Goal: Information Seeking & Learning: Compare options

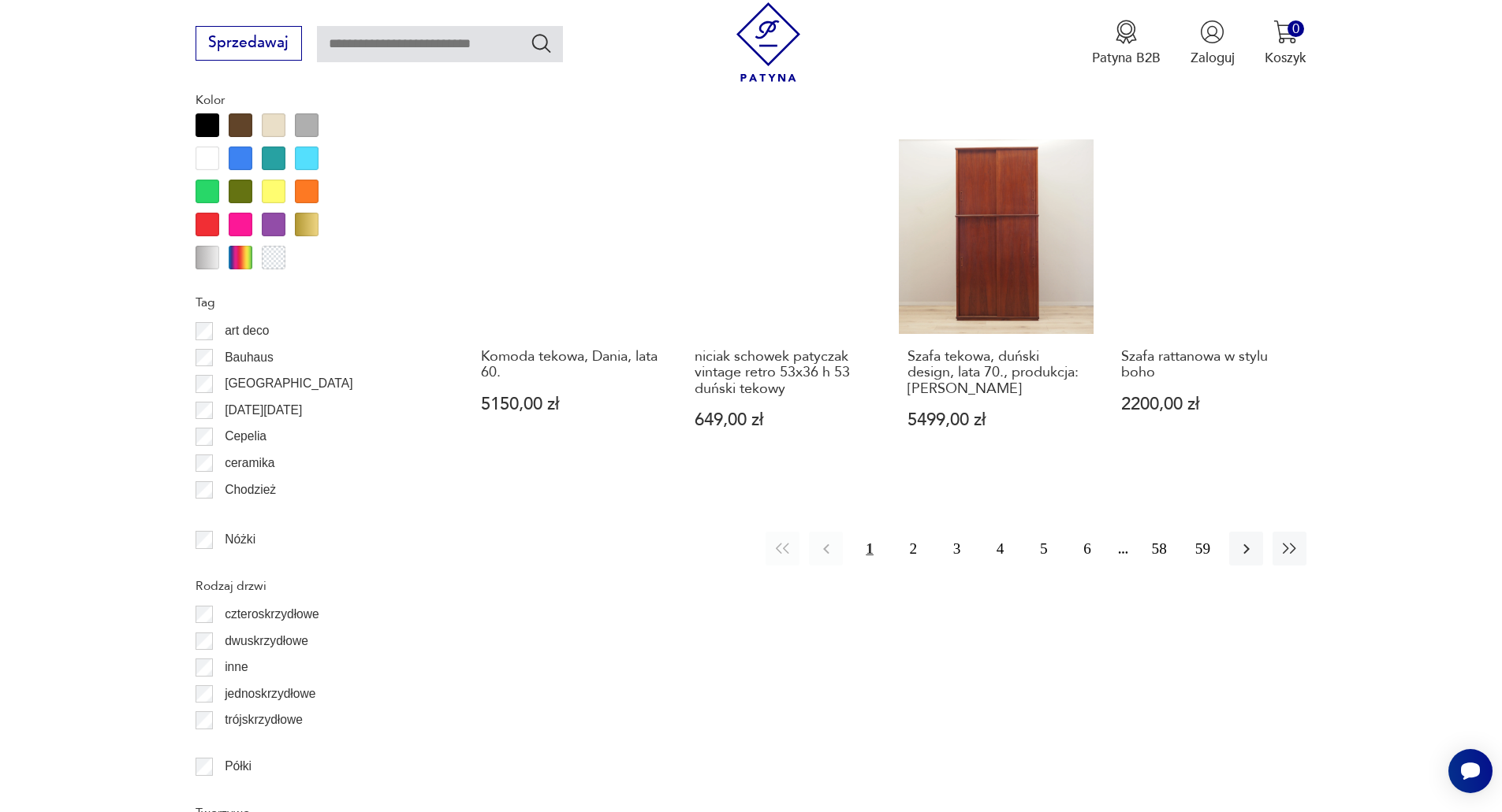
scroll to position [1784, 0]
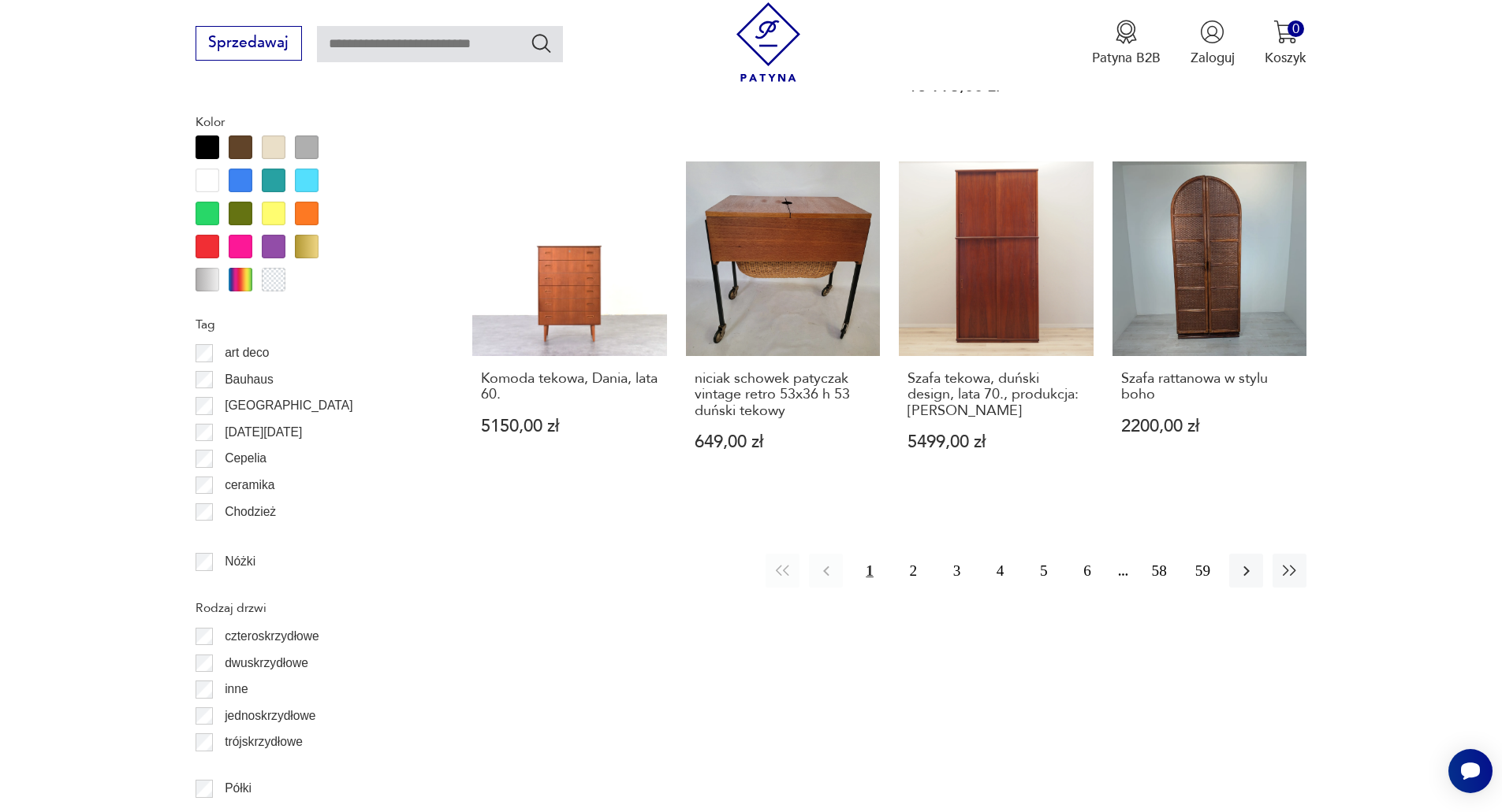
click at [244, 141] on div at bounding box center [241, 147] width 24 height 24
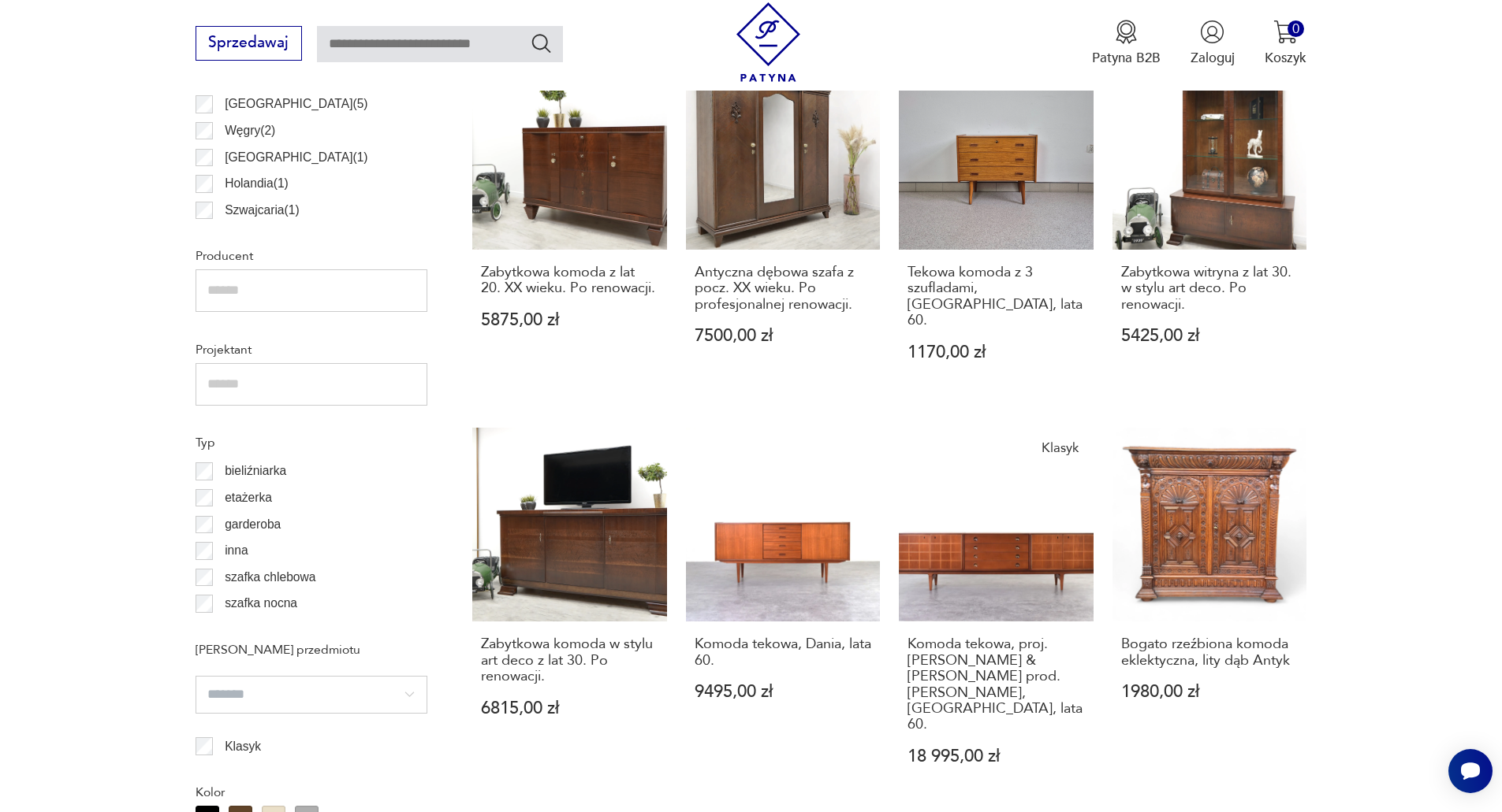
scroll to position [1086, 0]
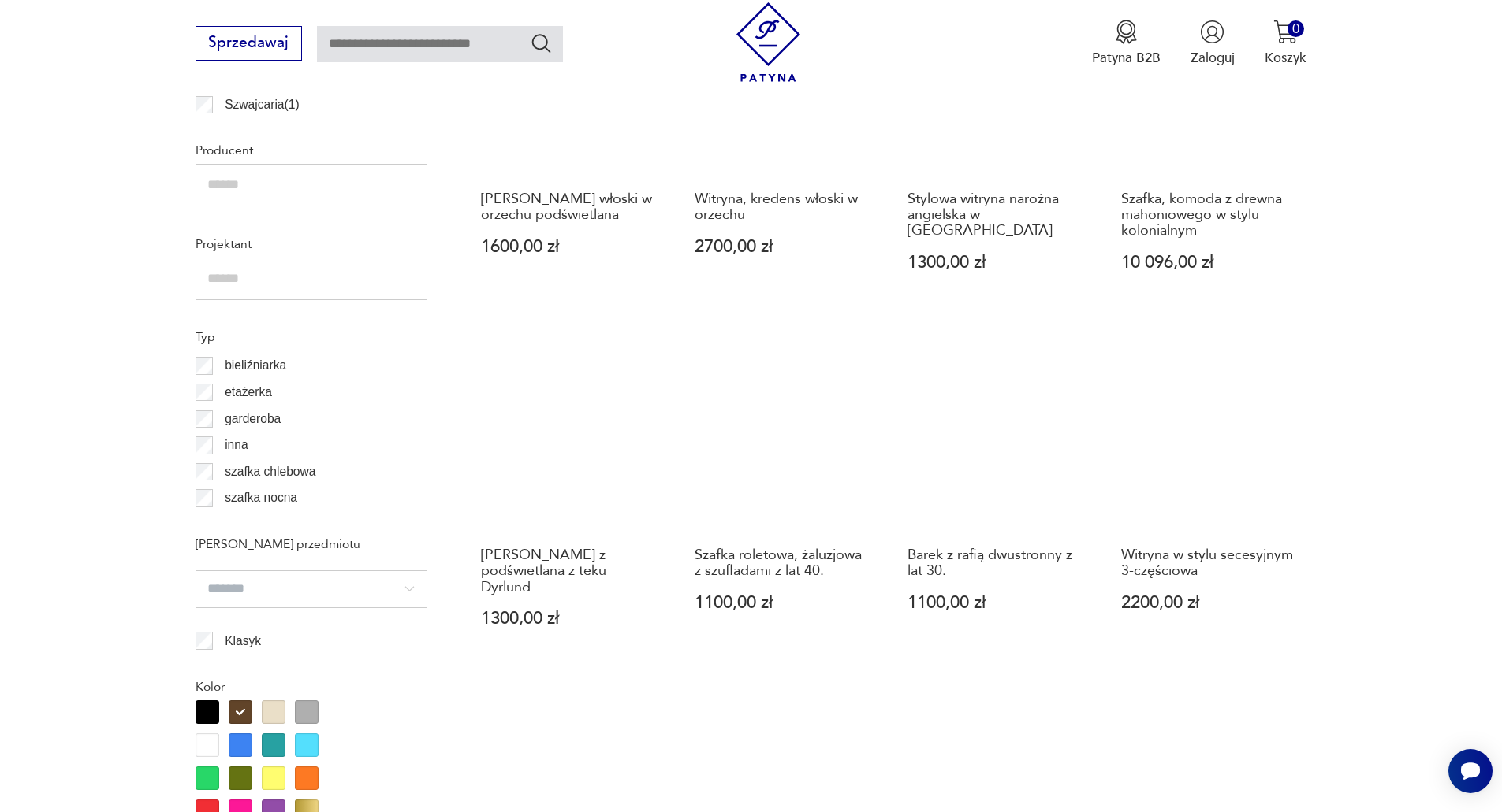
scroll to position [1322, 0]
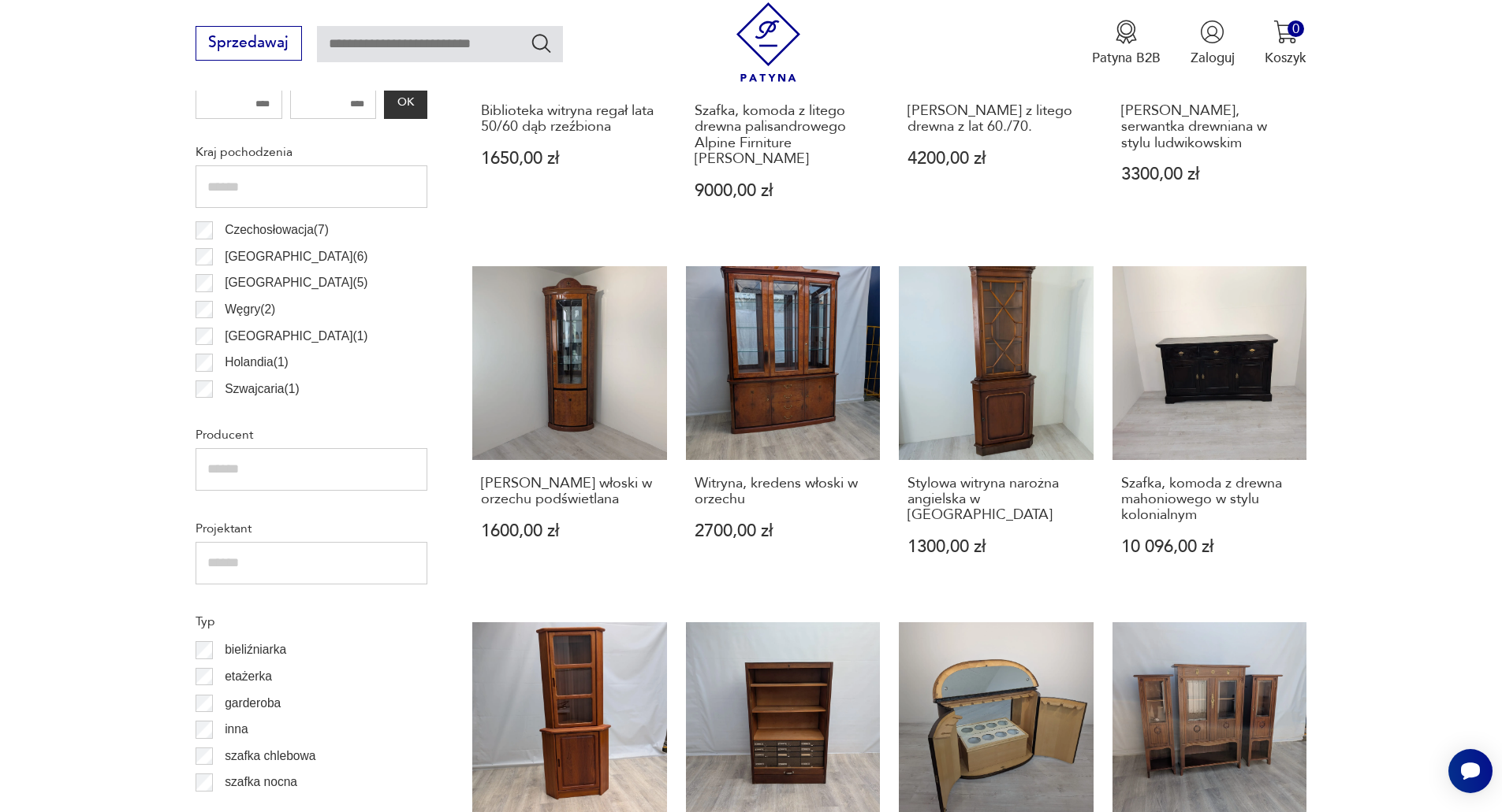
scroll to position [1164, 0]
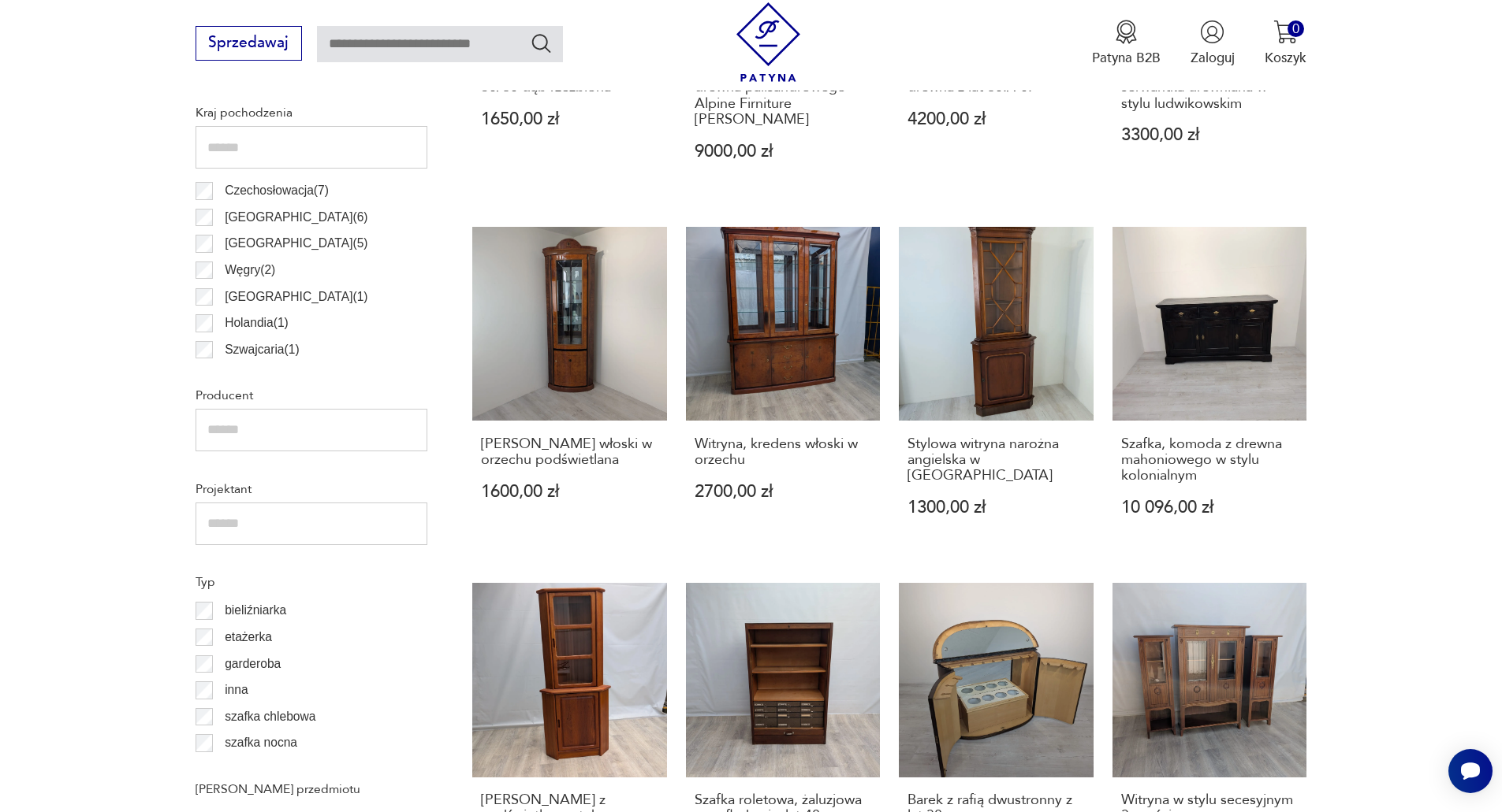
scroll to position [1007, 0]
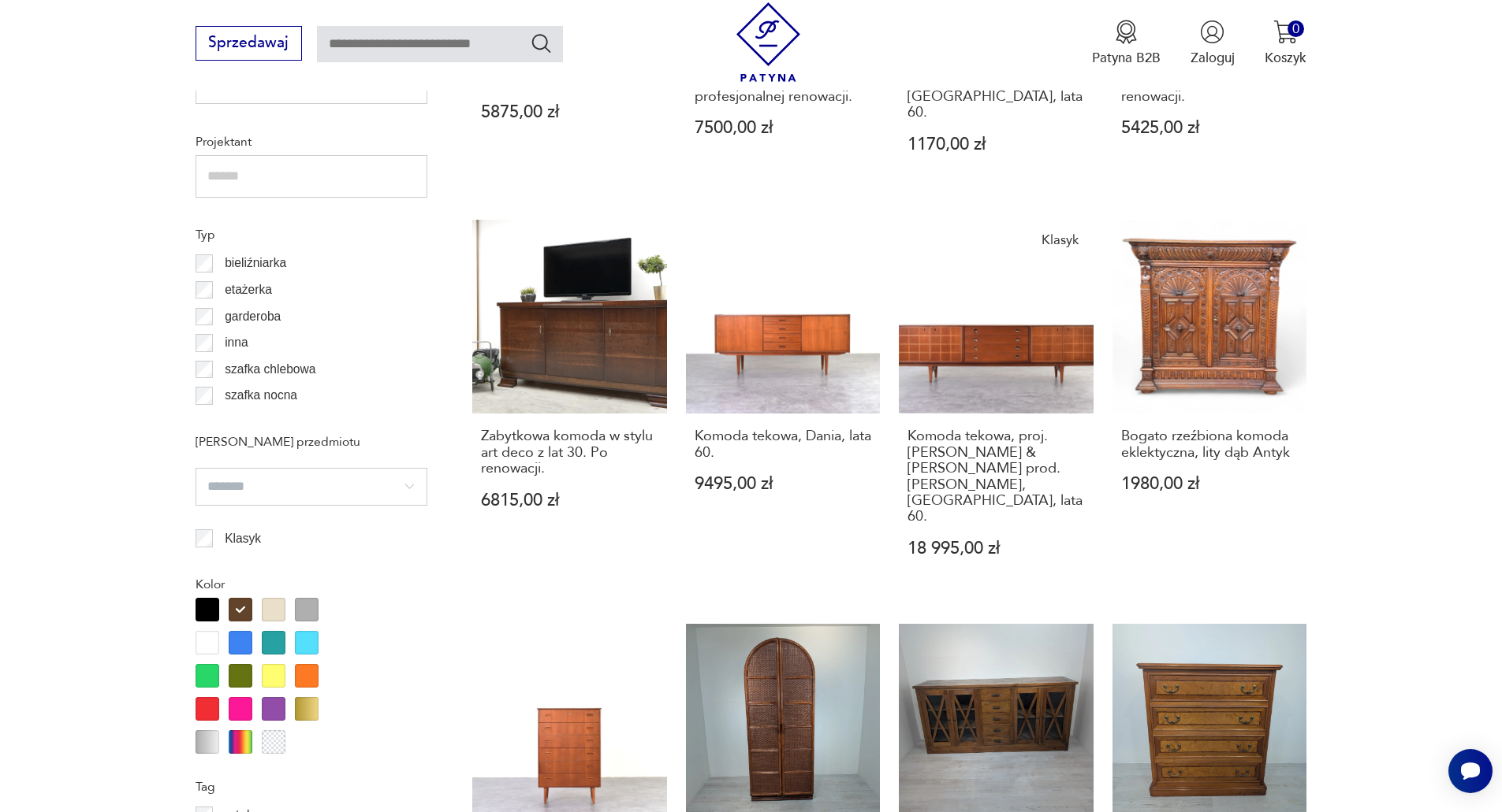
scroll to position [1795, 0]
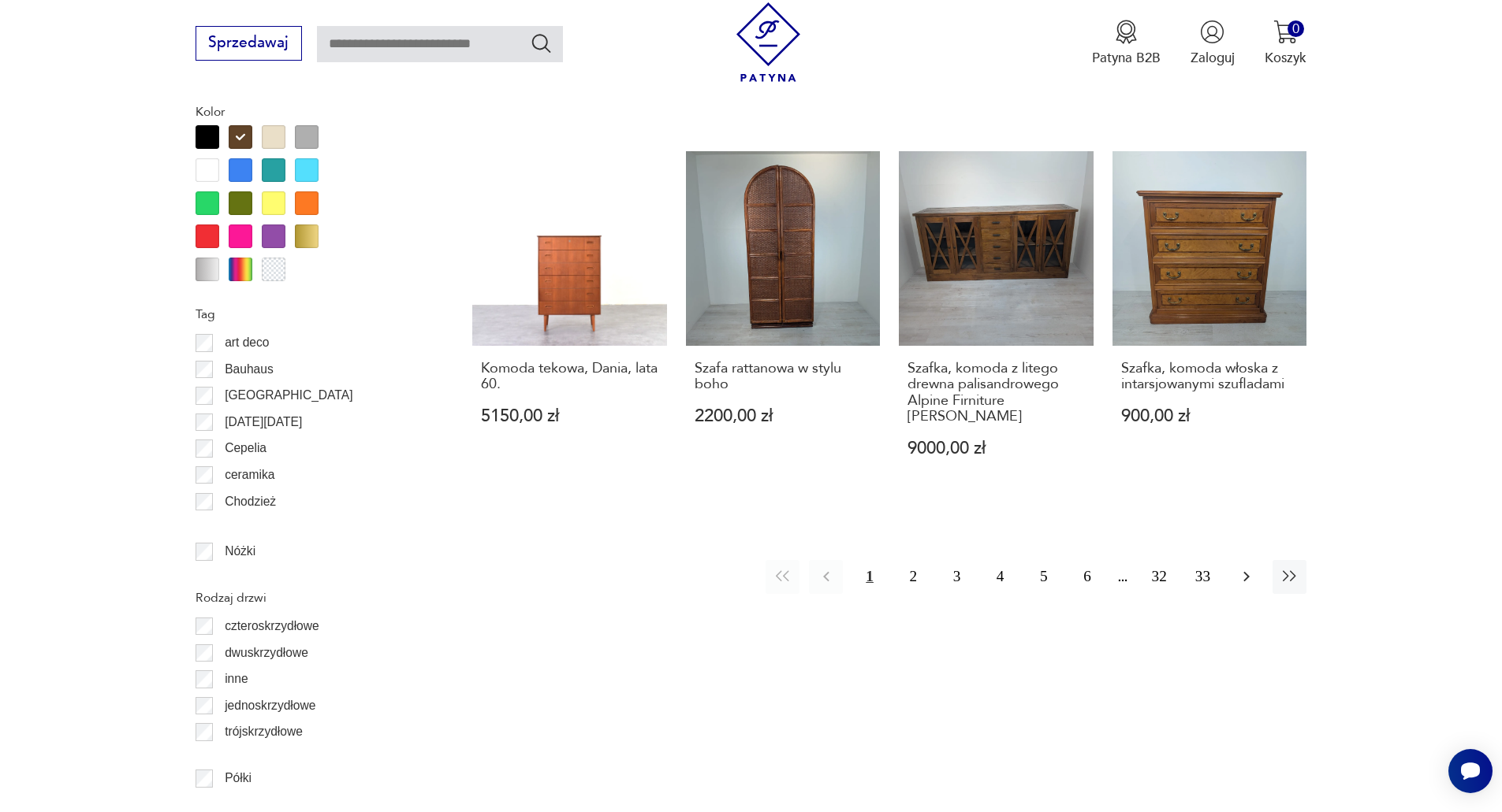
click at [1251, 568] on icon "button" at bounding box center [1246, 577] width 19 height 19
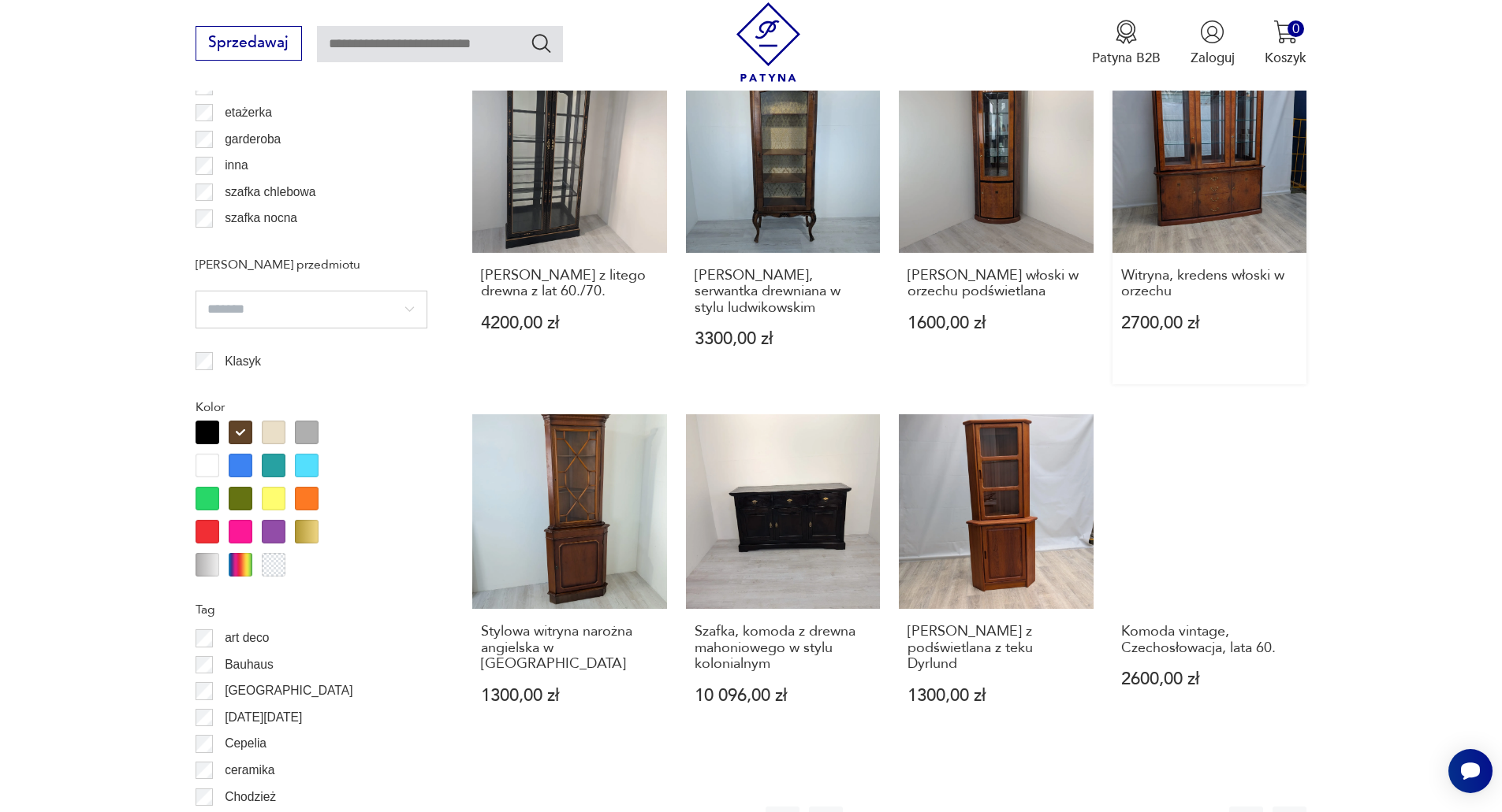
scroll to position [1637, 0]
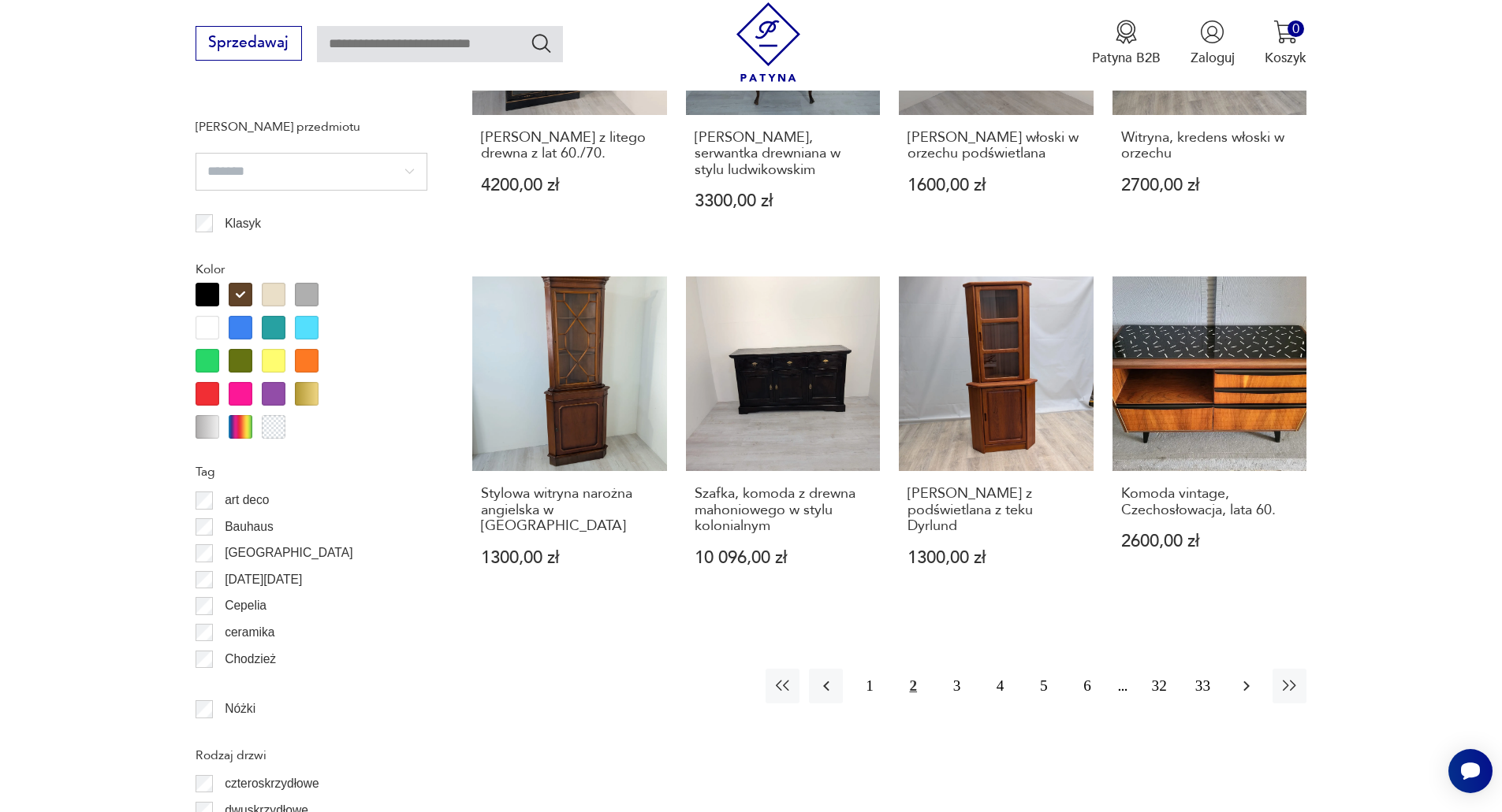
click at [1247, 680] on icon "button" at bounding box center [1246, 686] width 19 height 19
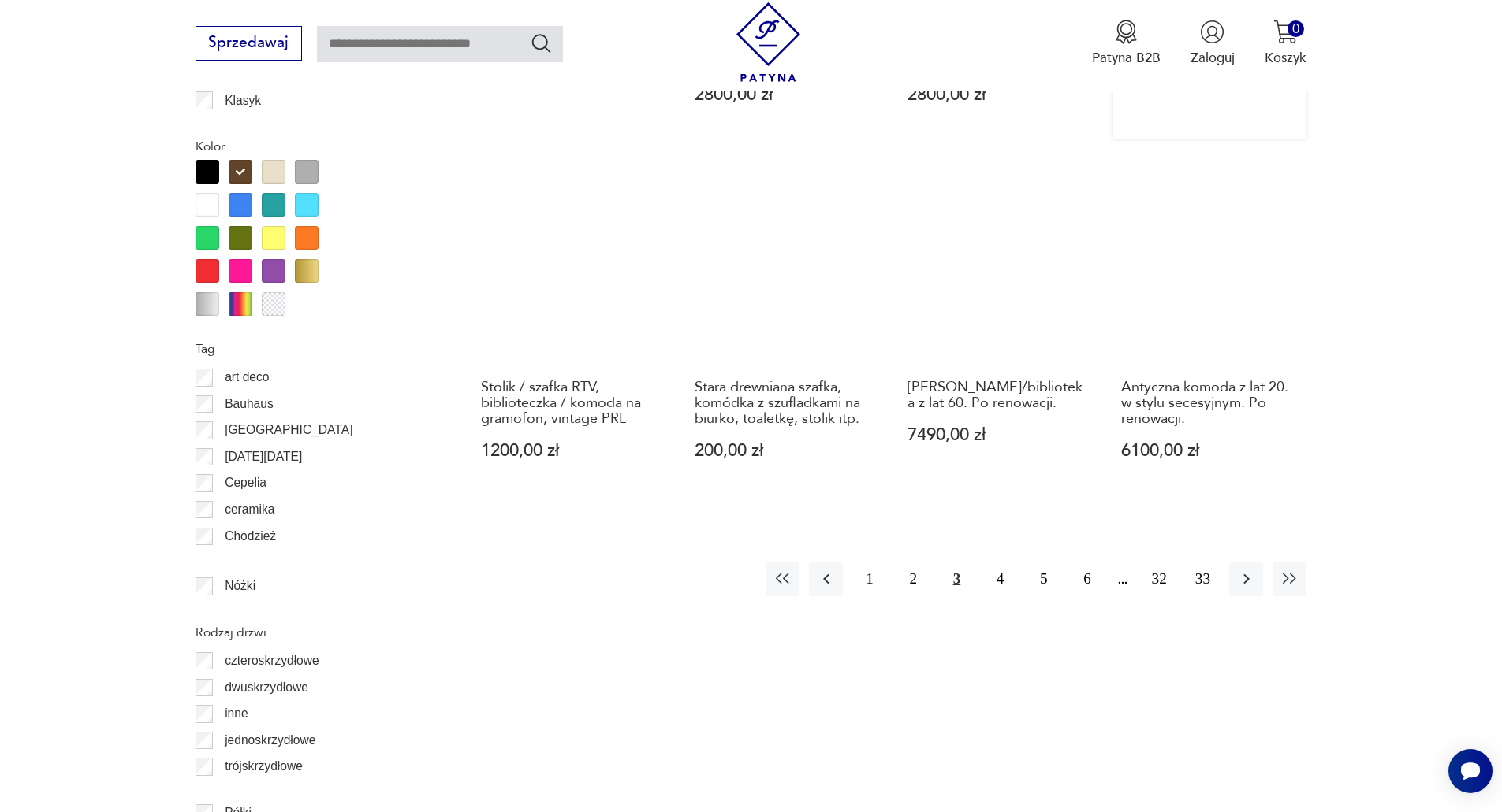
scroll to position [1795, 0]
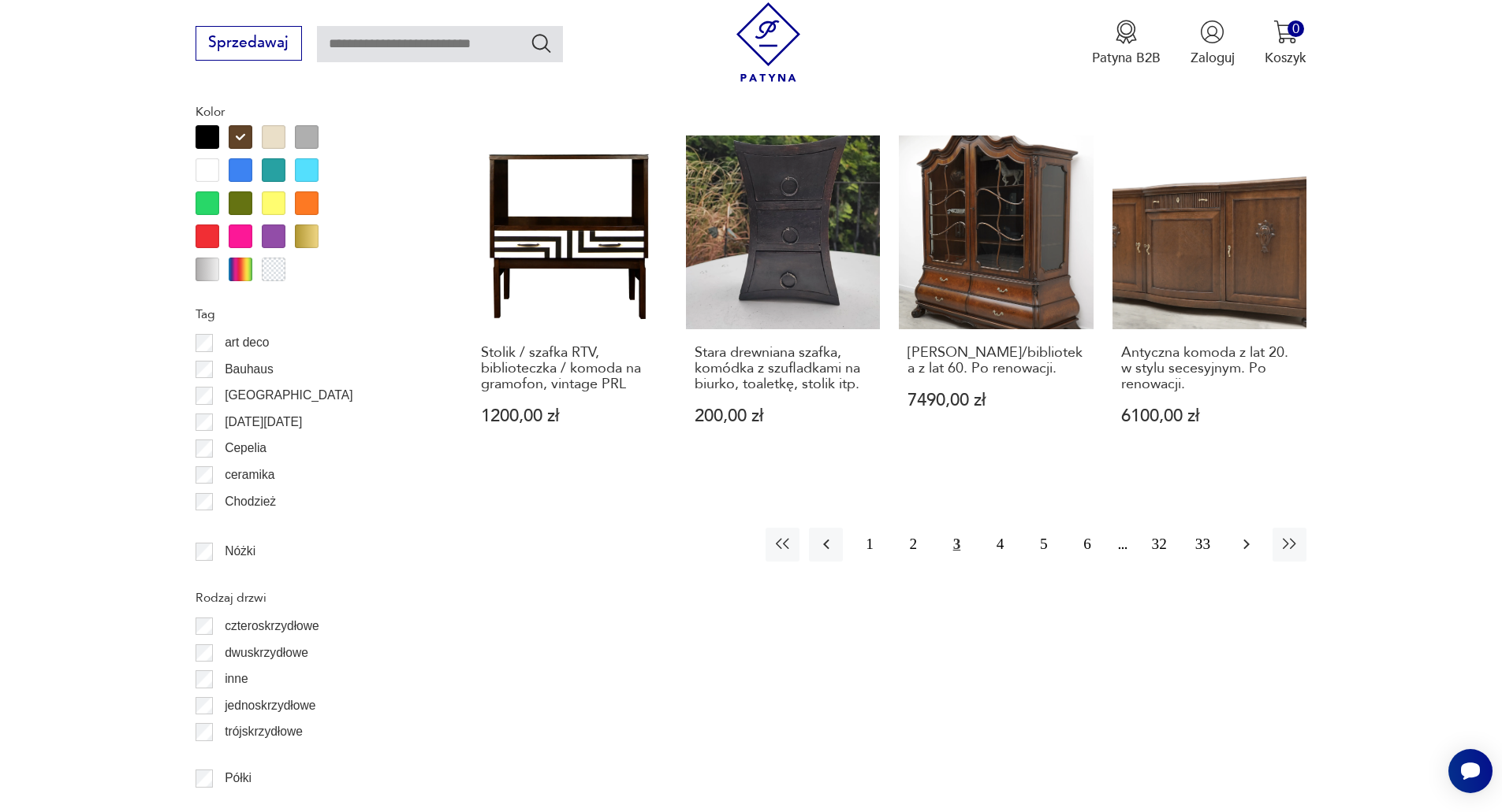
click at [1246, 540] on icon "button" at bounding box center [1246, 545] width 6 height 10
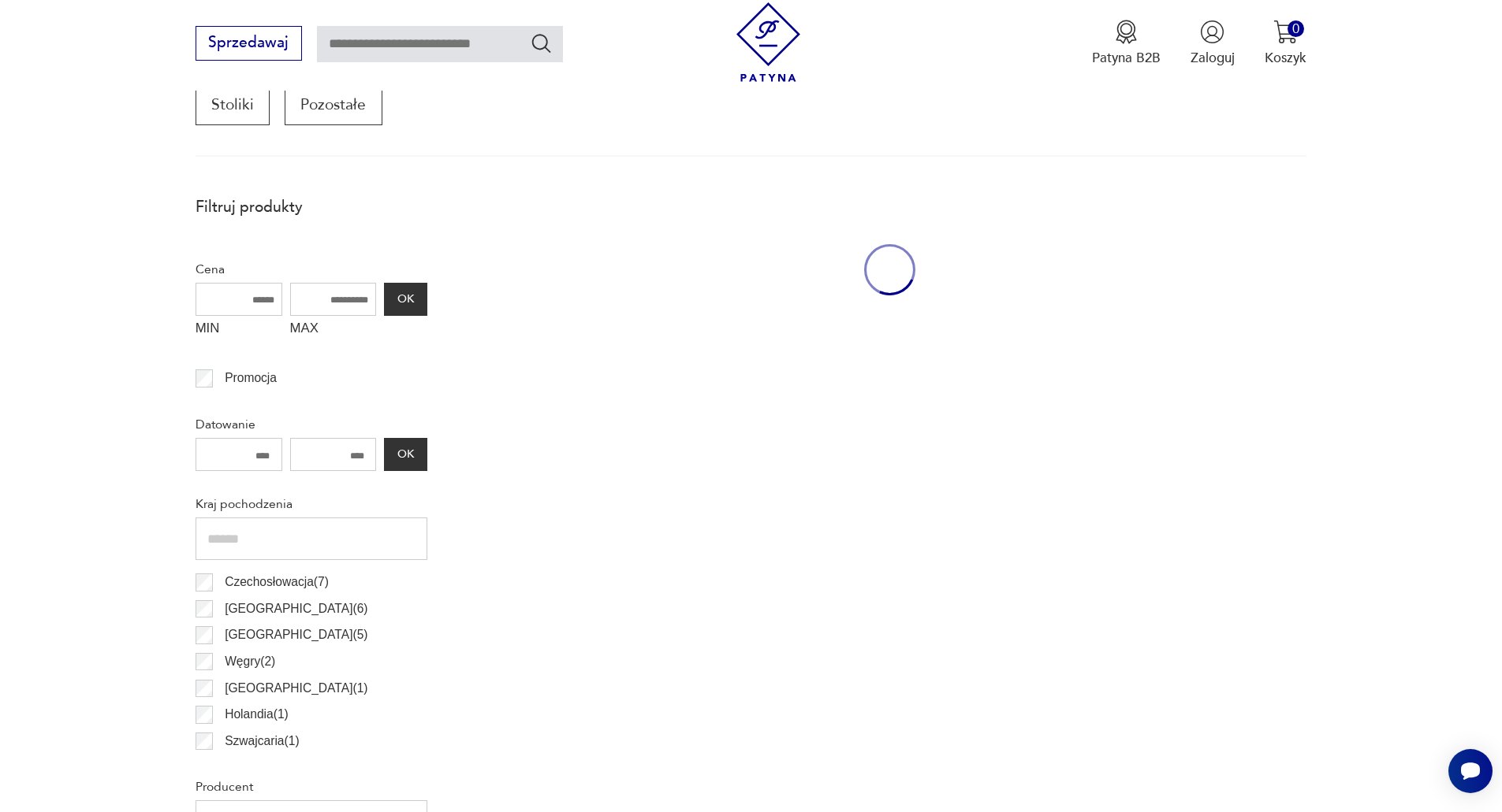
scroll to position [535, 0]
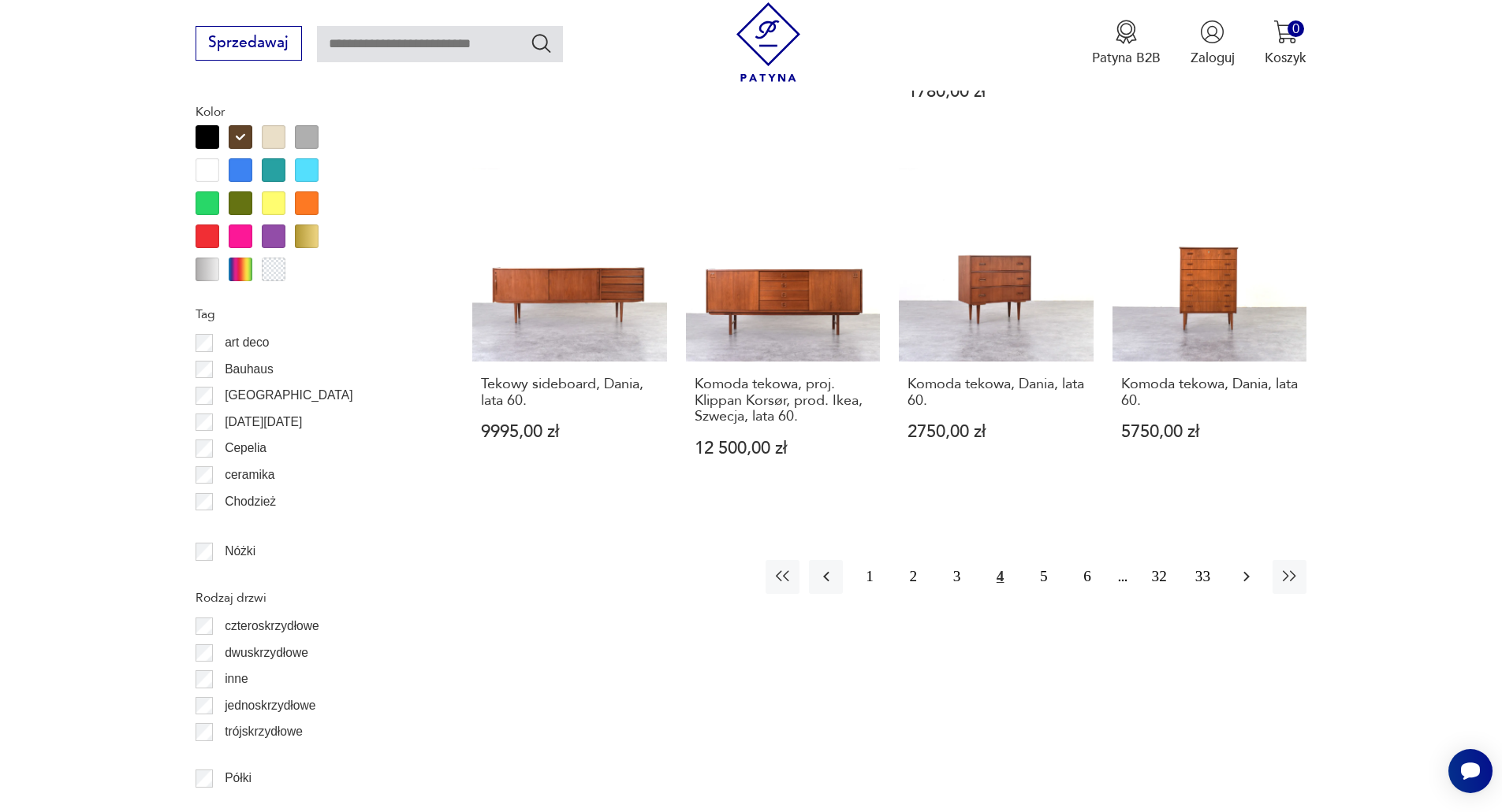
click at [1247, 568] on icon "button" at bounding box center [1246, 577] width 19 height 19
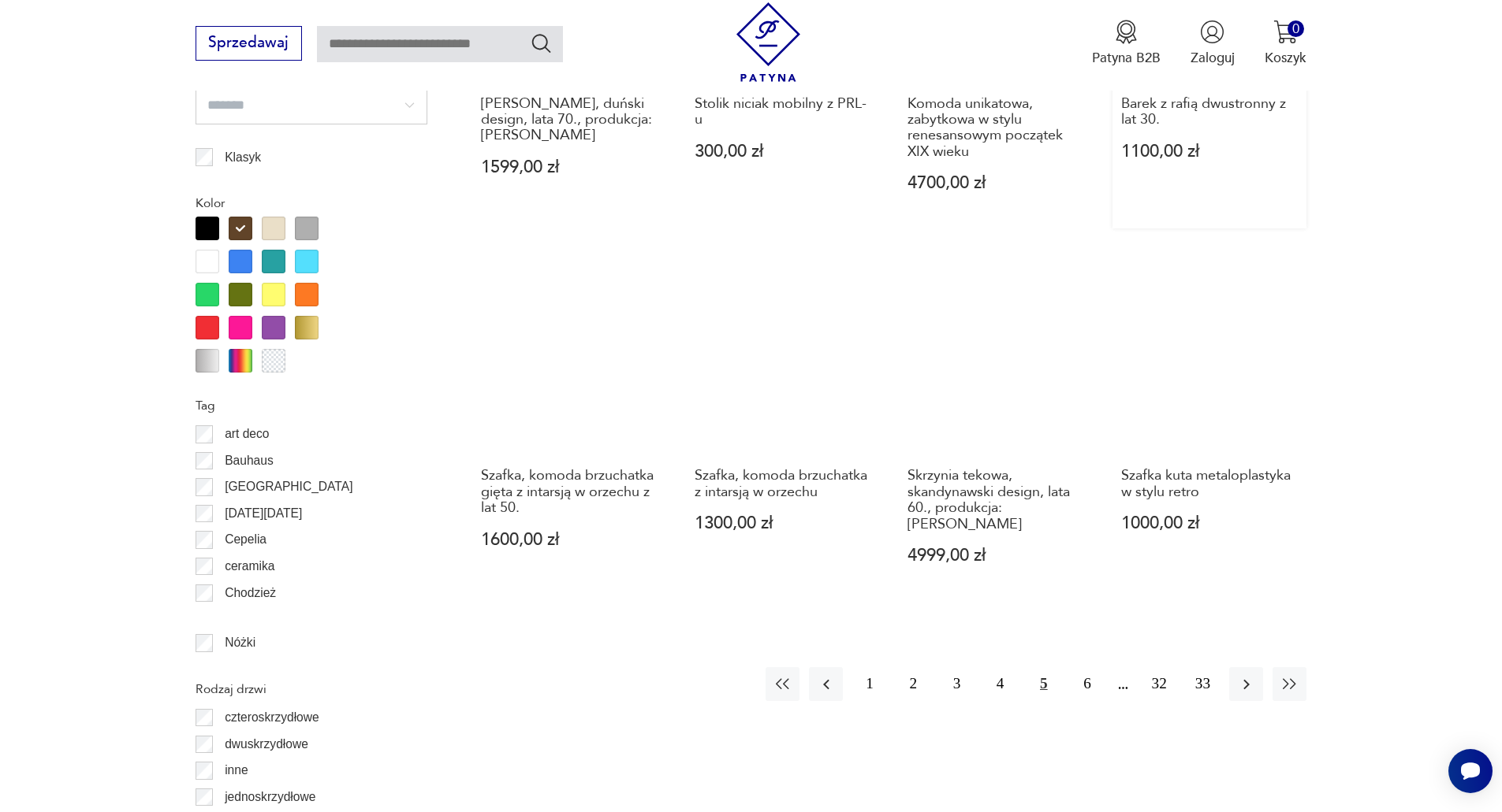
scroll to position [1795, 0]
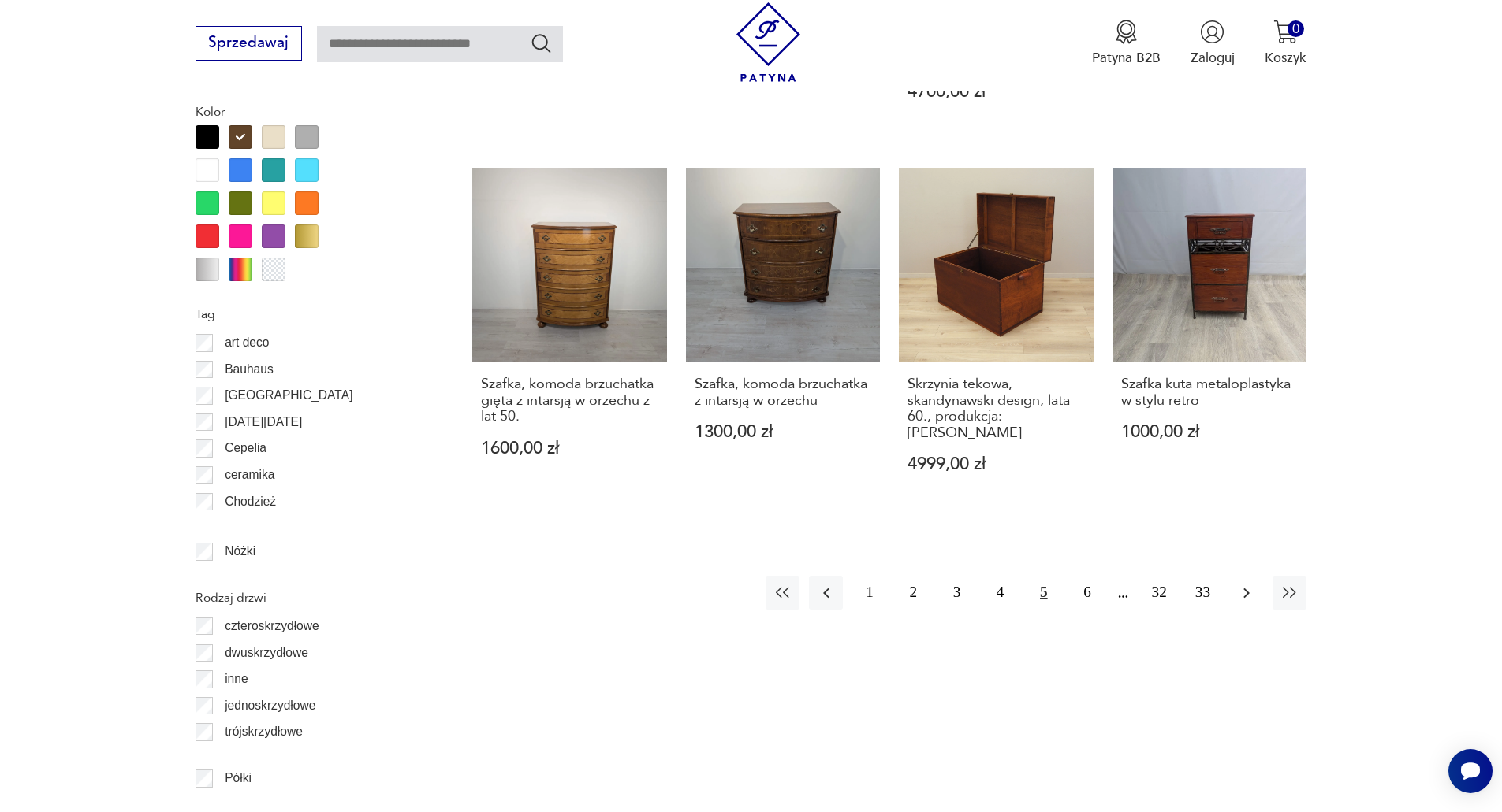
click at [1246, 584] on icon "button" at bounding box center [1246, 593] width 19 height 19
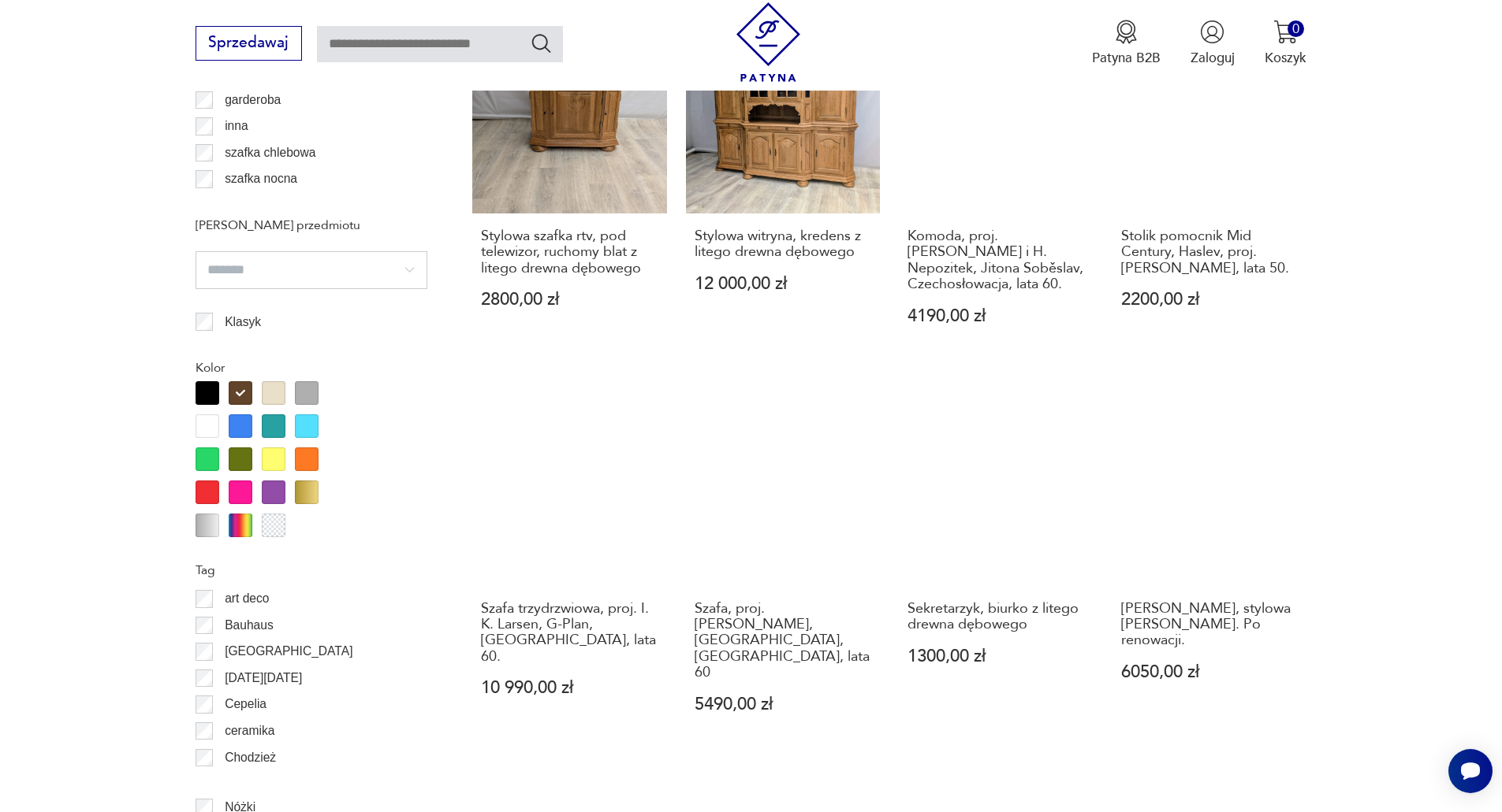
scroll to position [1716, 0]
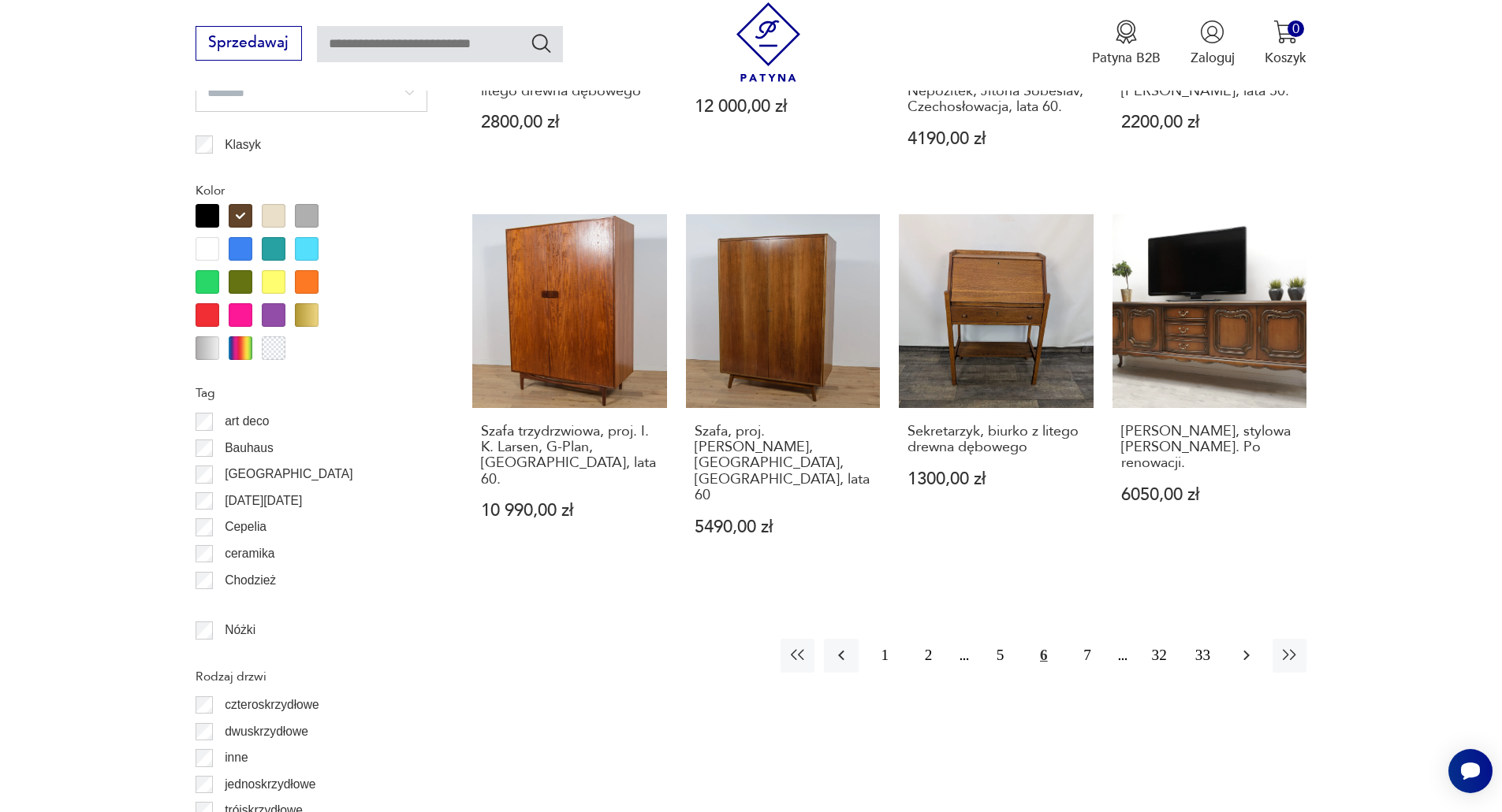
click at [1247, 651] on icon "button" at bounding box center [1246, 655] width 6 height 10
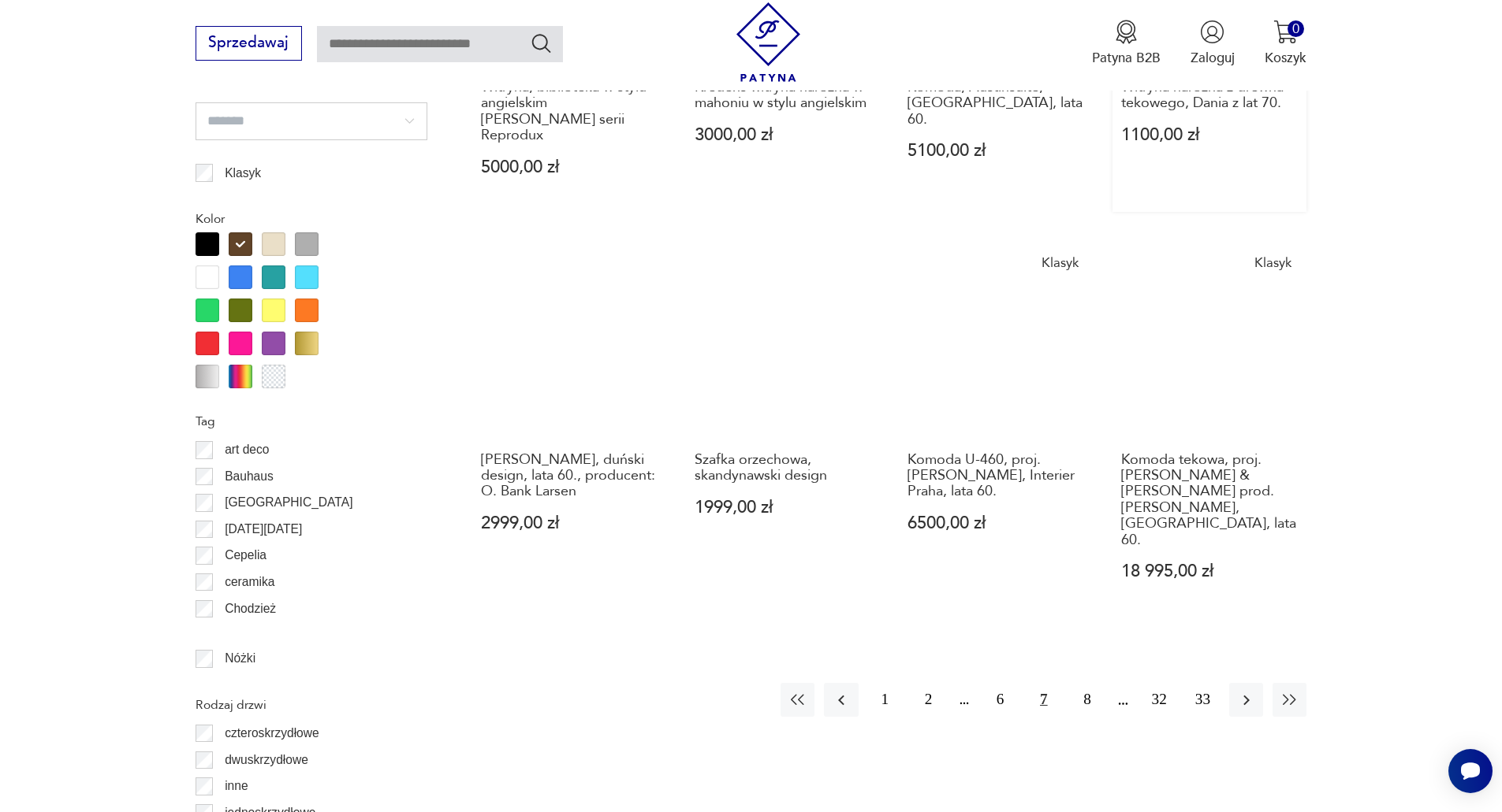
scroll to position [1716, 0]
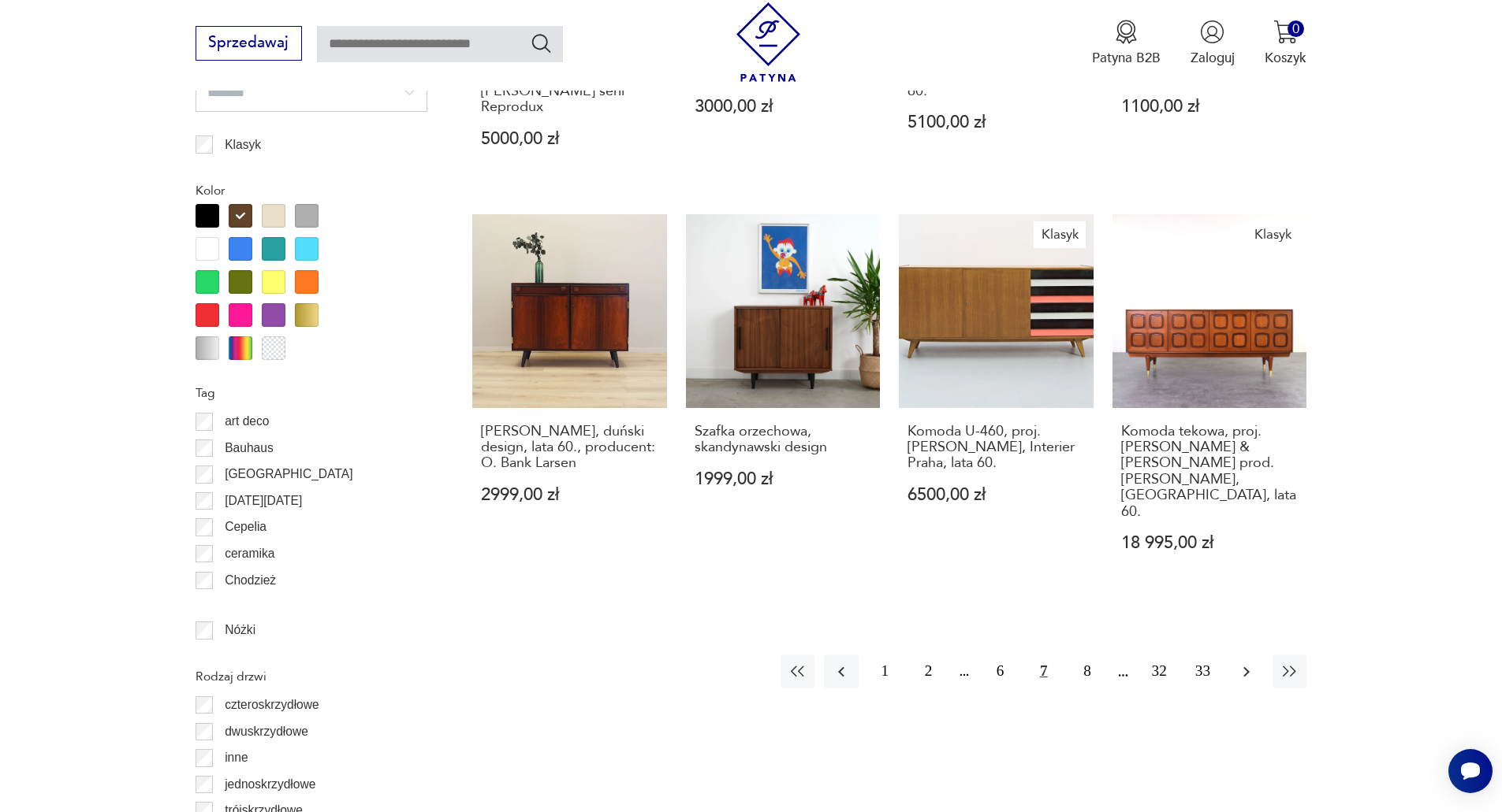
click at [1251, 663] on icon "button" at bounding box center [1246, 672] width 19 height 19
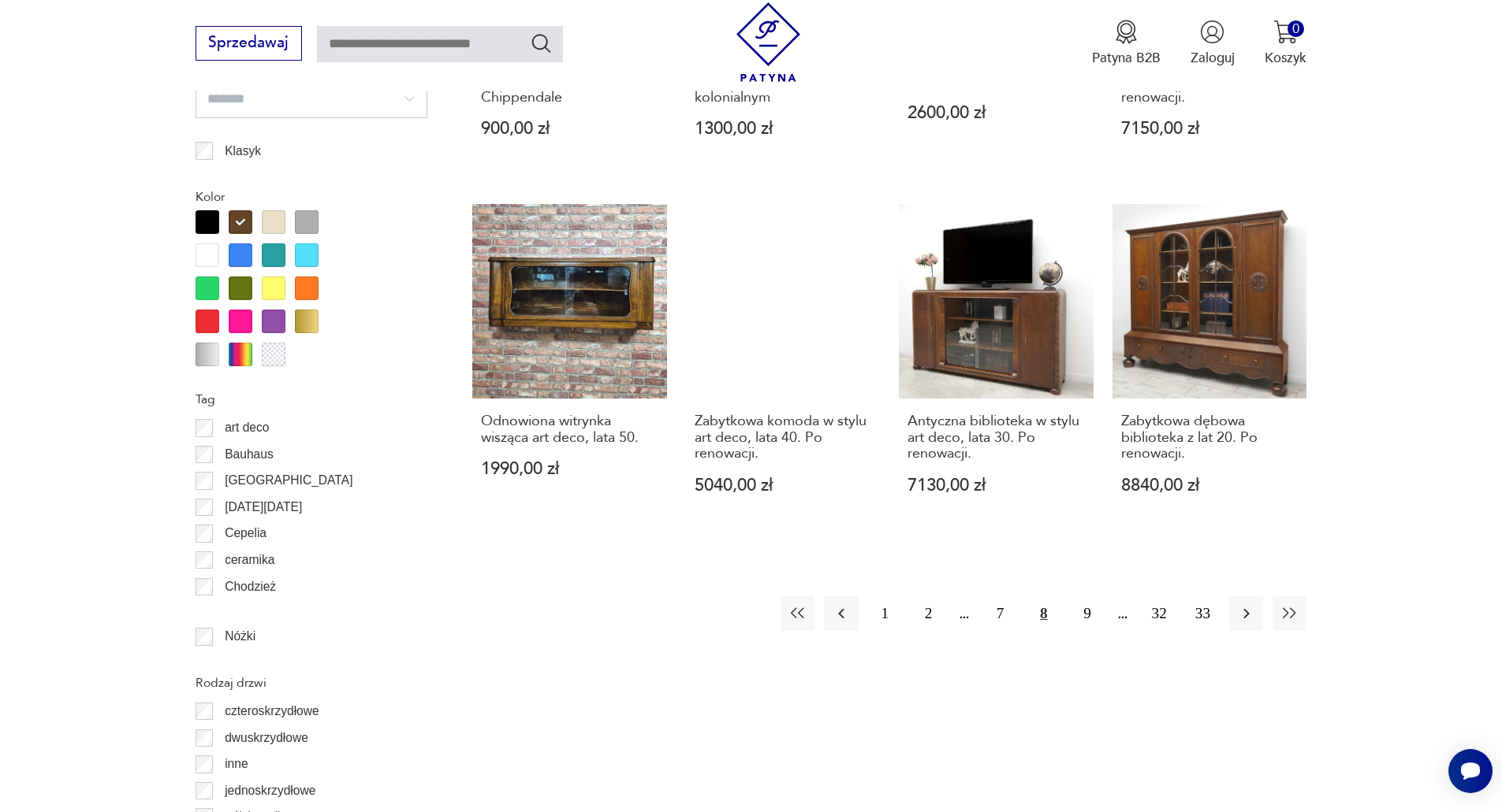
scroll to position [1716, 0]
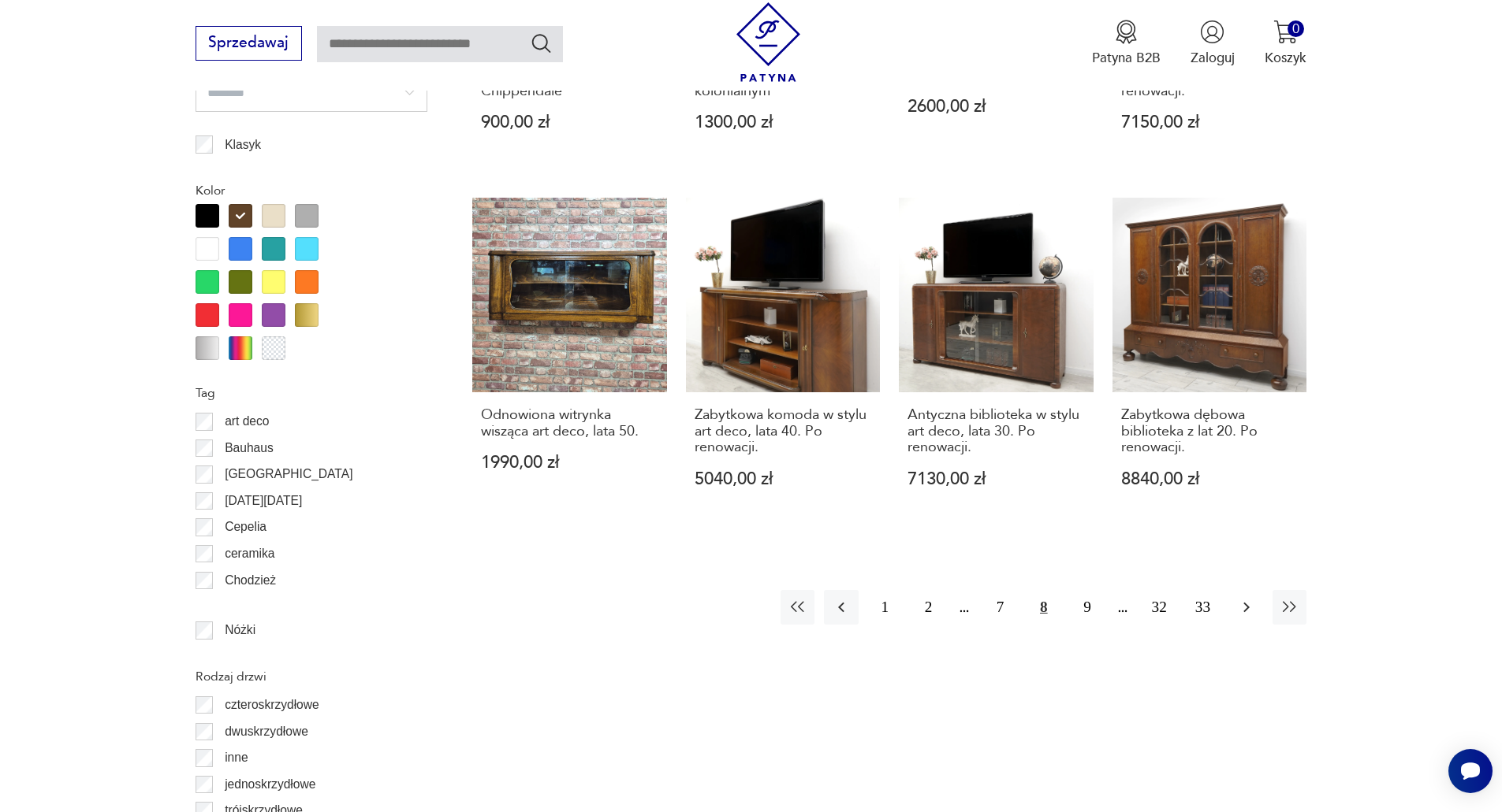
click at [1254, 598] on icon "button" at bounding box center [1246, 607] width 19 height 19
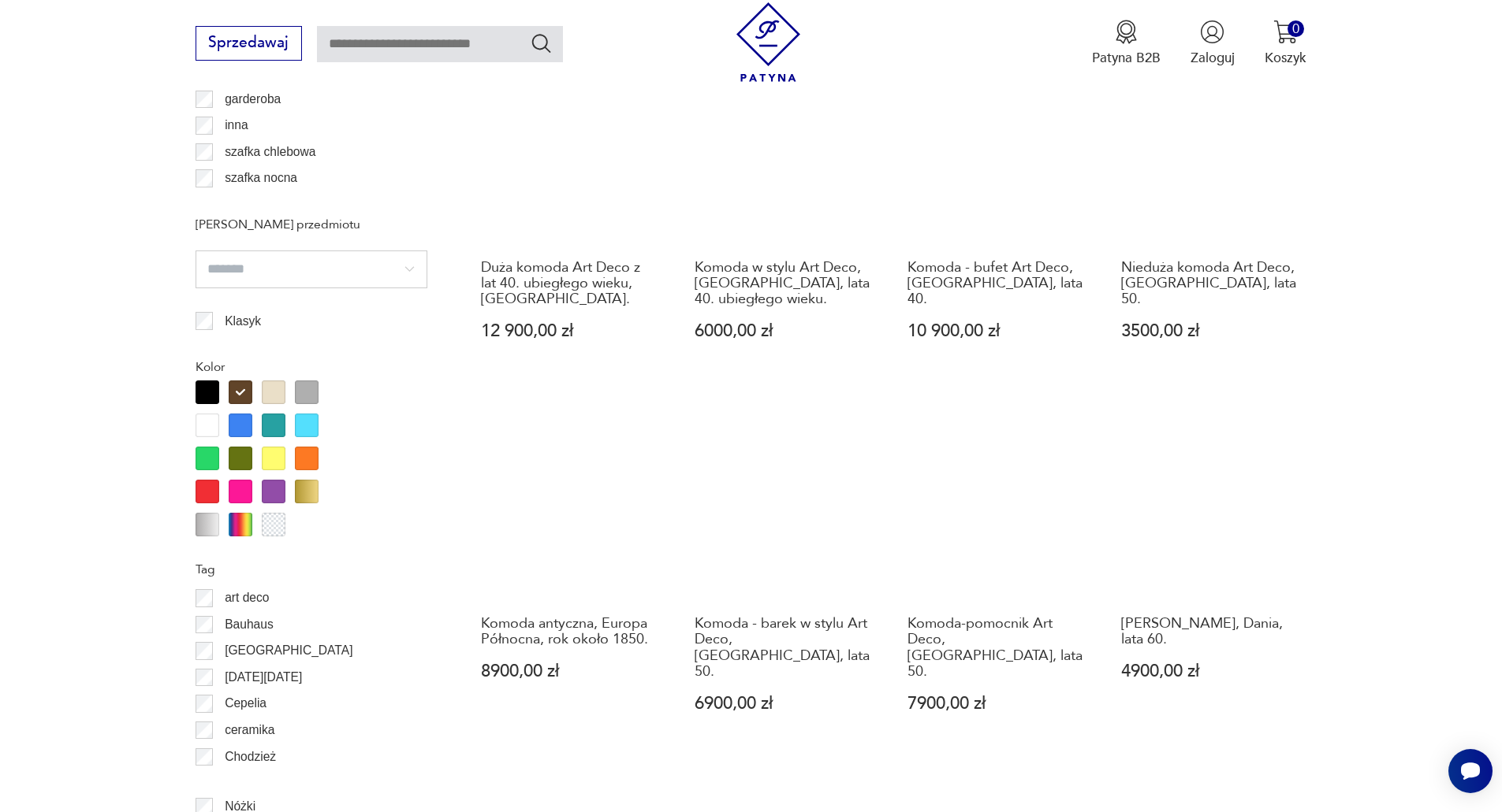
scroll to position [1558, 0]
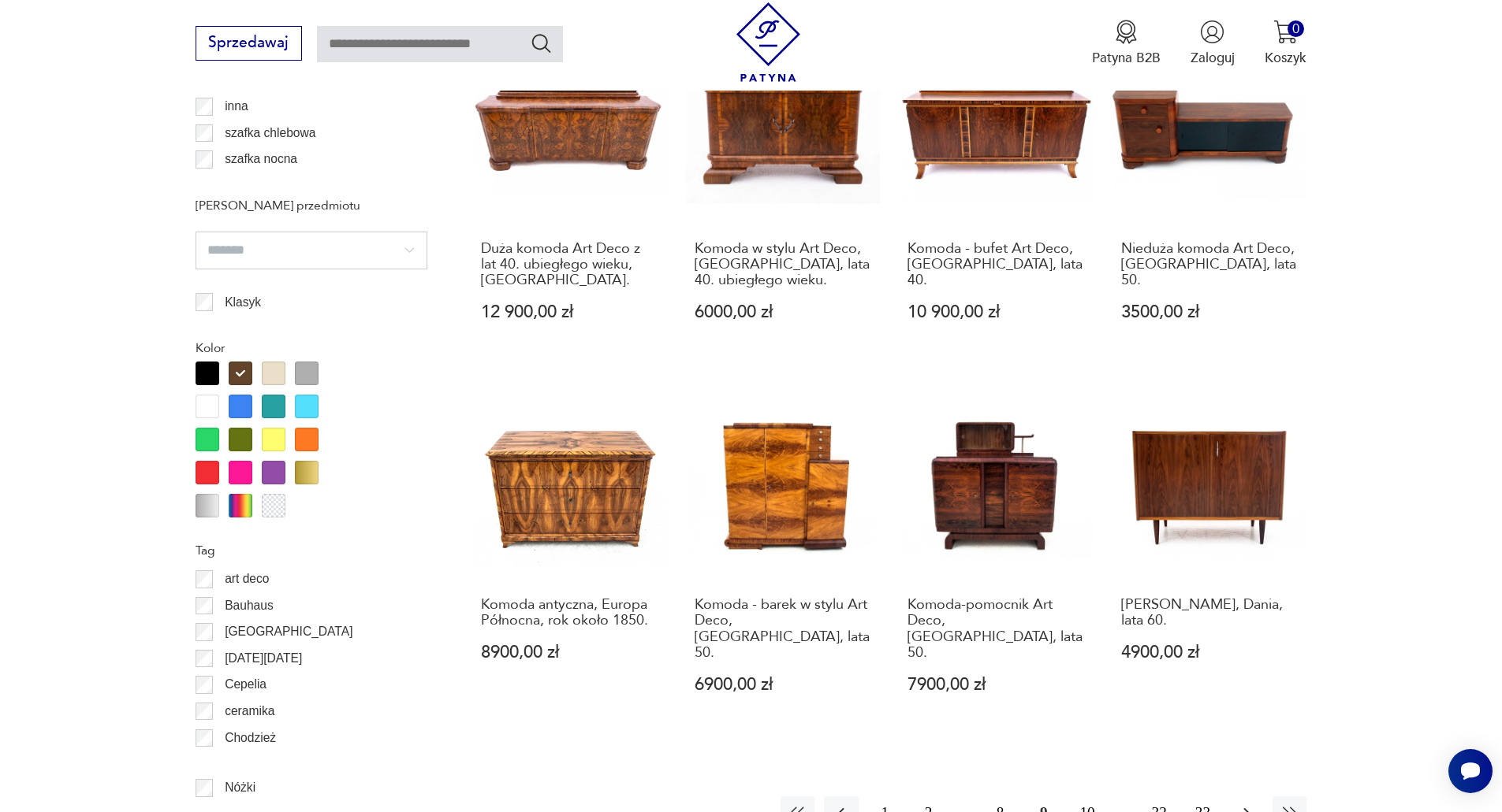
click at [1251, 804] on icon "button" at bounding box center [1246, 813] width 19 height 19
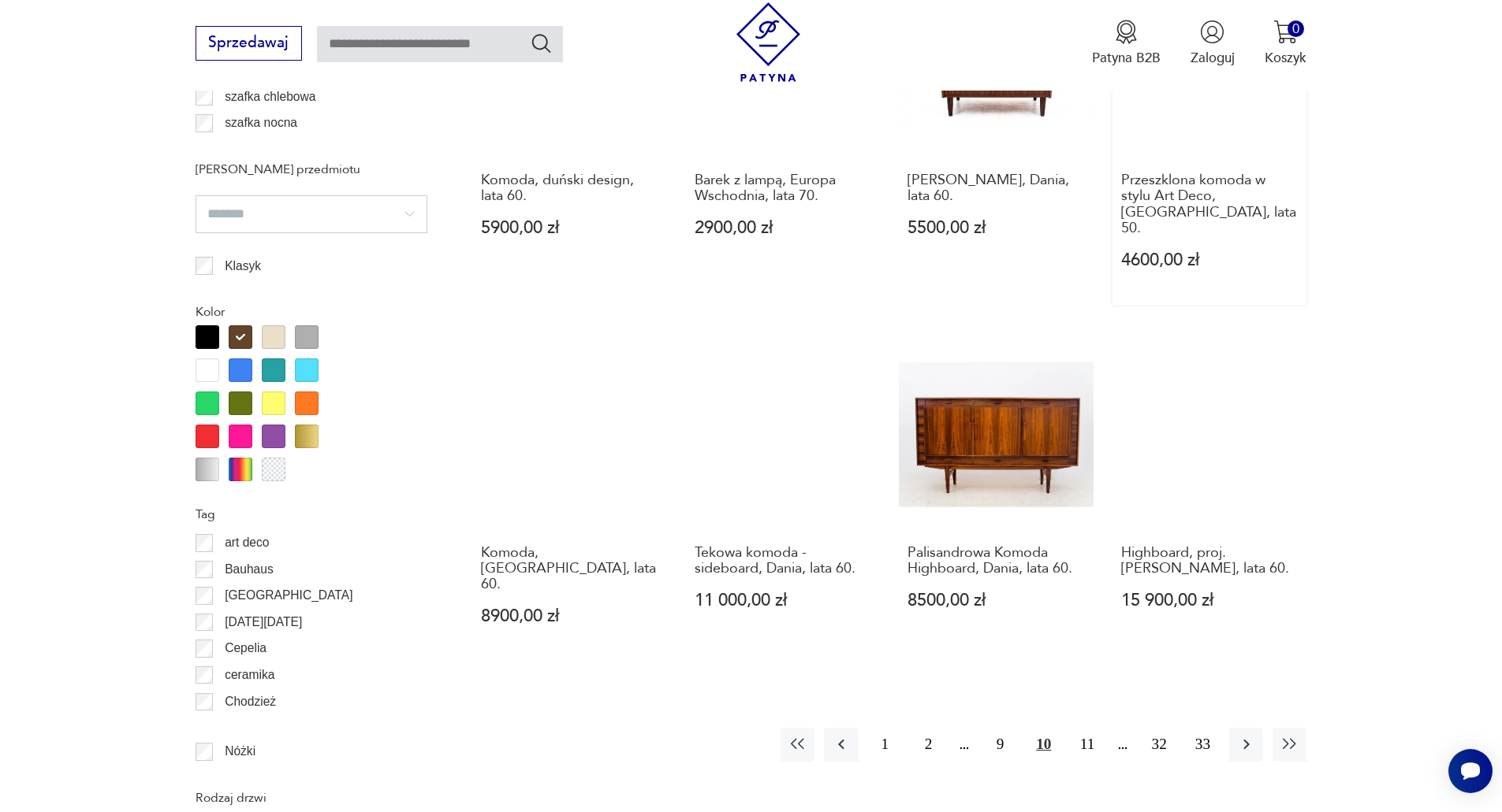
scroll to position [1637, 0]
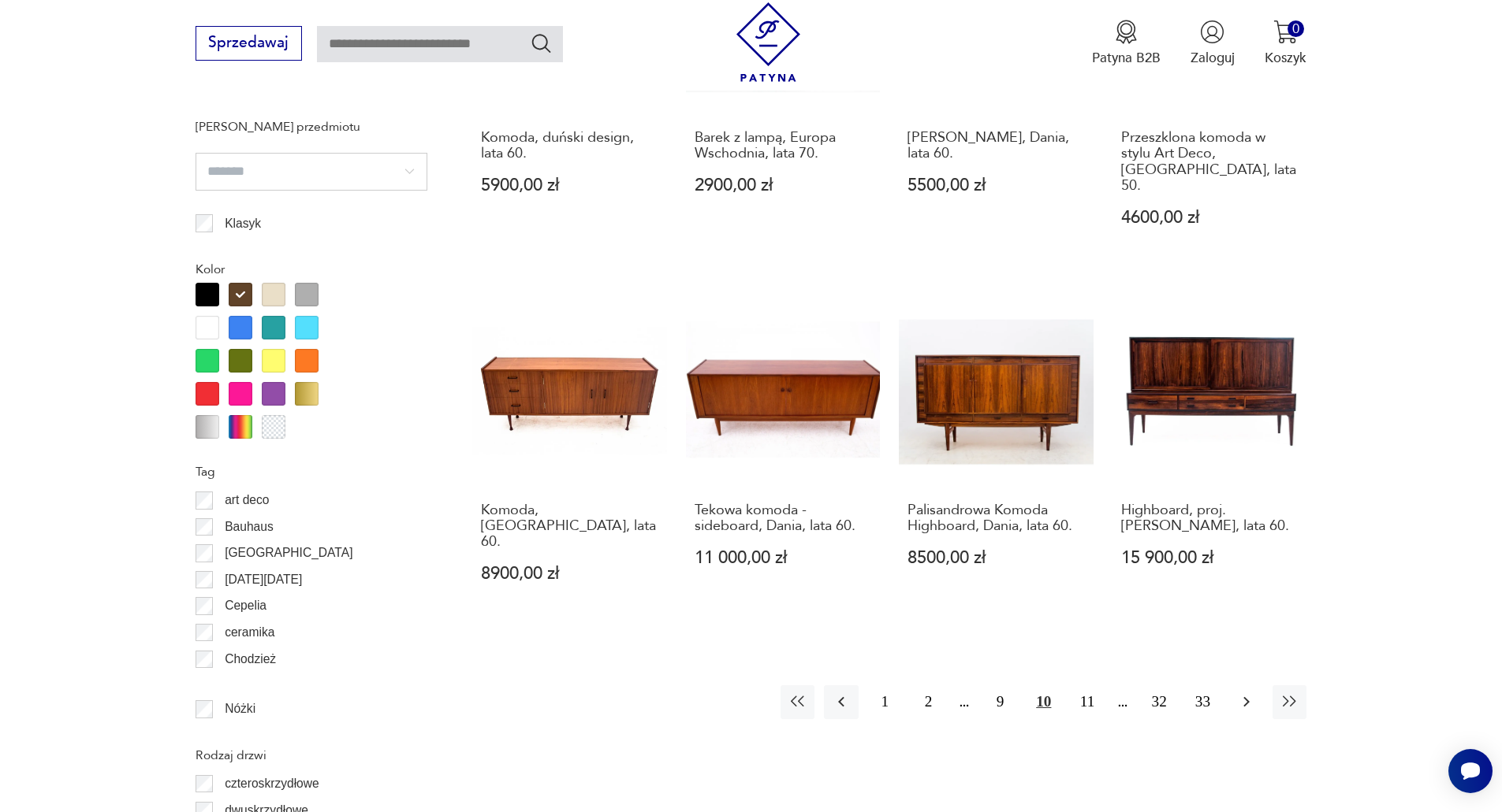
click at [1253, 693] on icon "button" at bounding box center [1246, 702] width 19 height 19
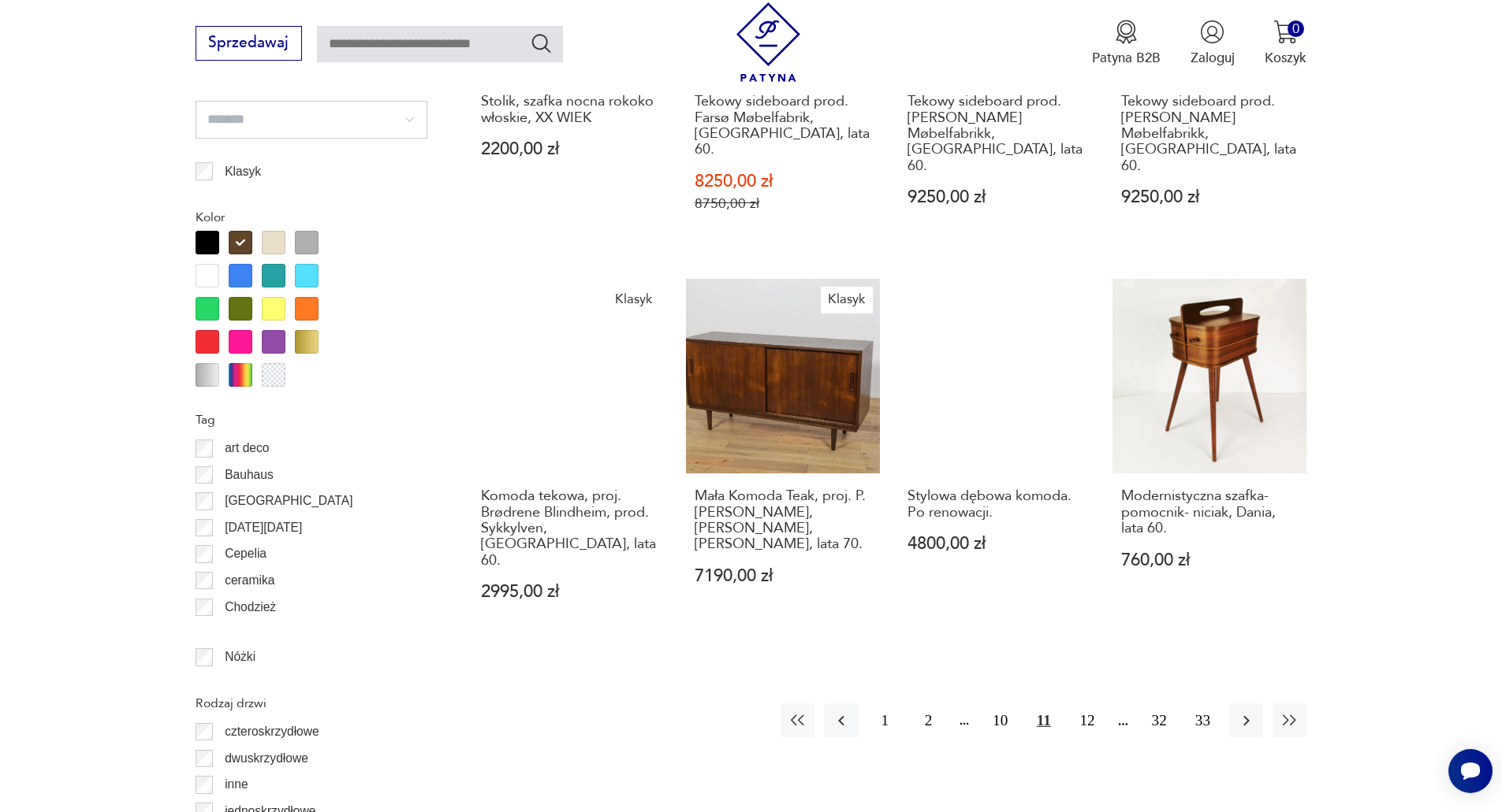
scroll to position [1716, 0]
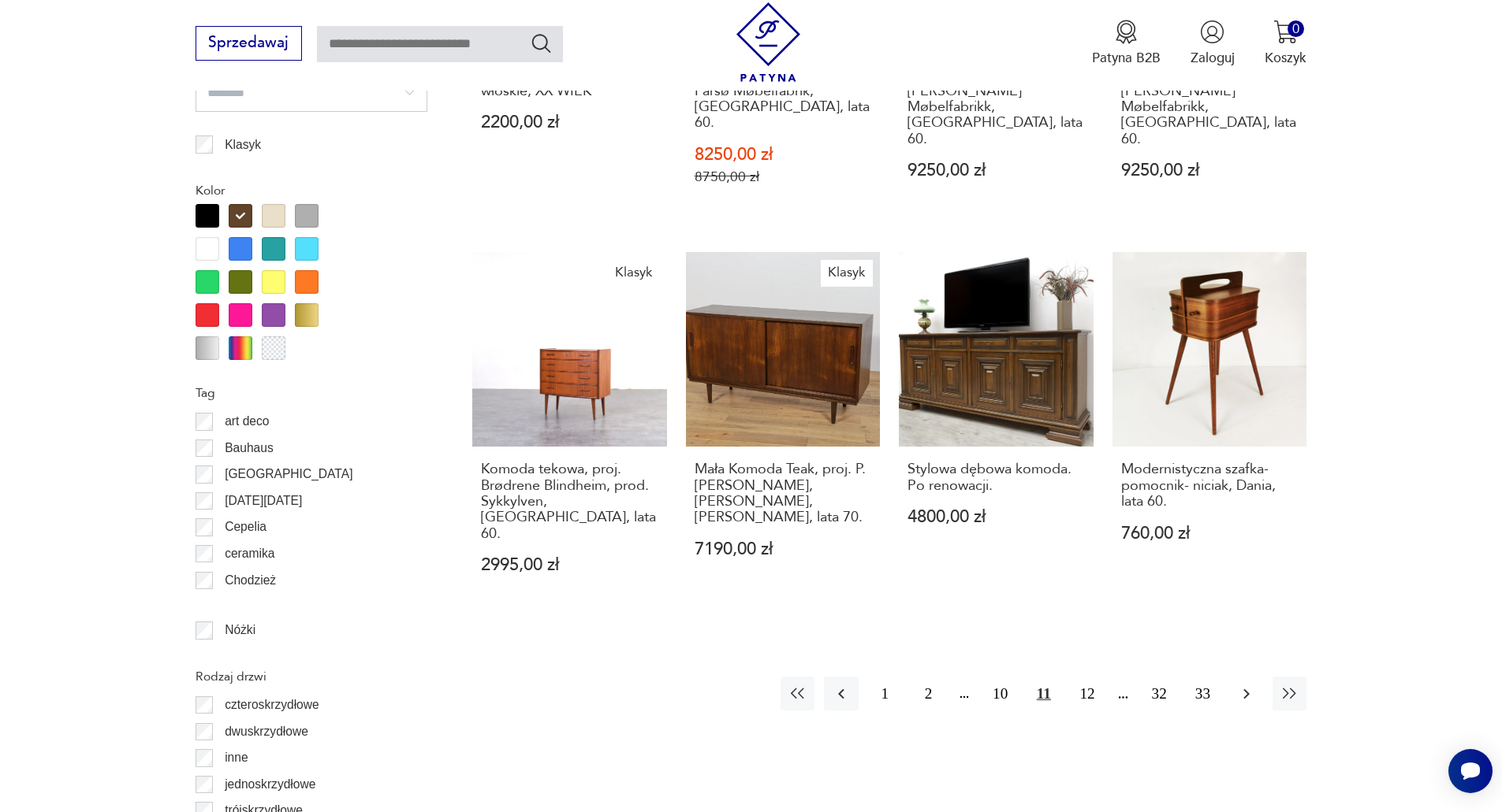
click at [1249, 685] on icon "button" at bounding box center [1246, 694] width 19 height 19
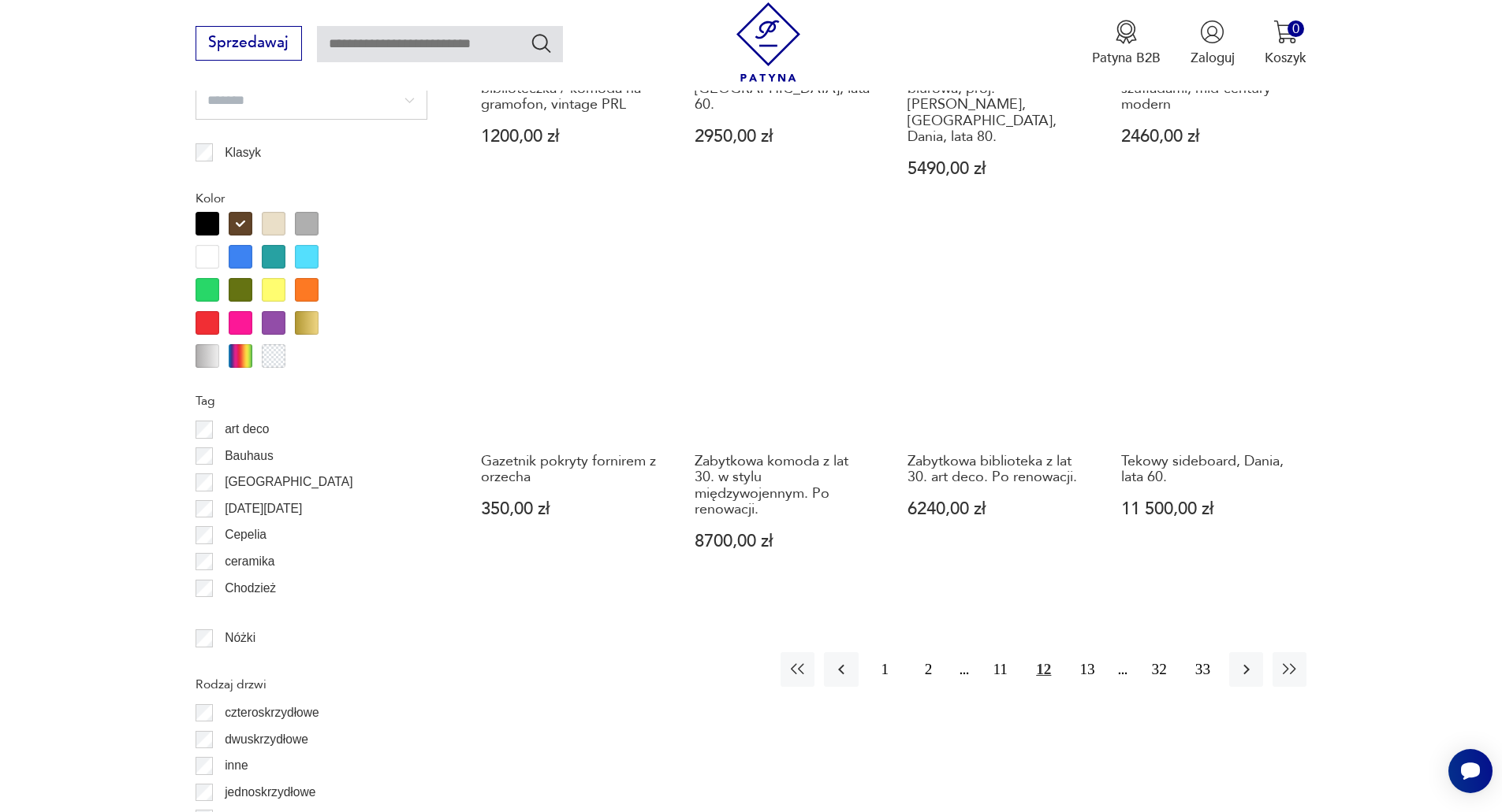
scroll to position [1795, 0]
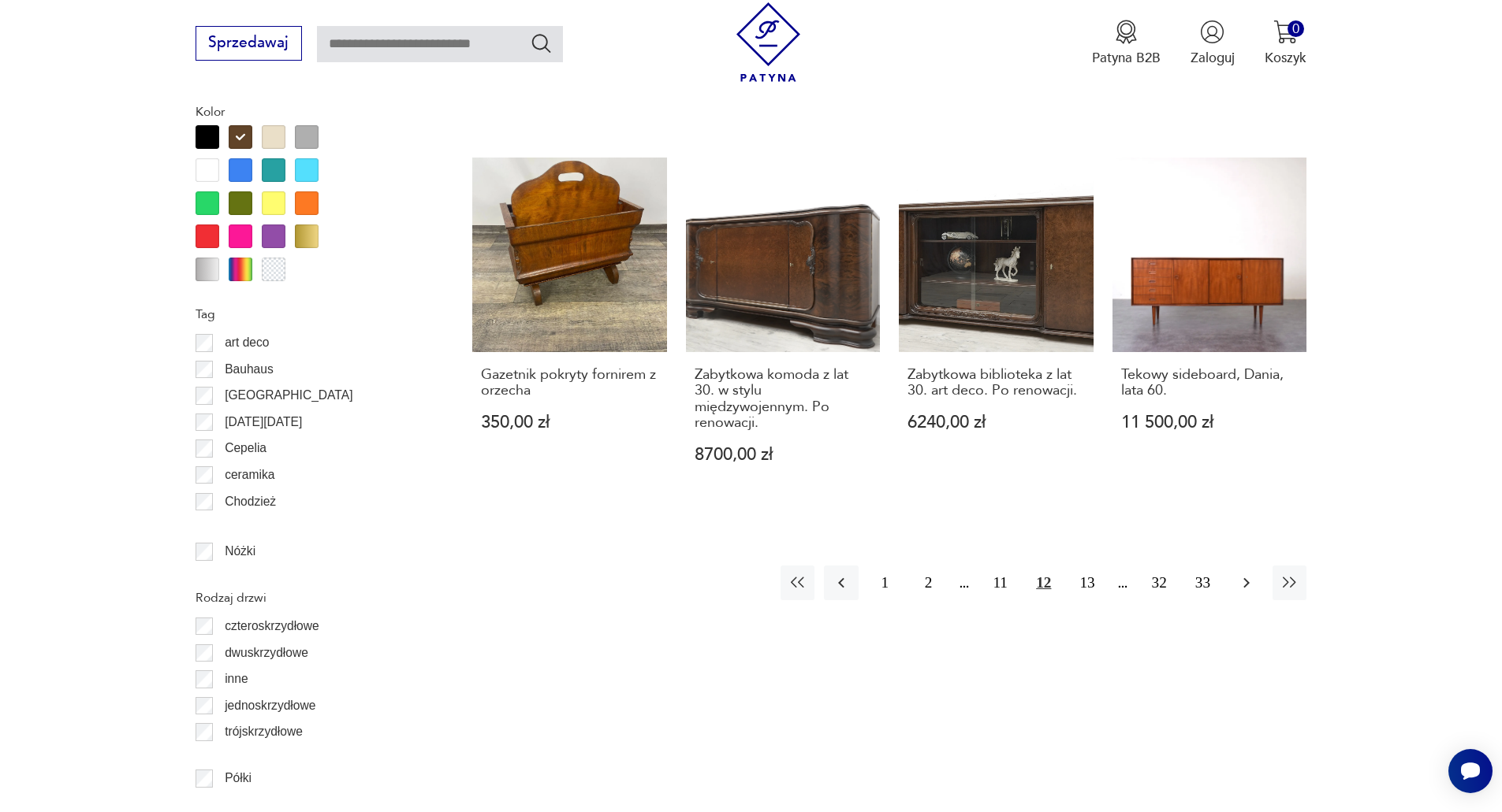
click at [1247, 579] on button "button" at bounding box center [1246, 582] width 34 height 34
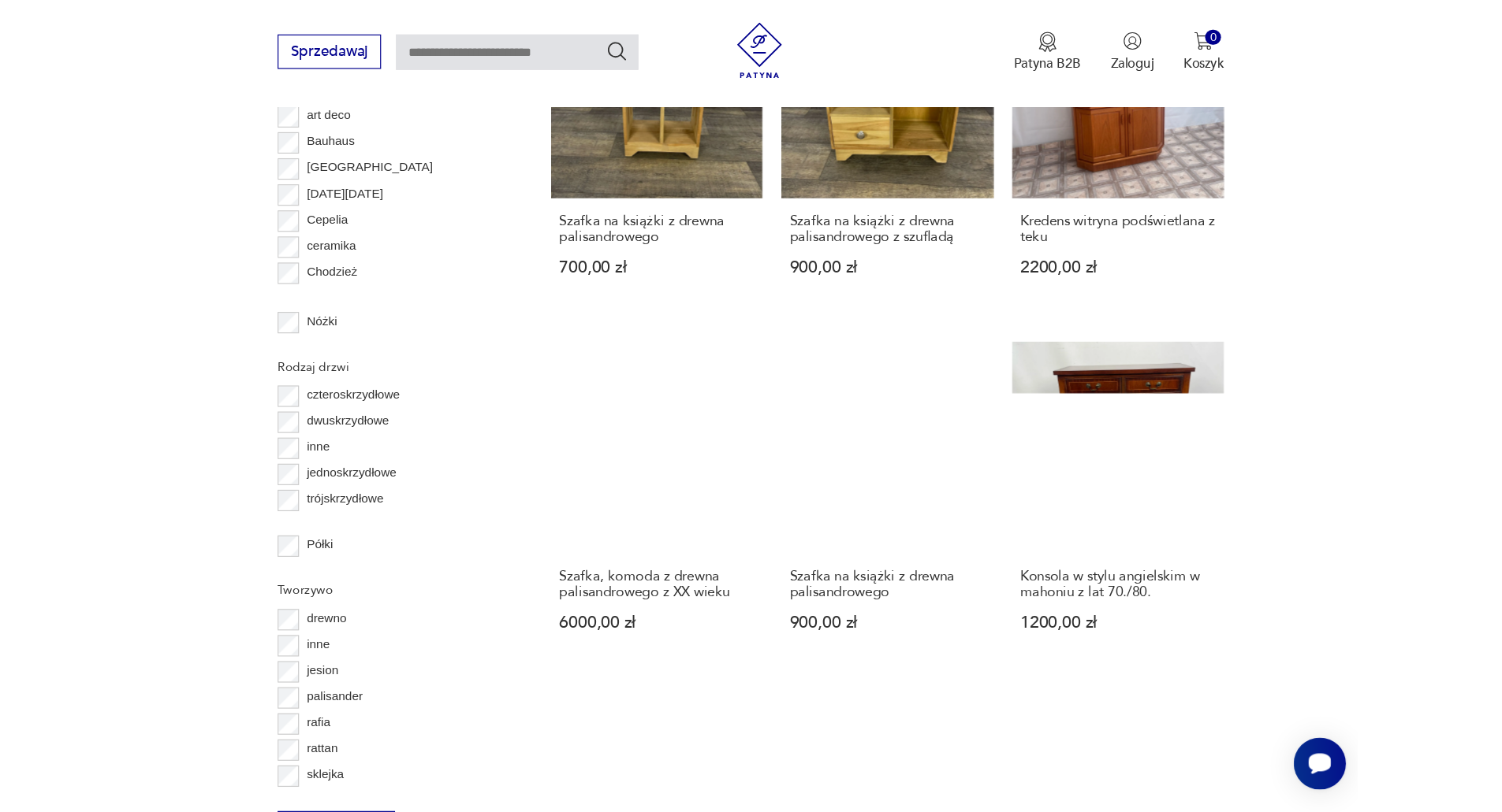
scroll to position [1761, 0]
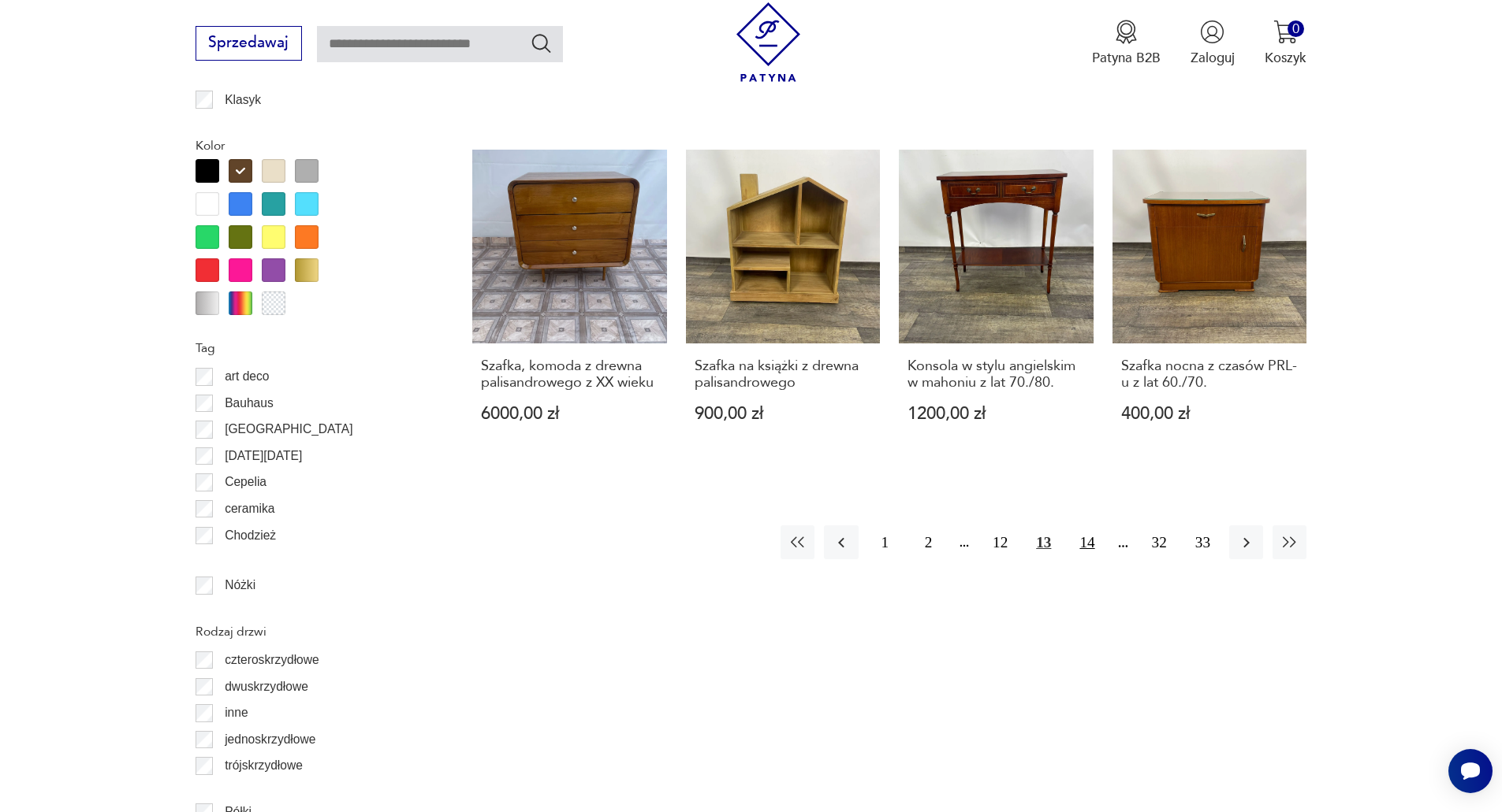
click at [1086, 544] on button "14" at bounding box center [1086, 542] width 34 height 34
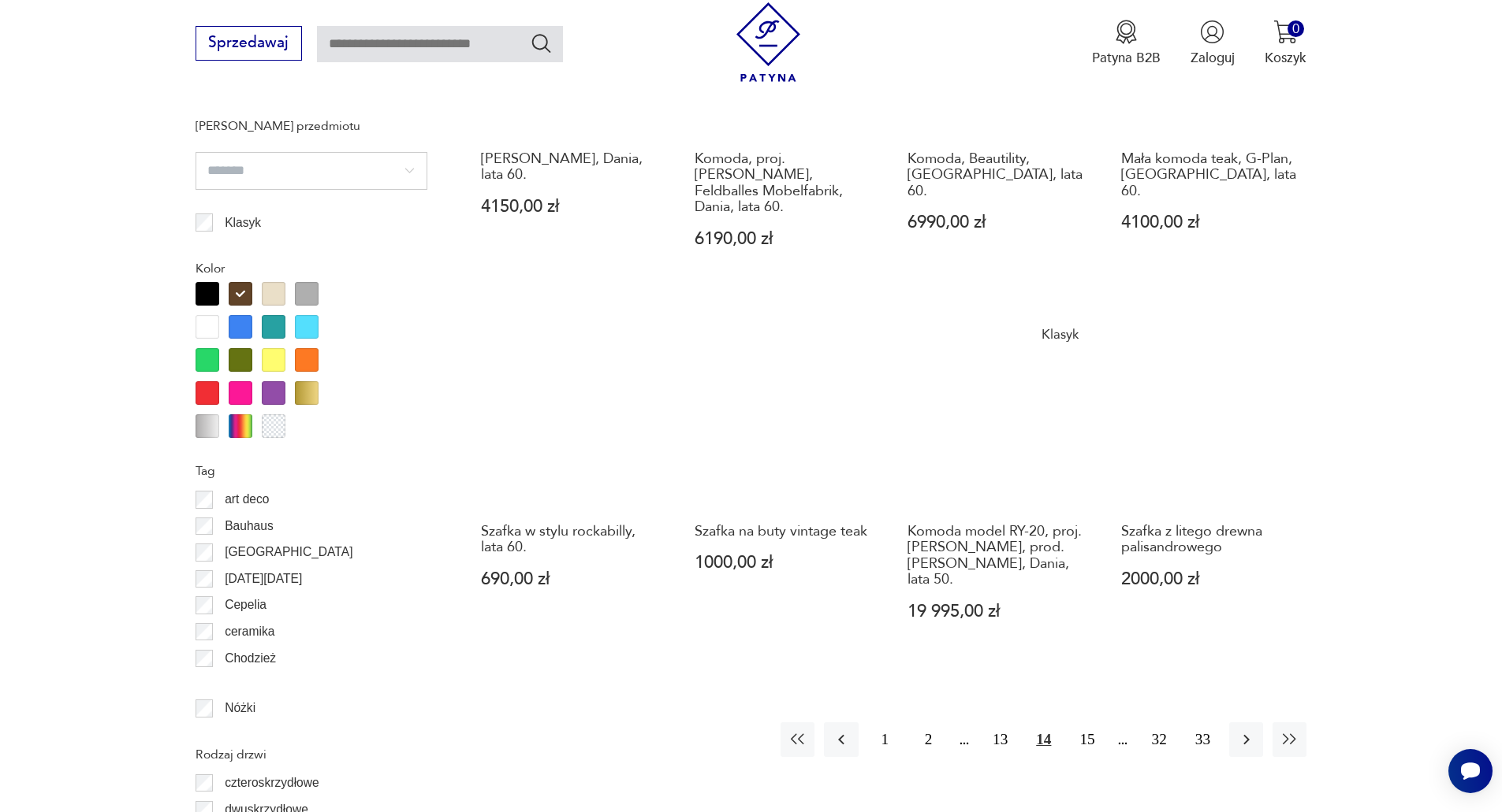
scroll to position [1716, 0]
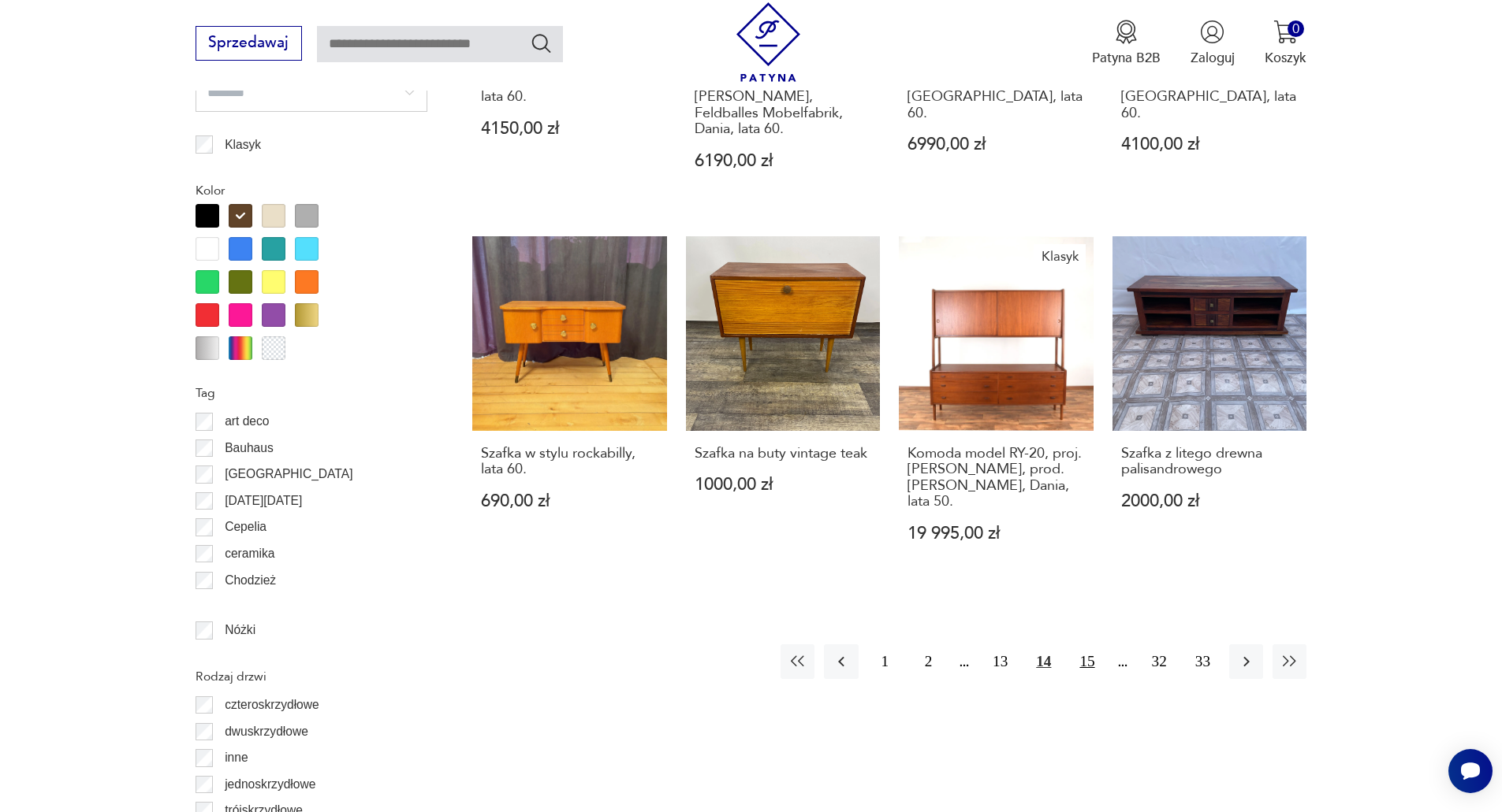
click at [1094, 644] on button "15" at bounding box center [1086, 661] width 34 height 34
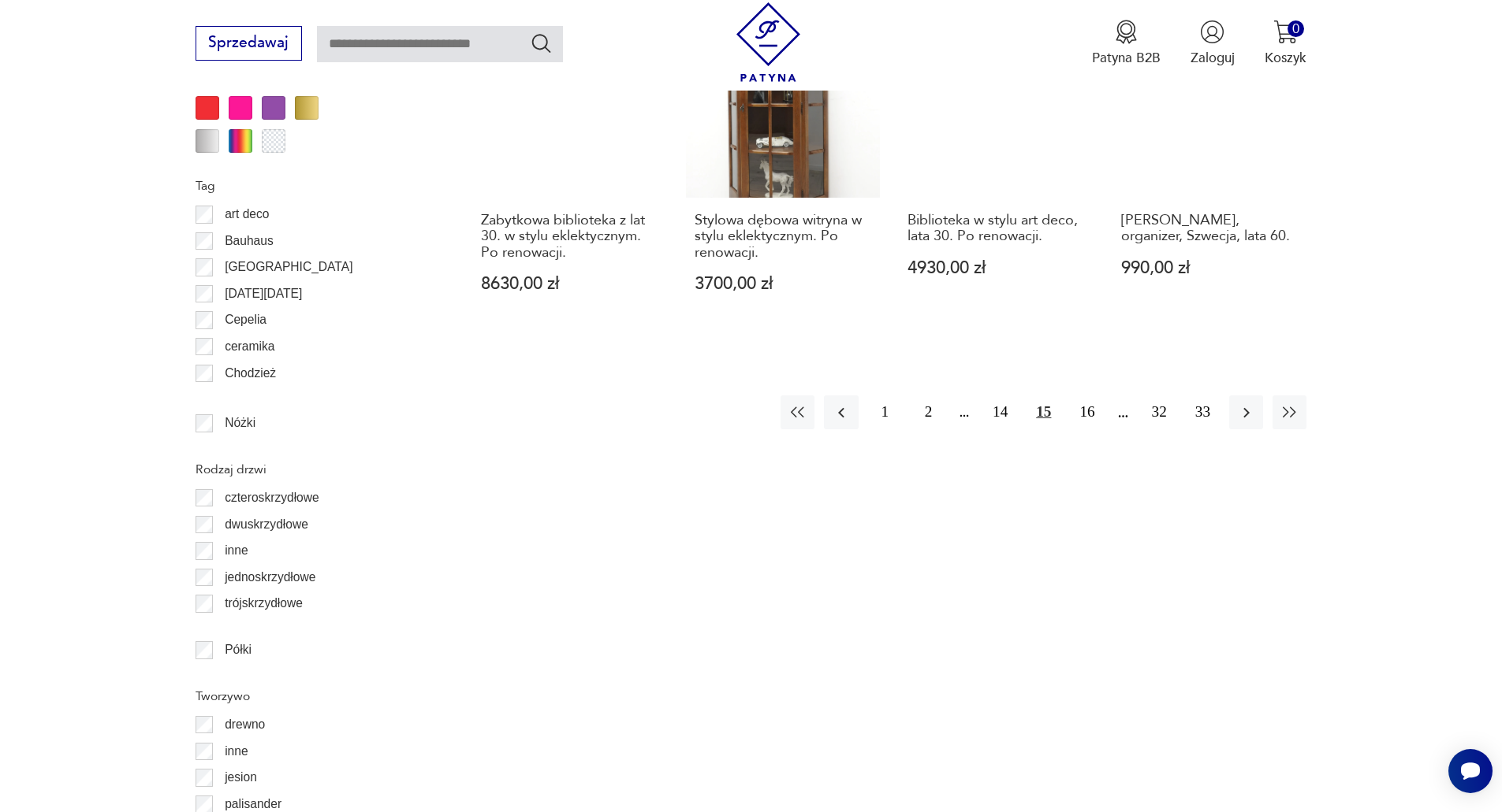
scroll to position [1953, 0]
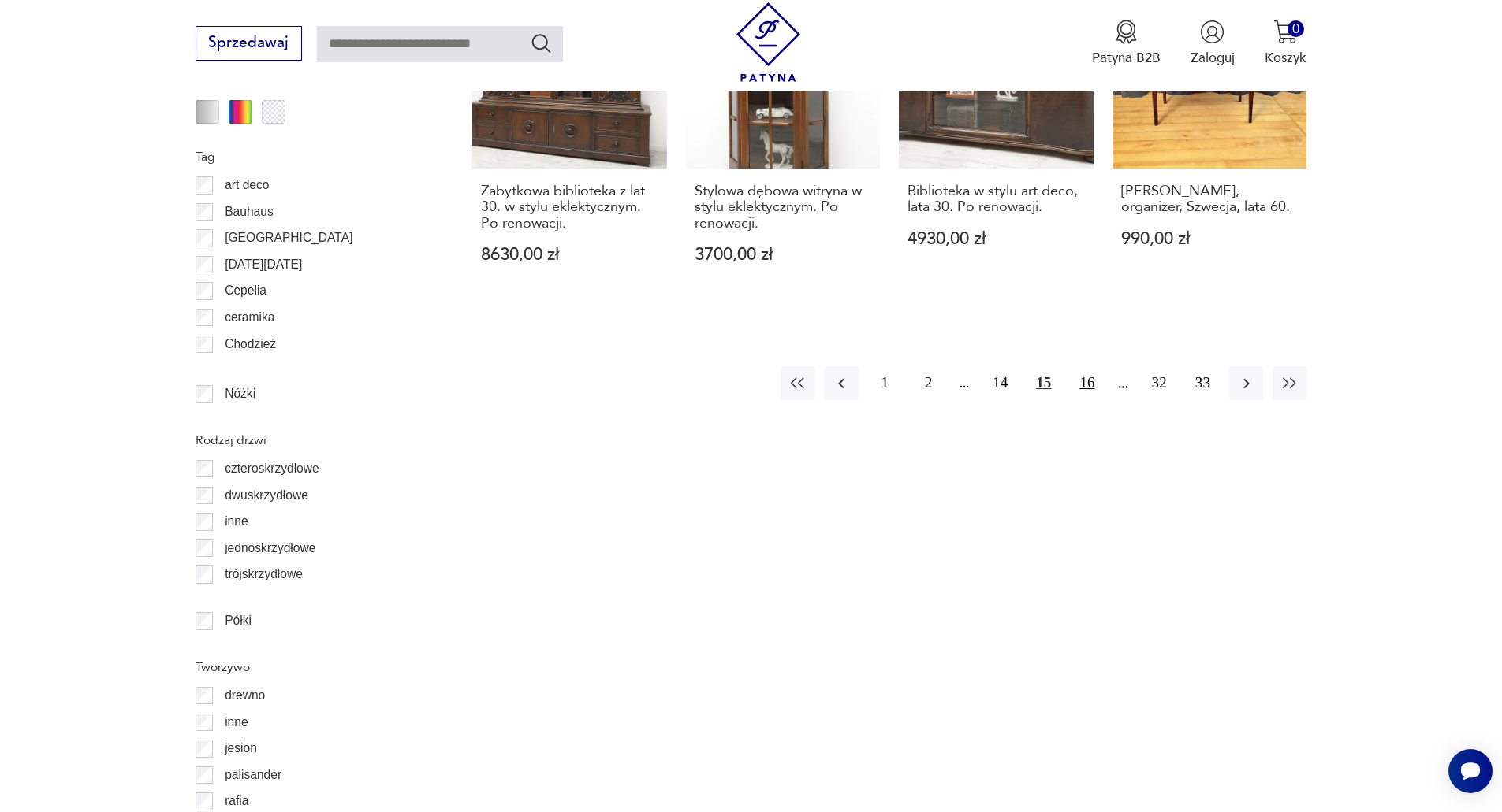
click at [1079, 382] on button "16" at bounding box center [1086, 383] width 34 height 34
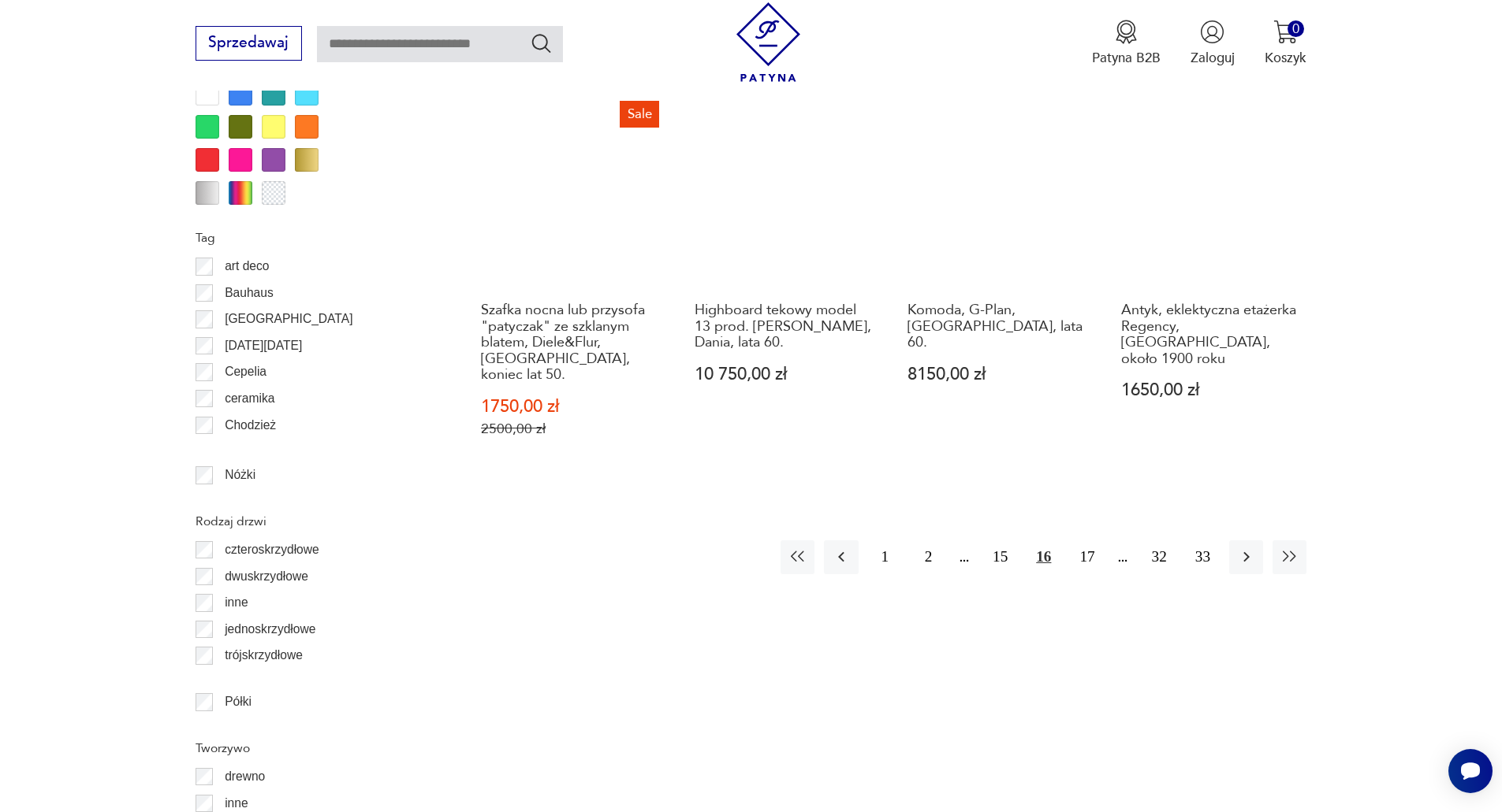
scroll to position [1874, 0]
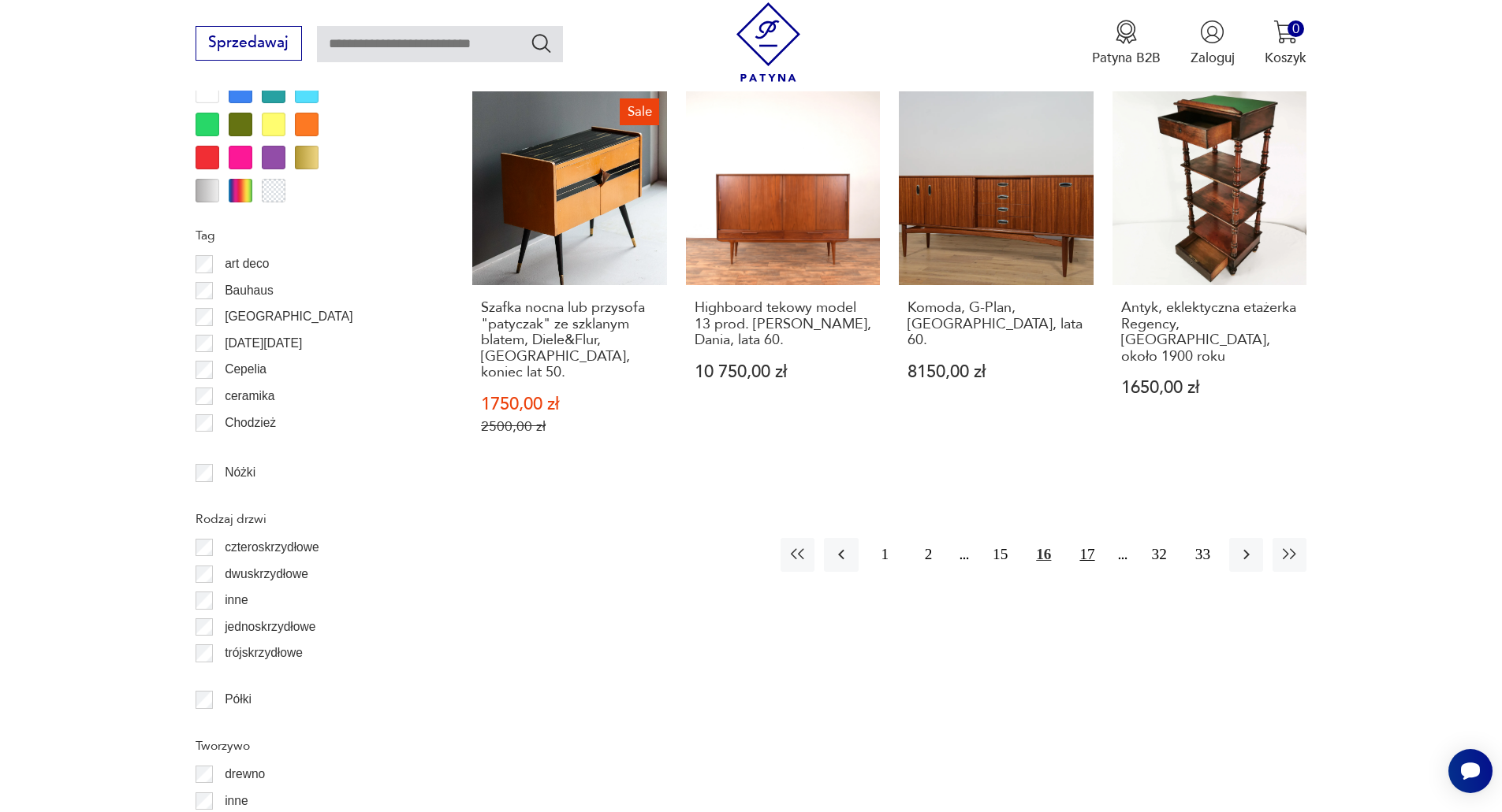
click at [1083, 540] on button "17" at bounding box center [1086, 555] width 34 height 34
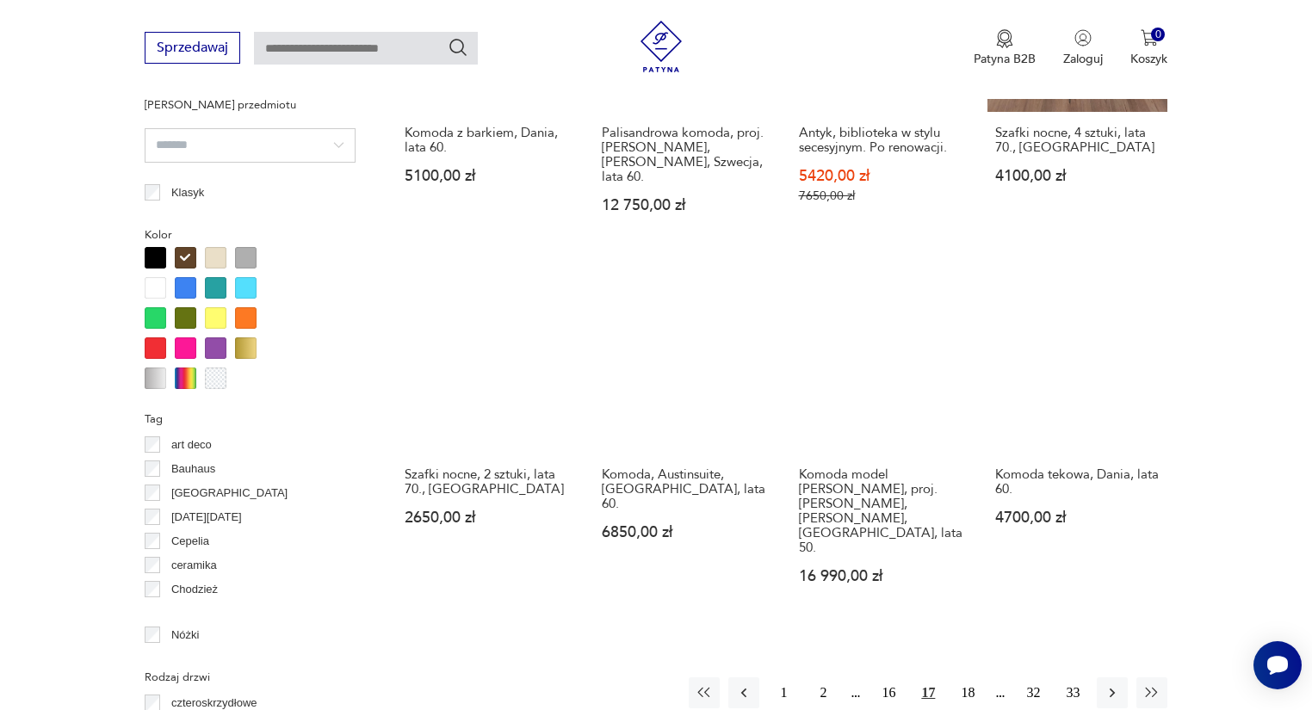
scroll to position [1572, 0]
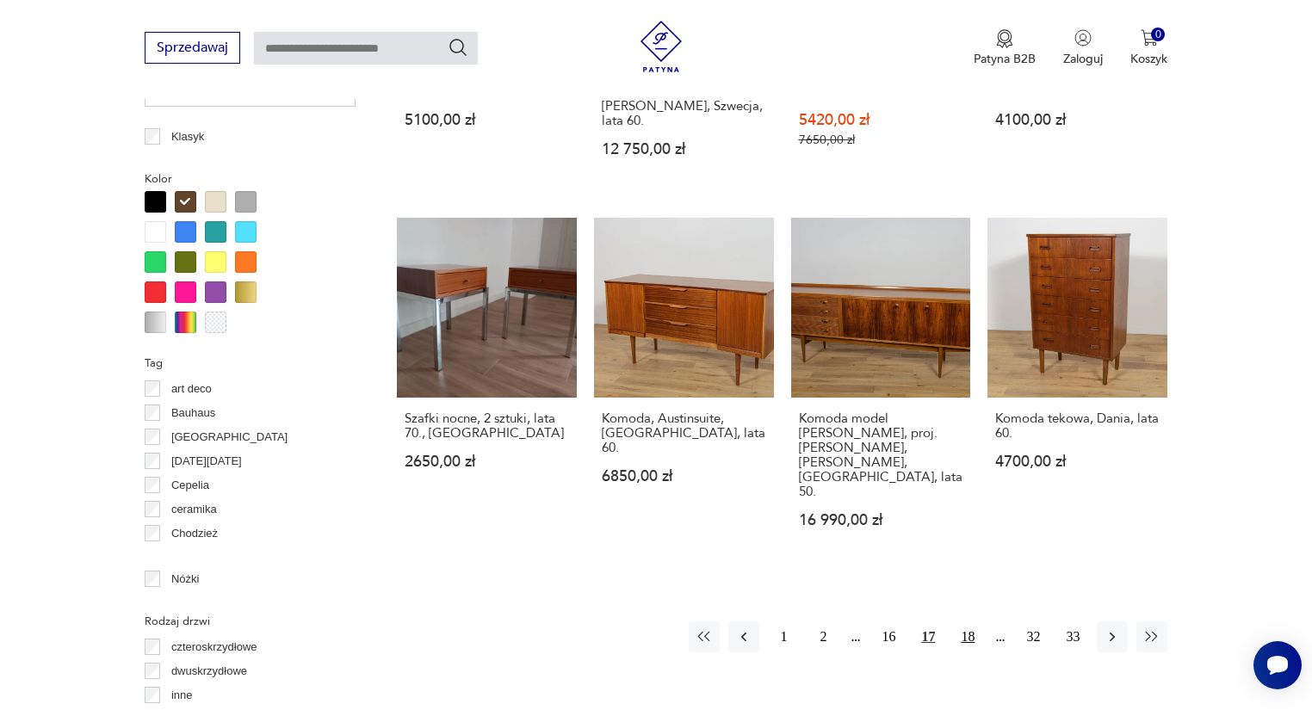
click at [962, 621] on button "18" at bounding box center [967, 636] width 31 height 31
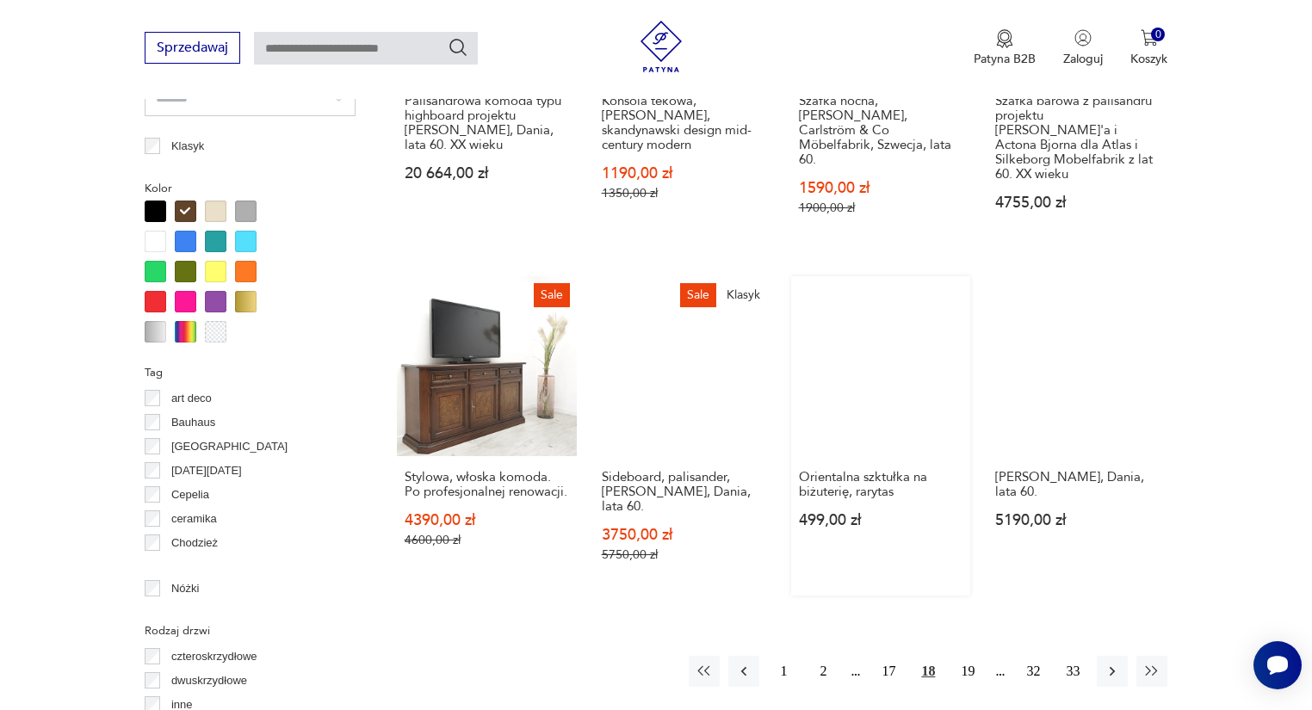
scroll to position [1627, 0]
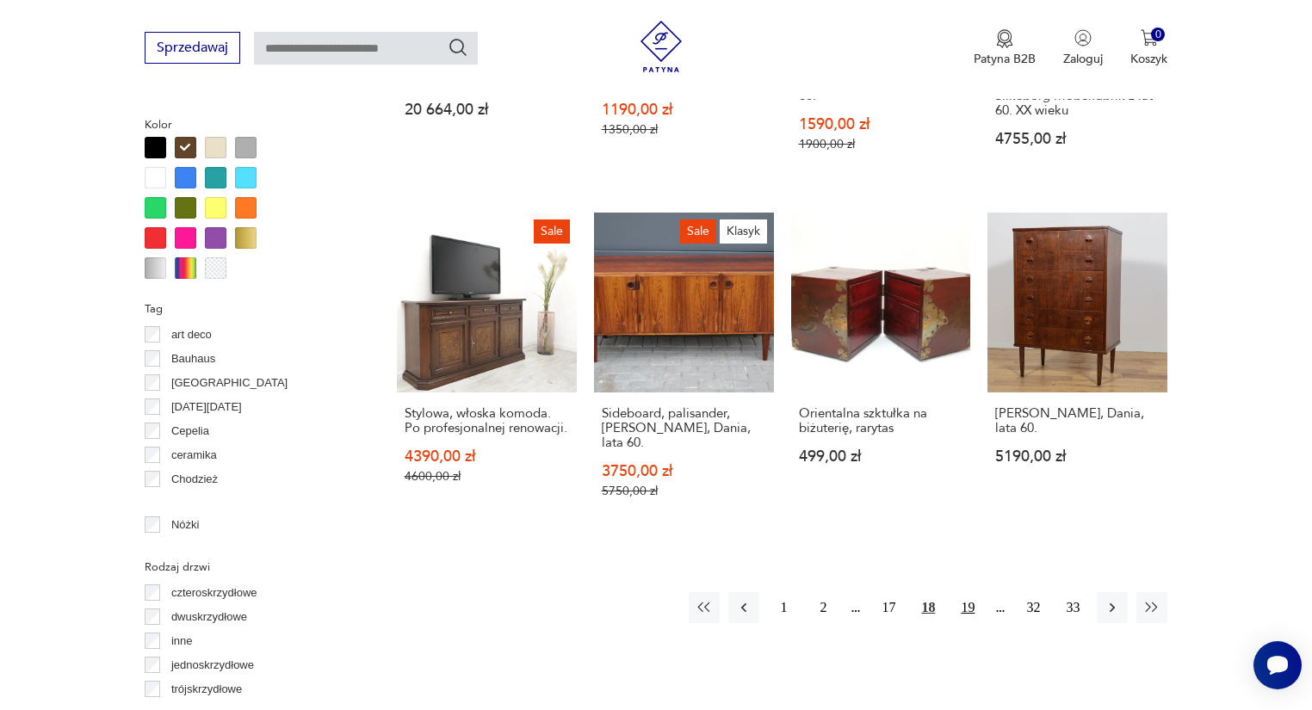
click at [960, 592] on button "19" at bounding box center [967, 607] width 31 height 31
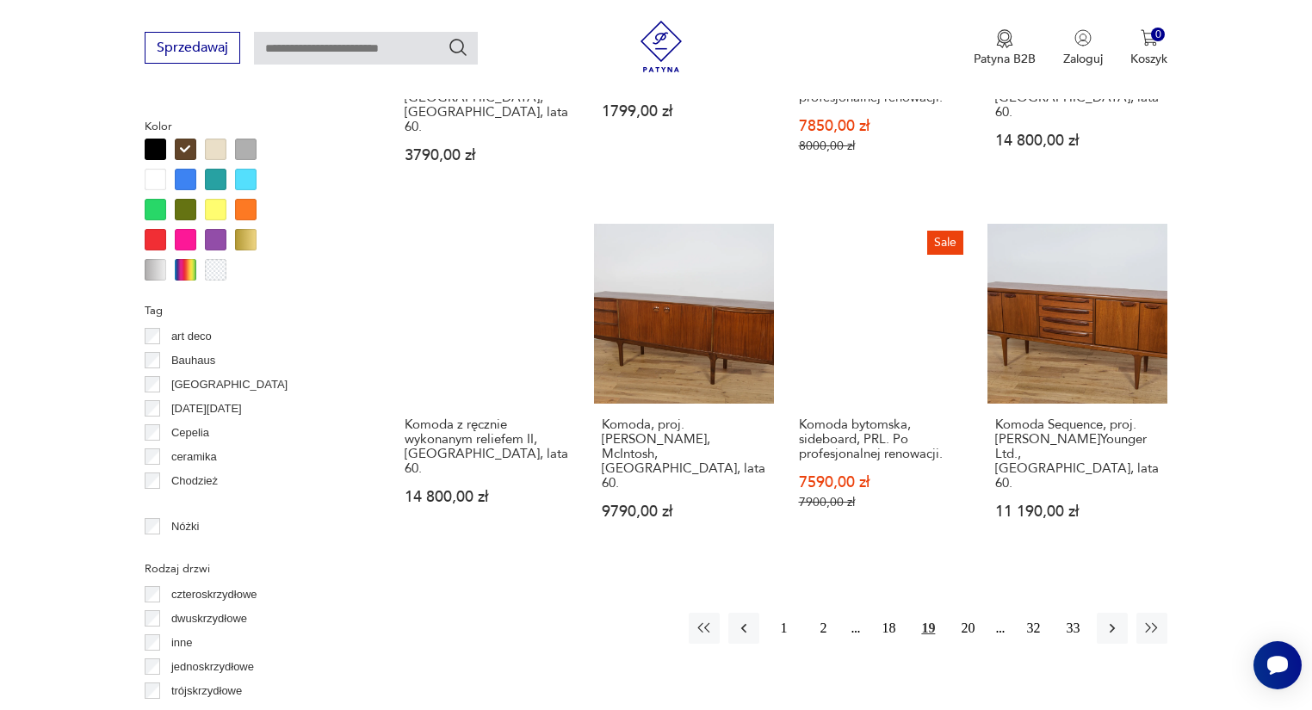
scroll to position [1627, 0]
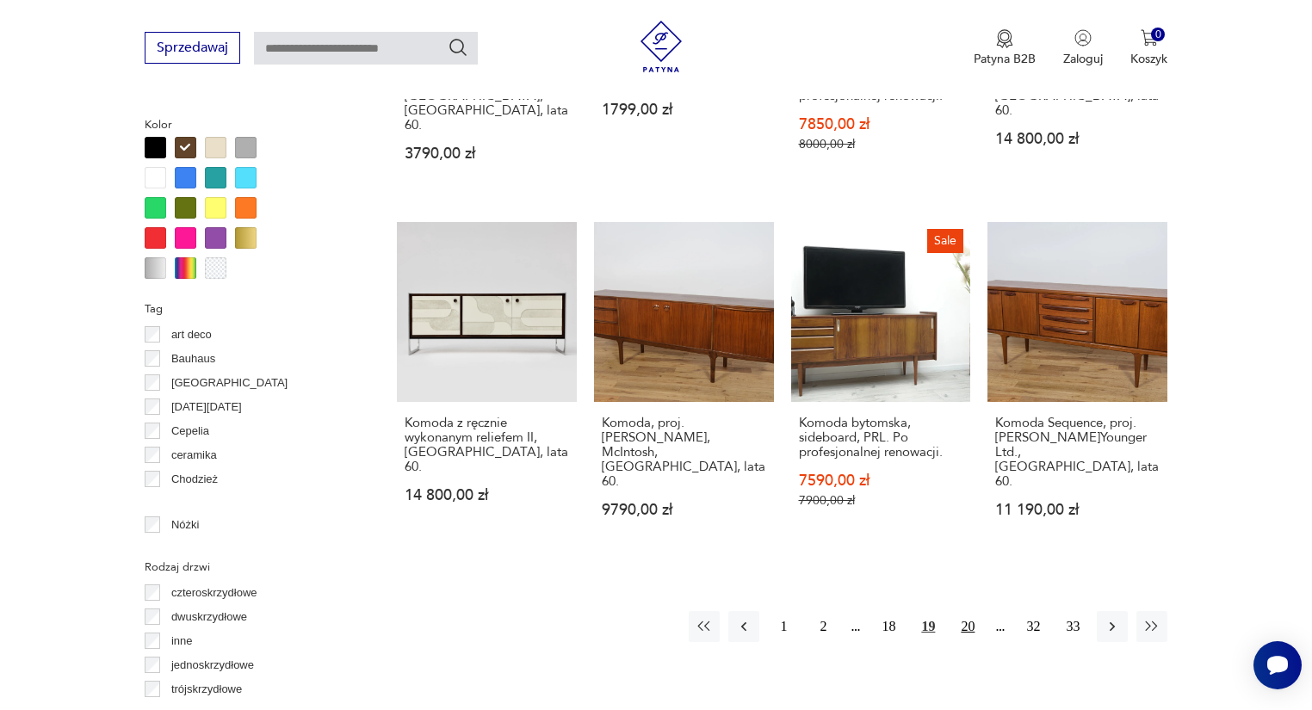
click at [964, 611] on button "20" at bounding box center [967, 626] width 31 height 31
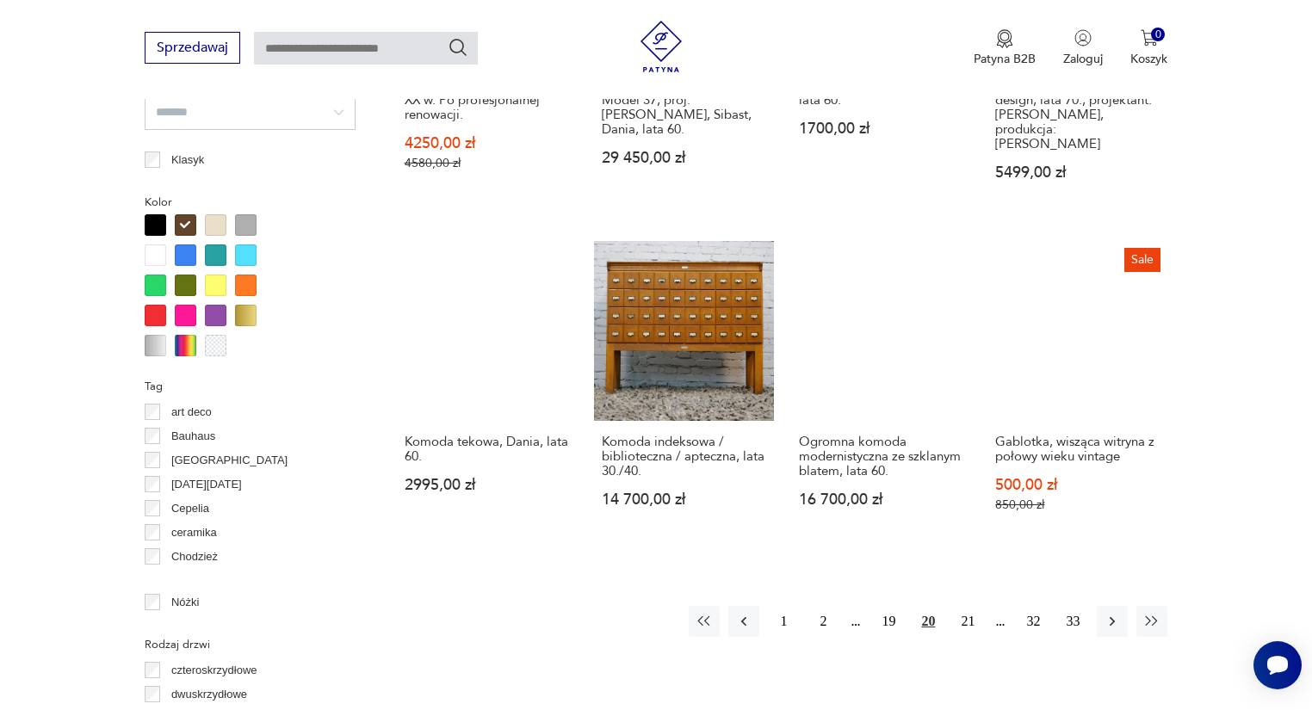
scroll to position [1627, 0]
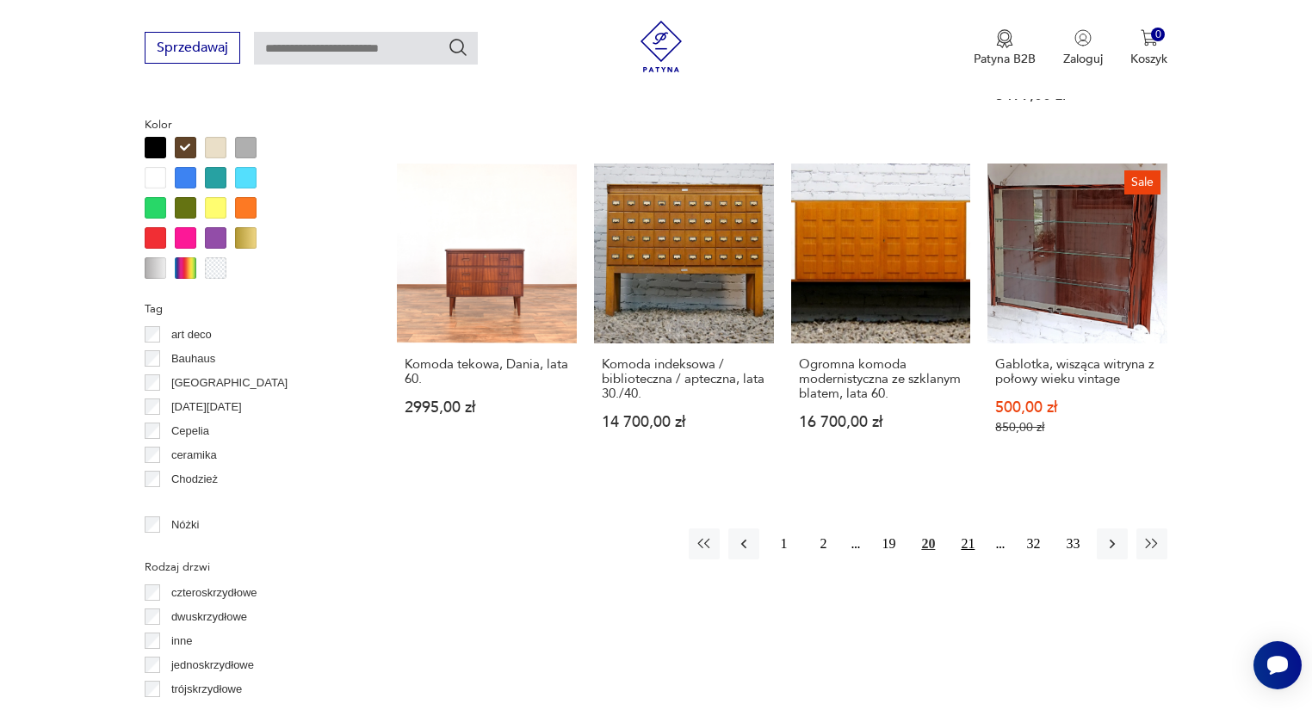
click at [964, 535] on button "21" at bounding box center [967, 543] width 31 height 31
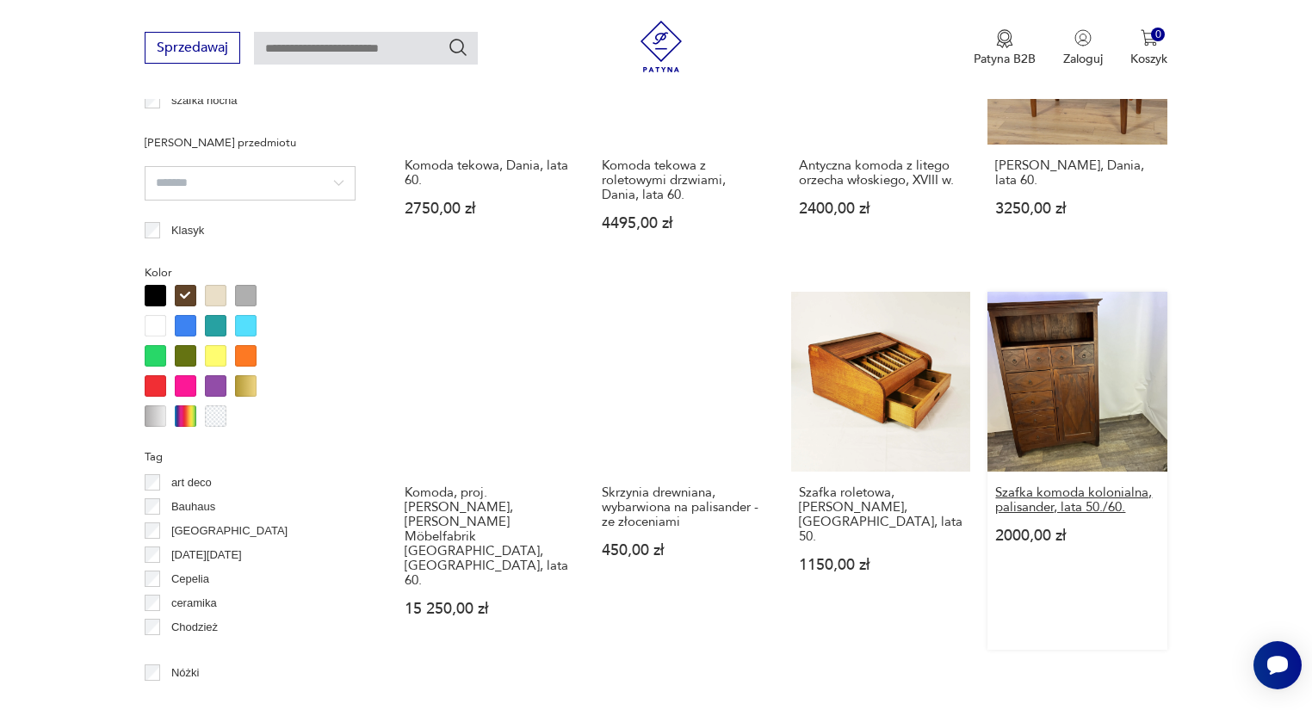
scroll to position [1558, 0]
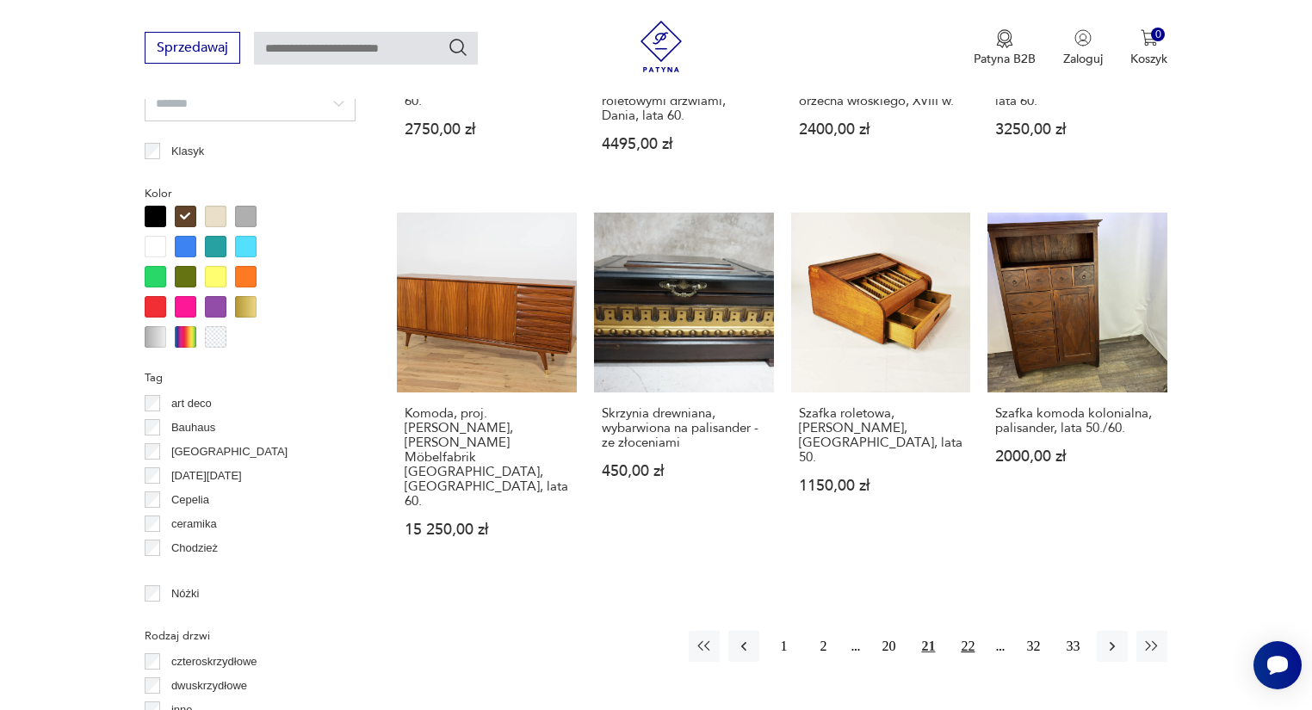
click at [960, 631] on button "22" at bounding box center [967, 646] width 31 height 31
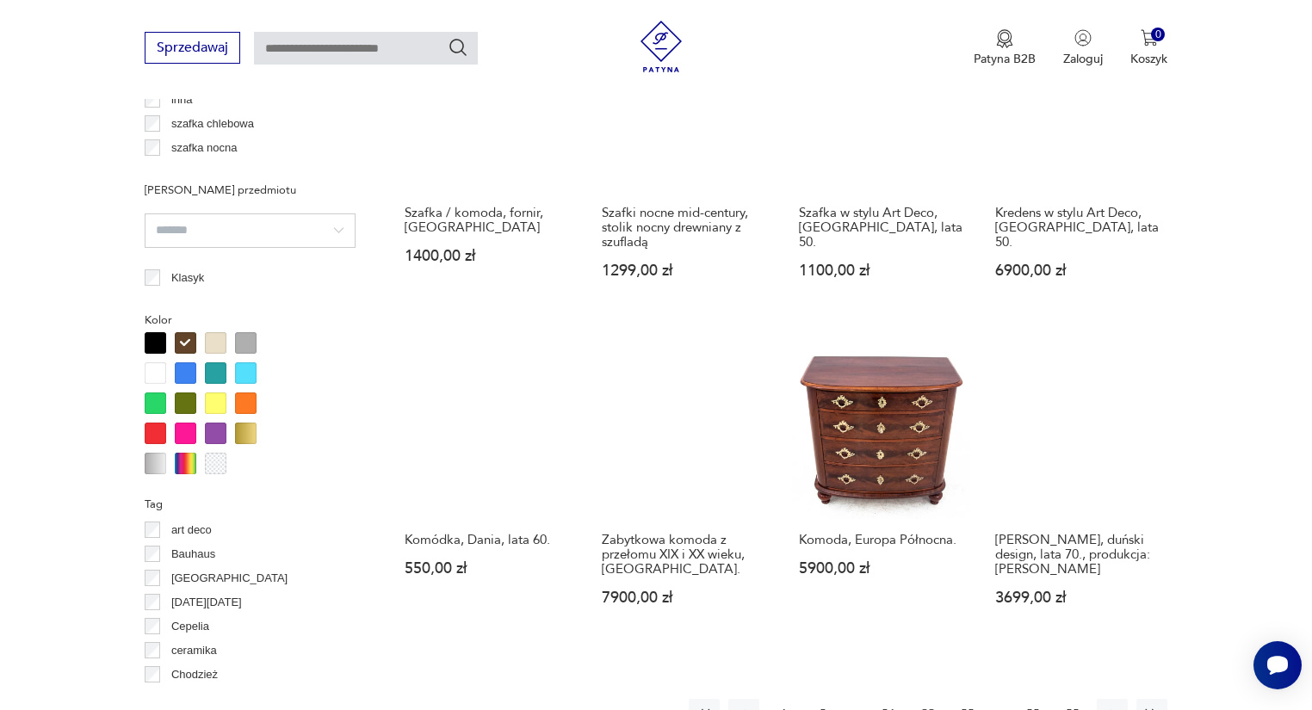
scroll to position [1489, 0]
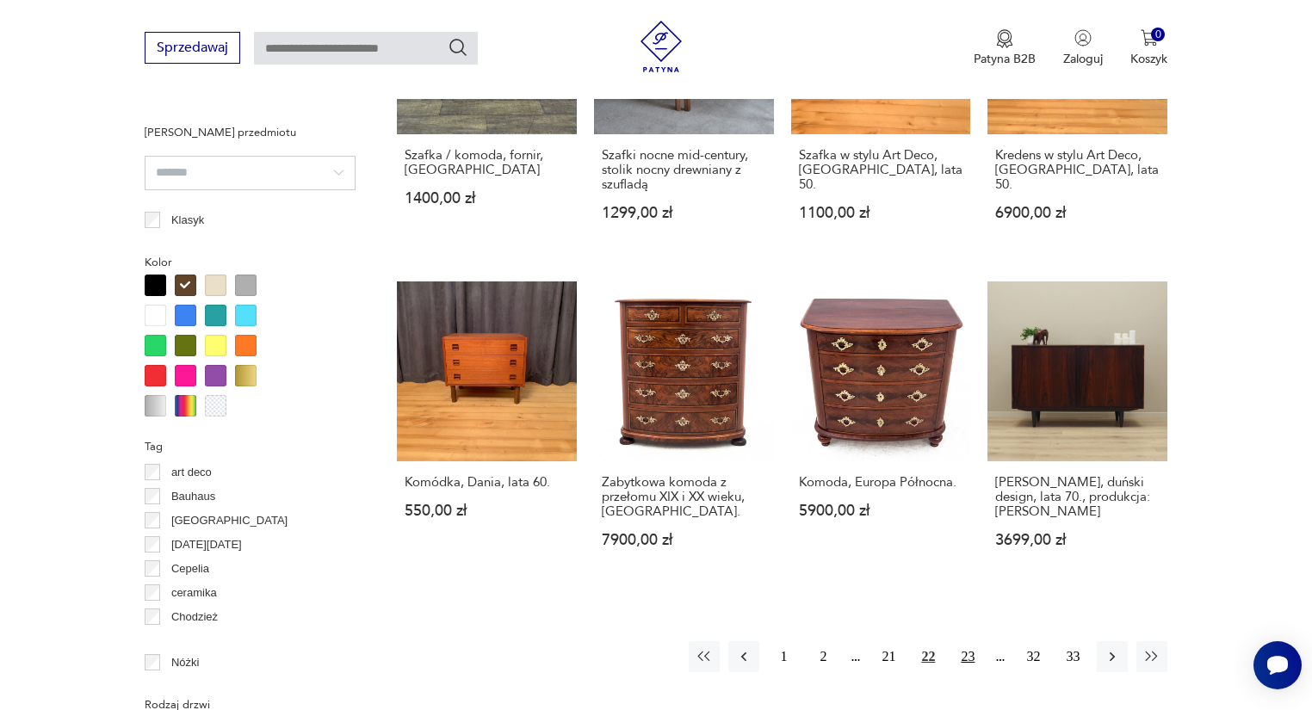
click at [960, 641] on button "23" at bounding box center [967, 656] width 31 height 31
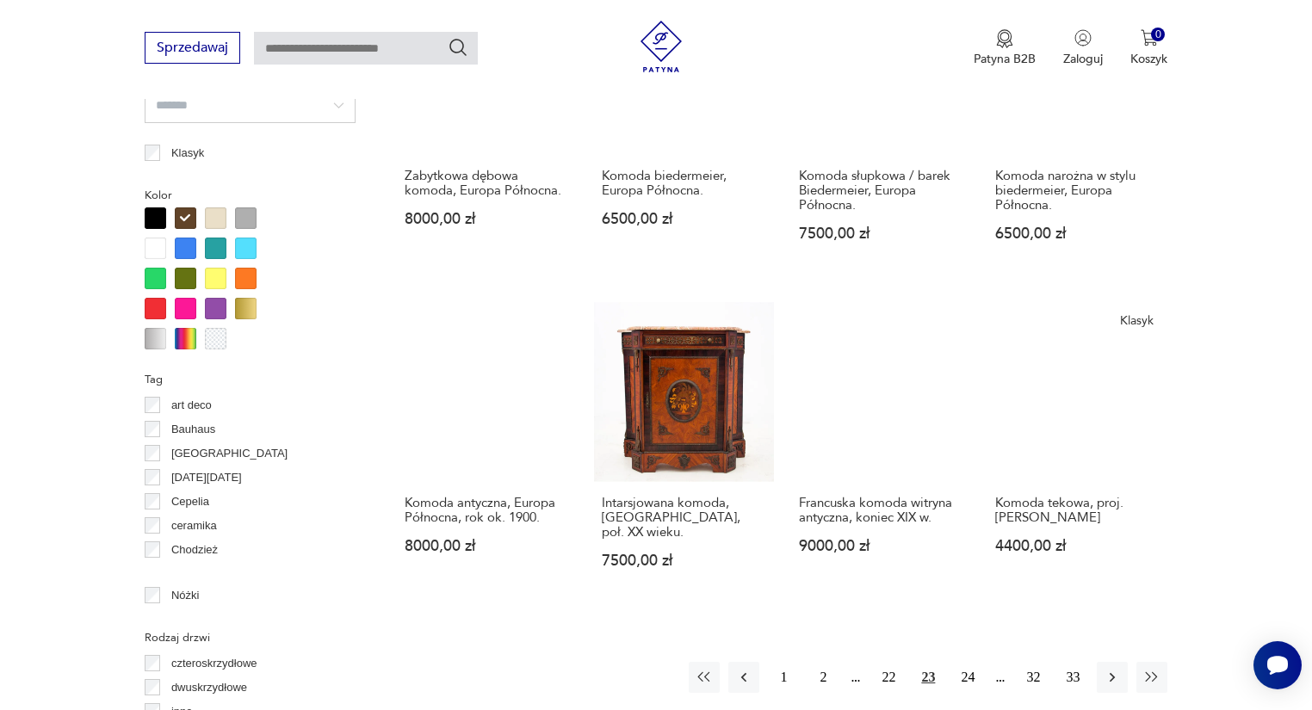
scroll to position [1558, 0]
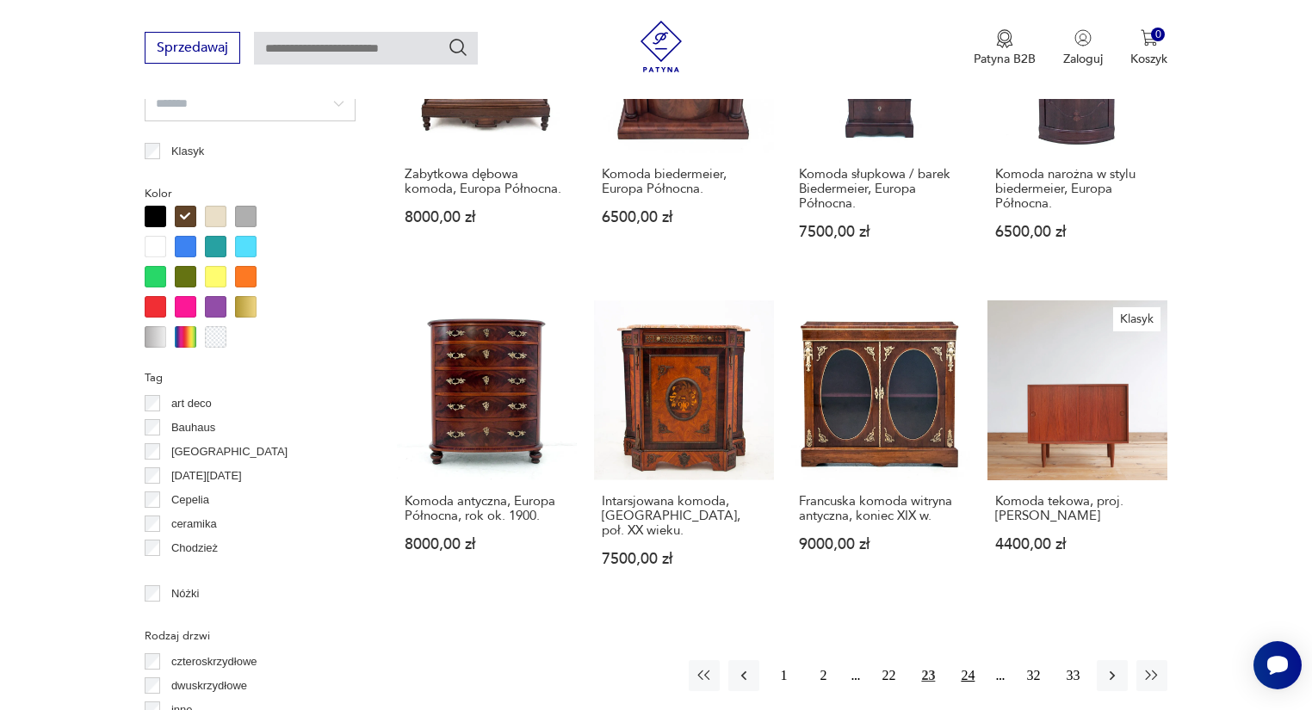
click at [965, 660] on button "24" at bounding box center [967, 675] width 31 height 31
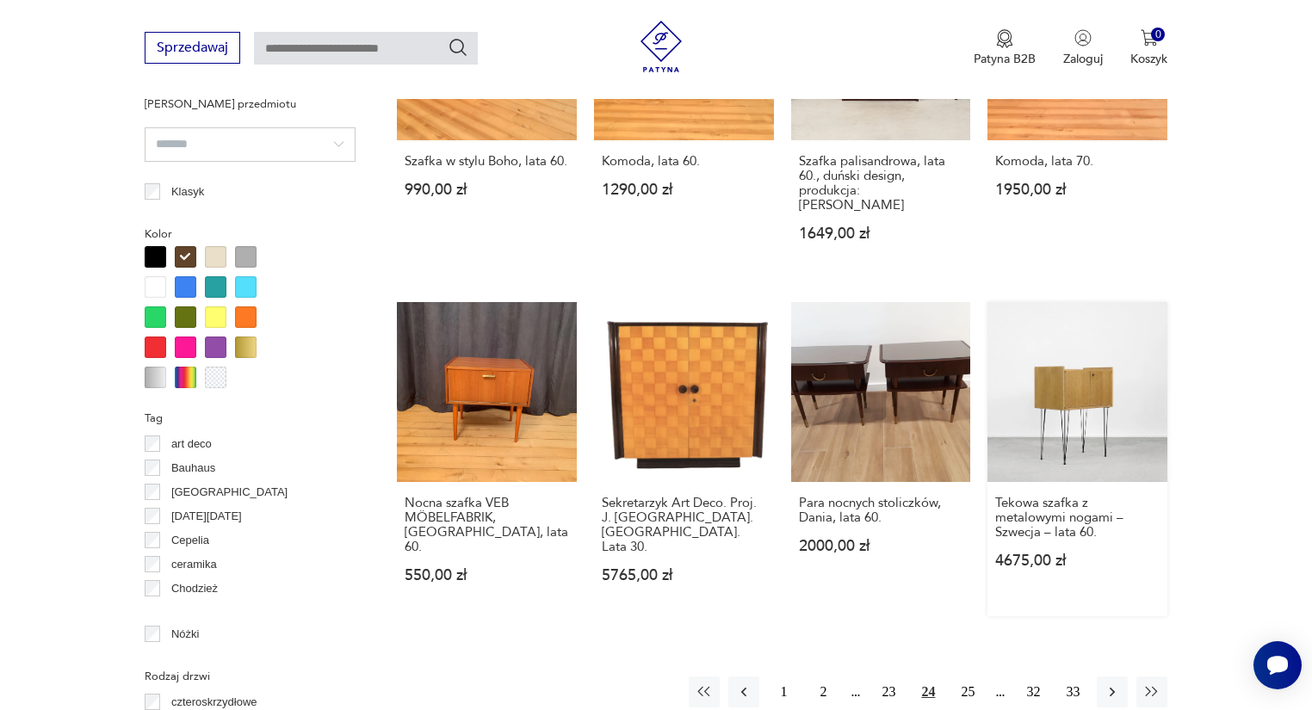
scroll to position [1558, 0]
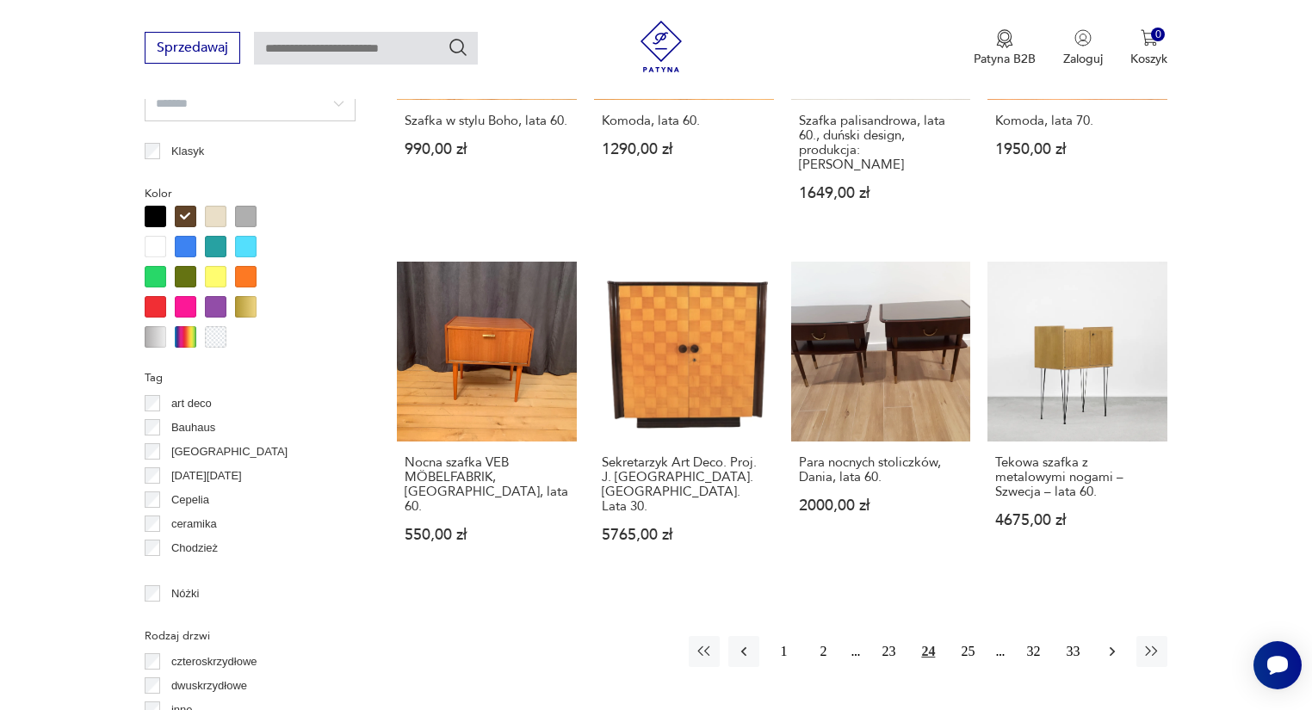
click at [1113, 646] on icon "button" at bounding box center [1111, 650] width 5 height 9
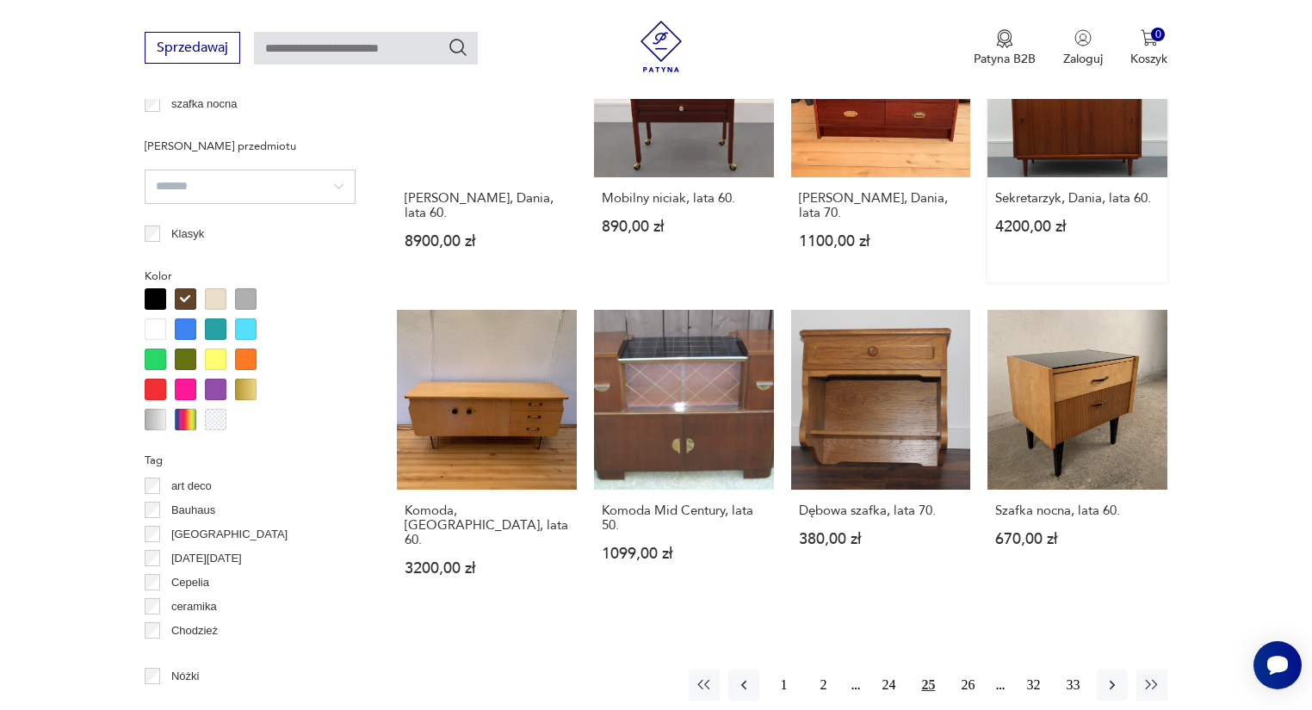
scroll to position [1489, 0]
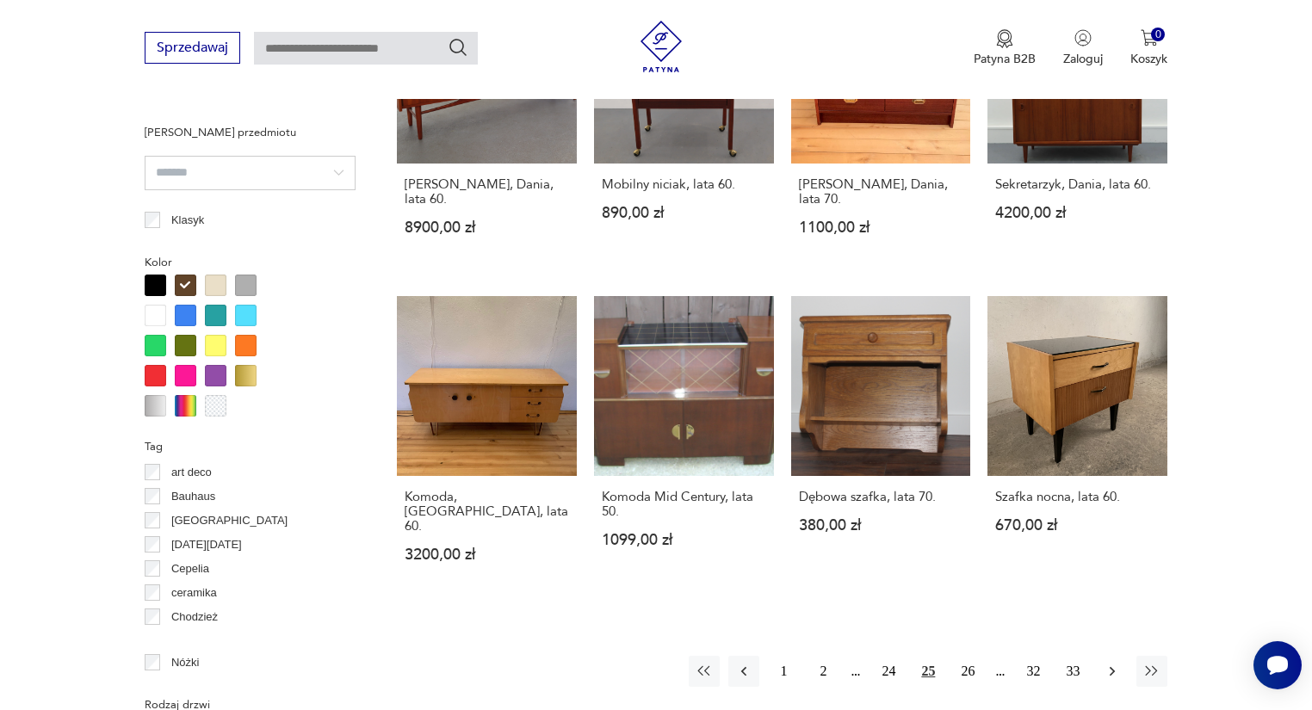
click at [1116, 663] on icon "button" at bounding box center [1111, 671] width 17 height 17
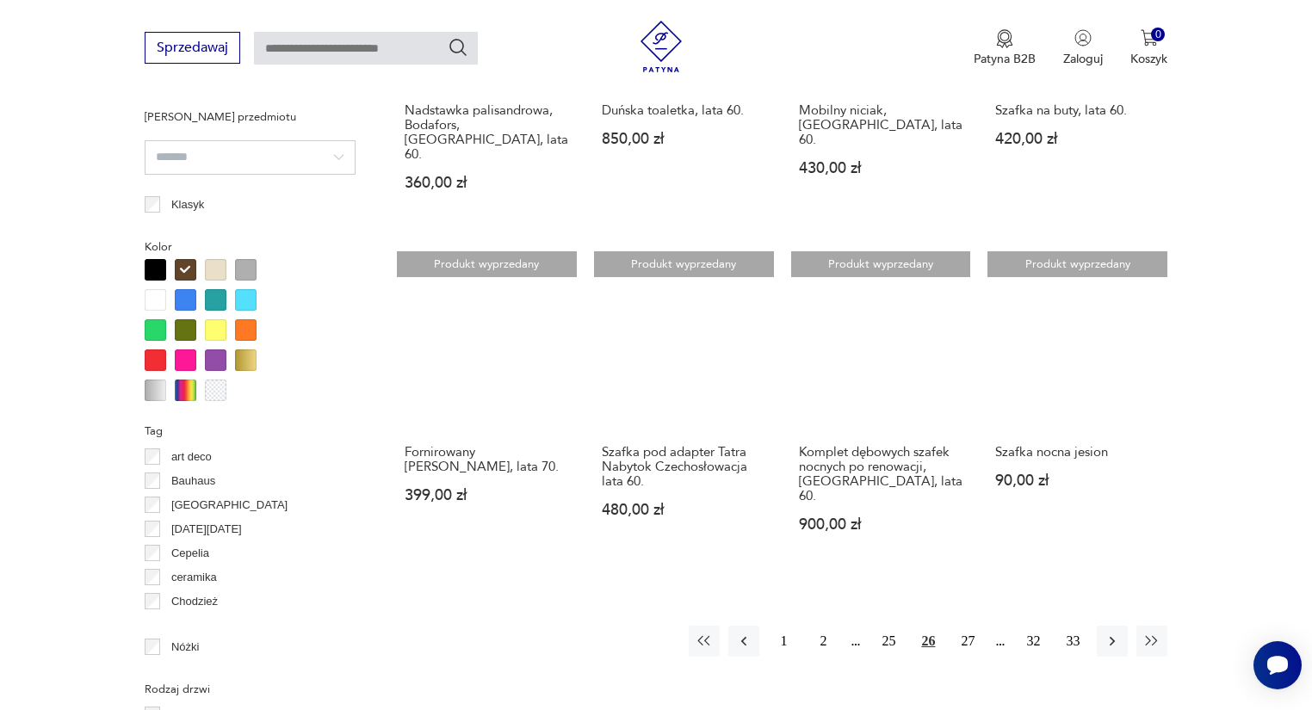
scroll to position [1558, 0]
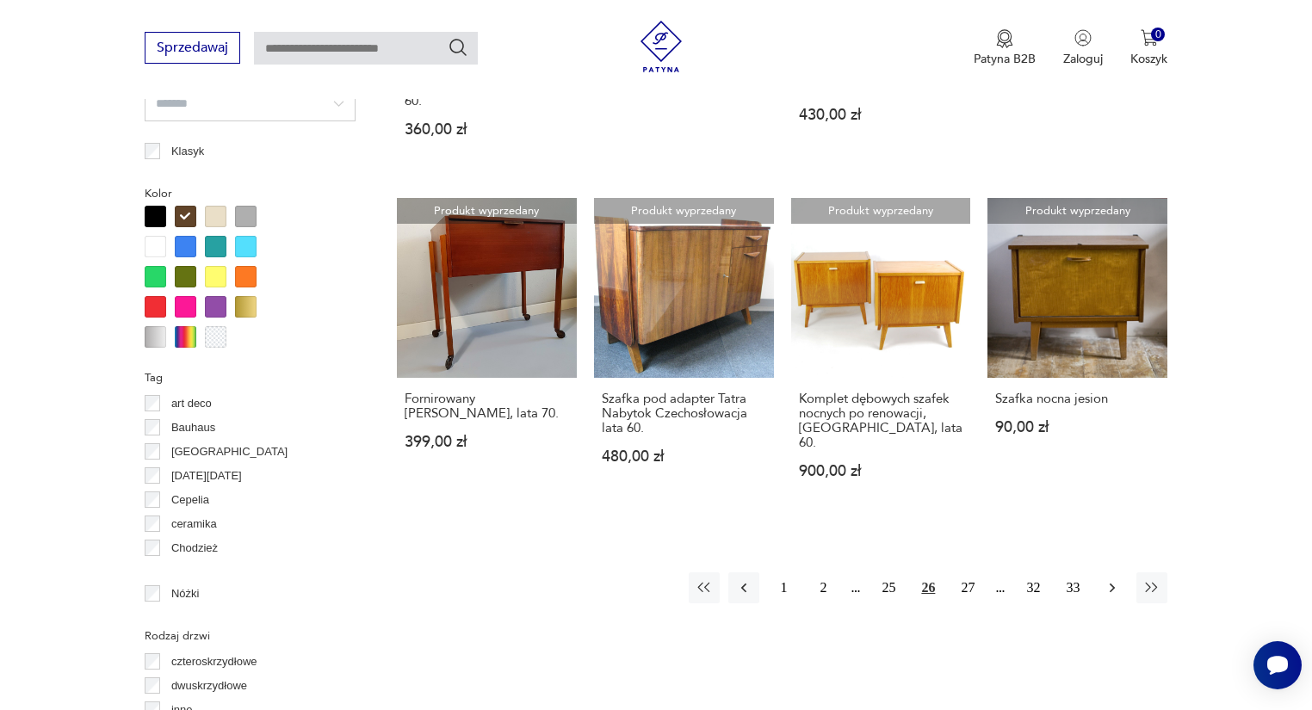
click at [1121, 572] on button "button" at bounding box center [1111, 587] width 31 height 31
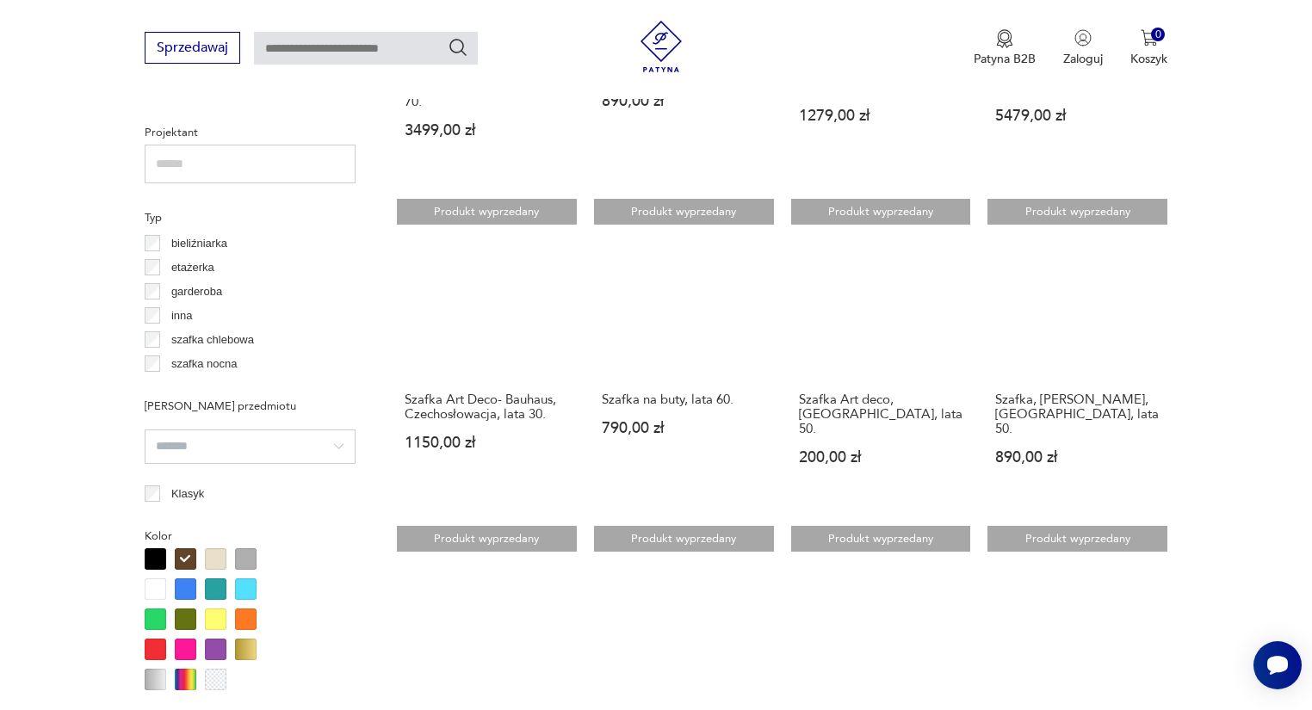
scroll to position [1214, 0]
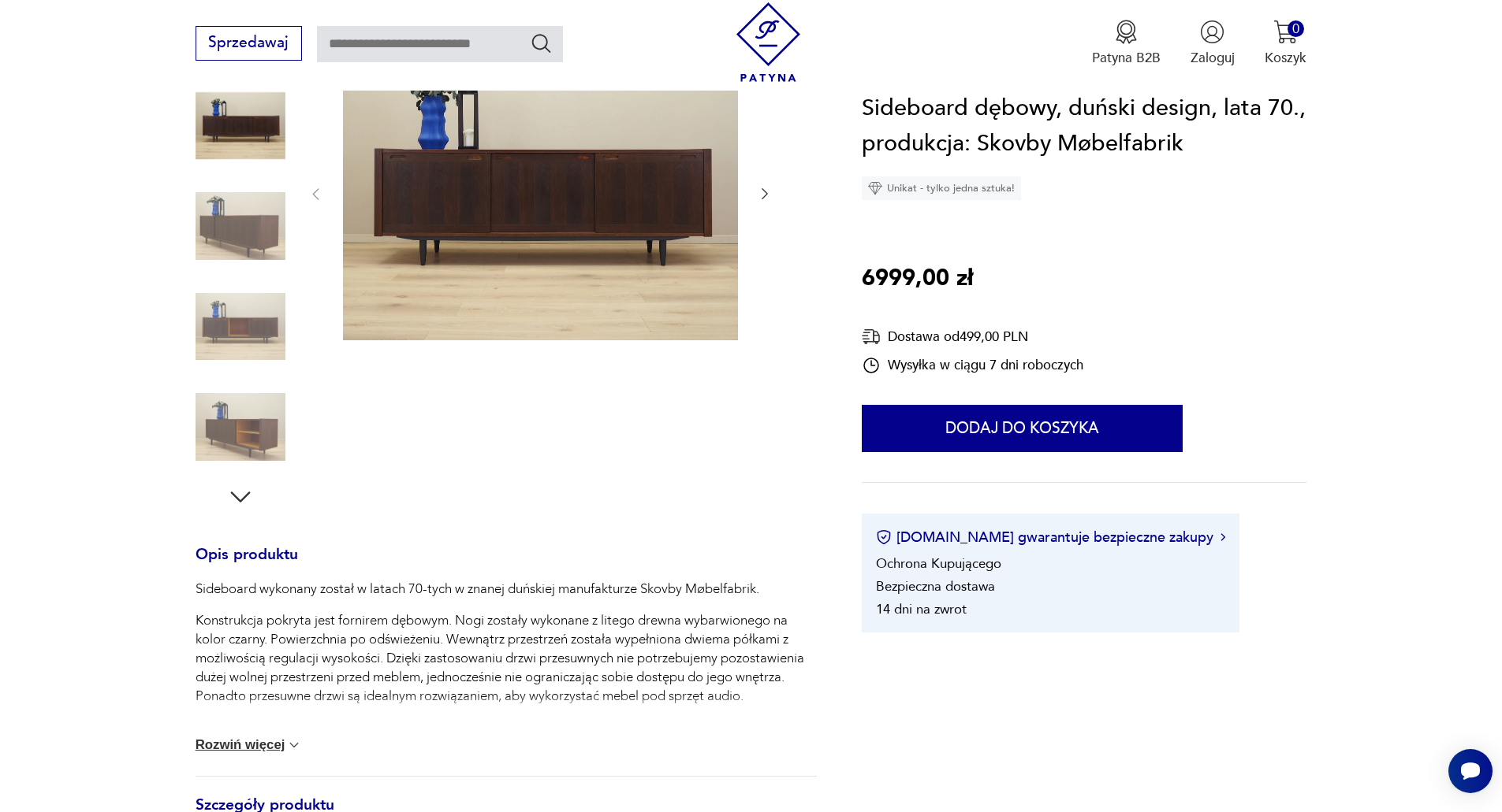
scroll to position [551, 0]
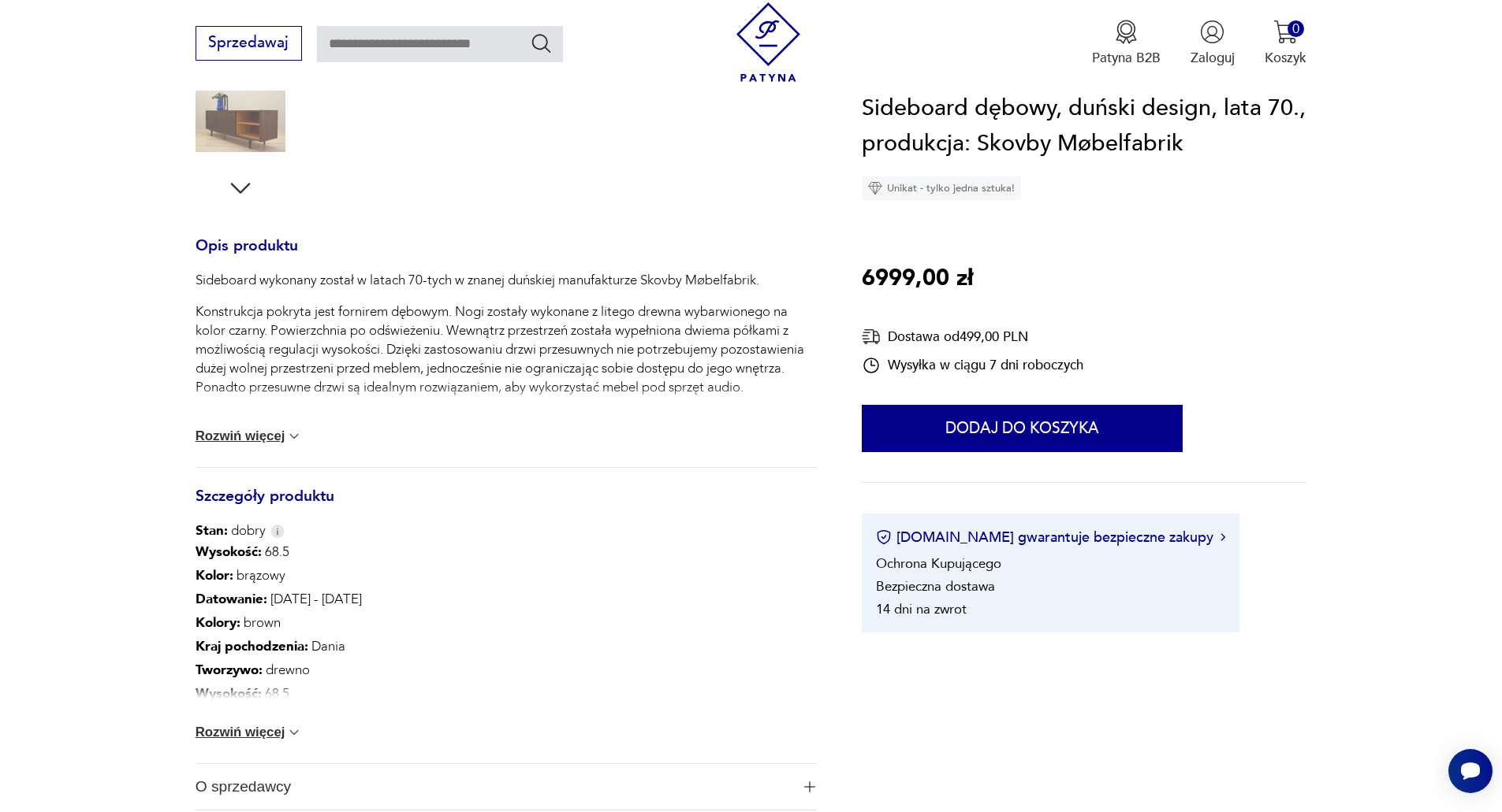
click at [279, 732] on button "Rozwiń więcej" at bounding box center [248, 732] width 107 height 16
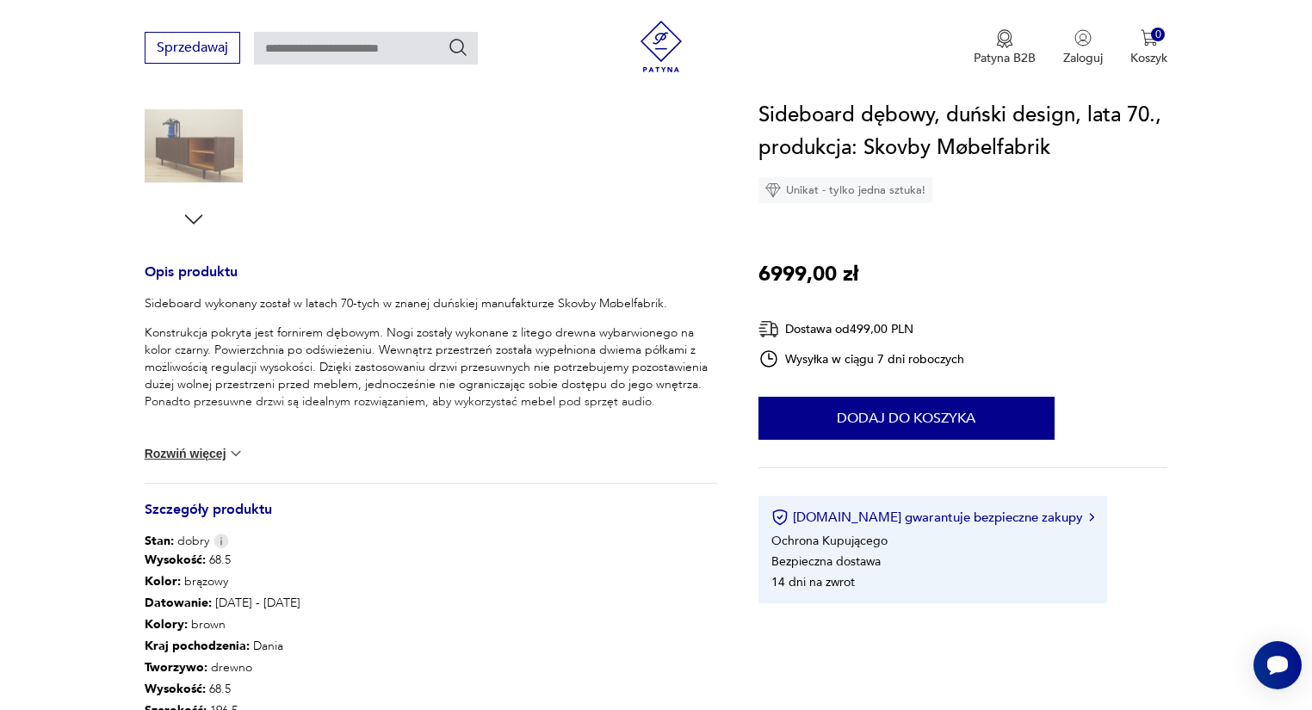
scroll to position [0, 0]
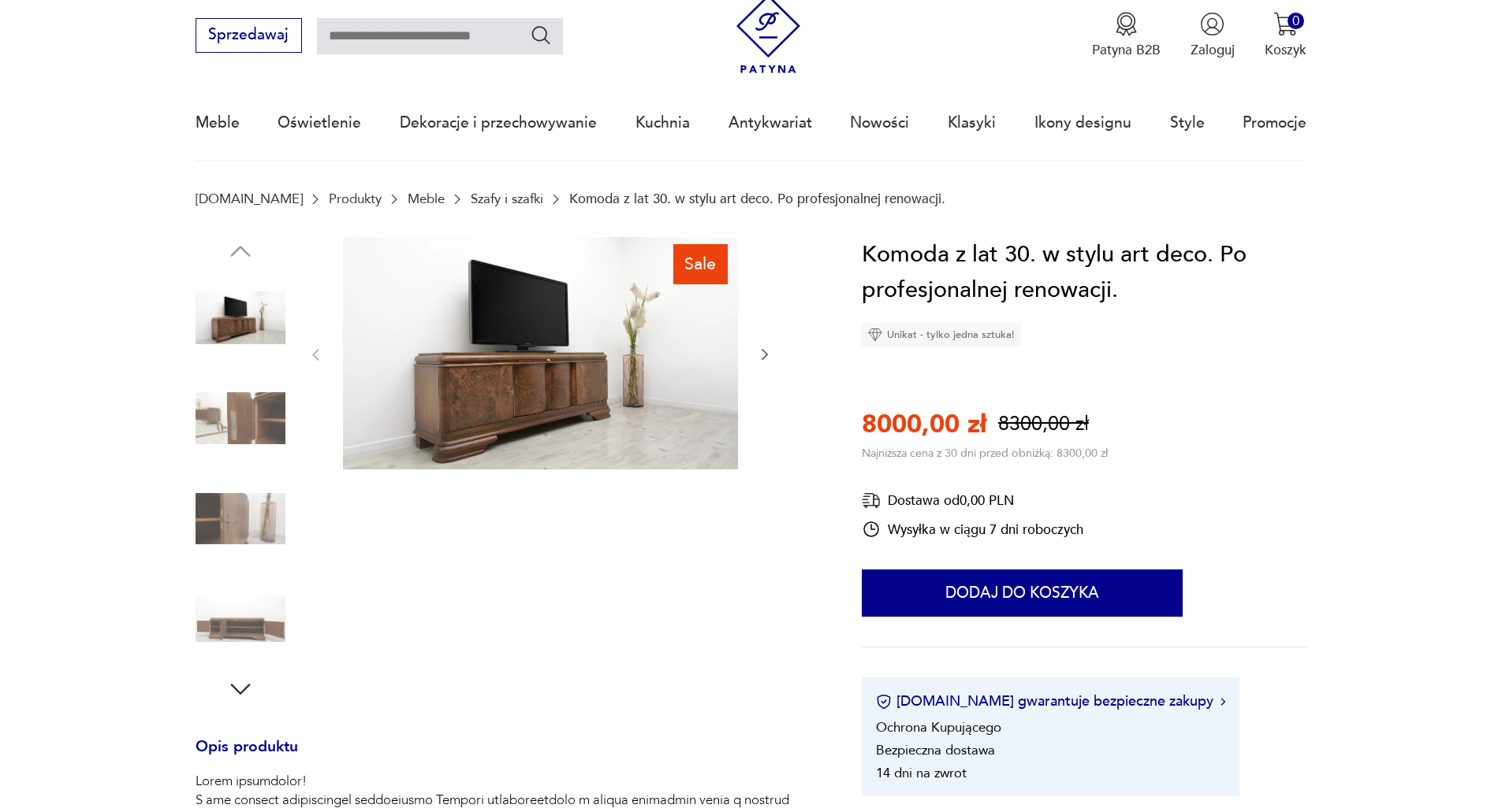
scroll to position [79, 0]
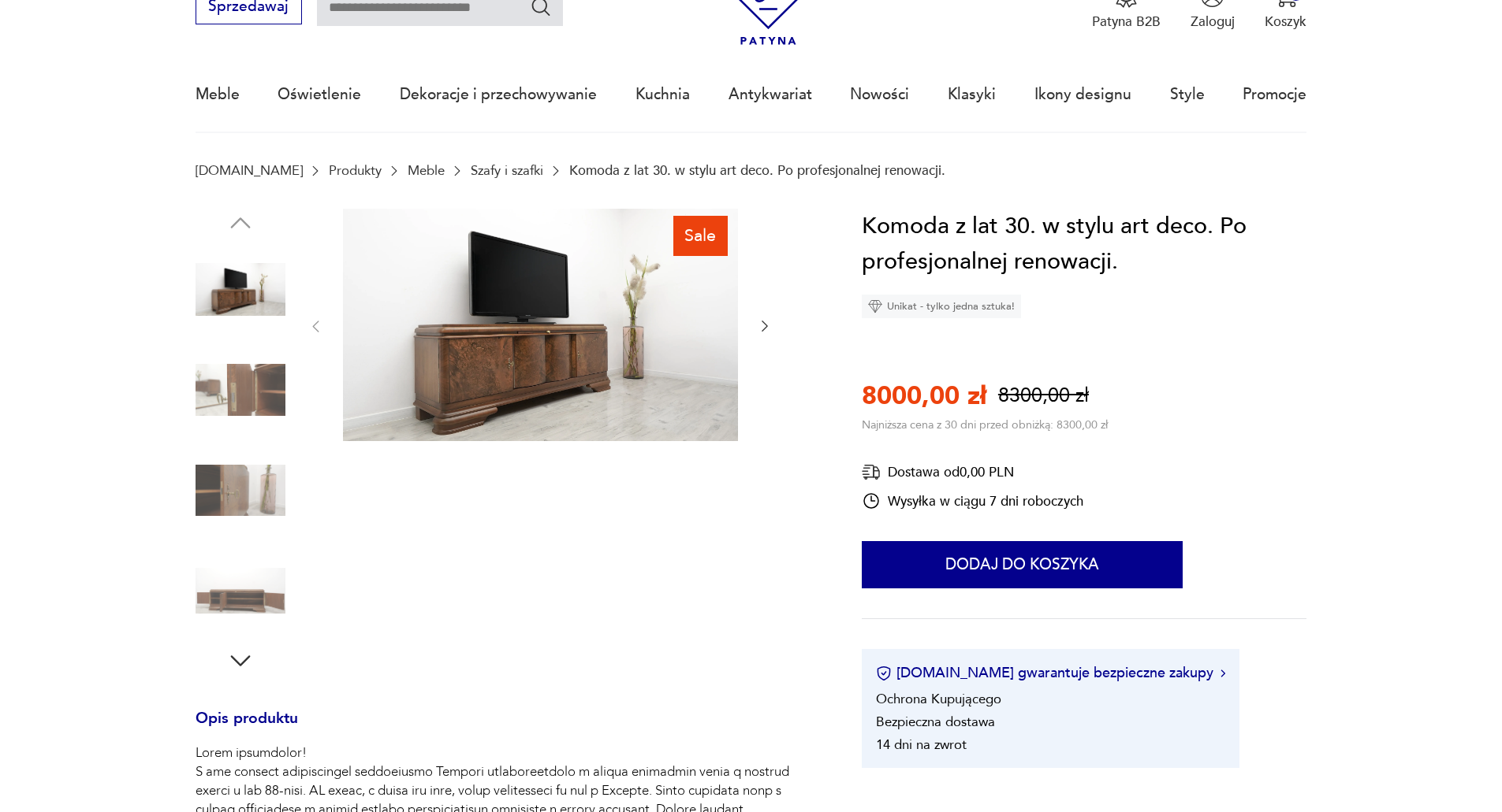
click at [252, 483] on img at bounding box center [240, 491] width 90 height 90
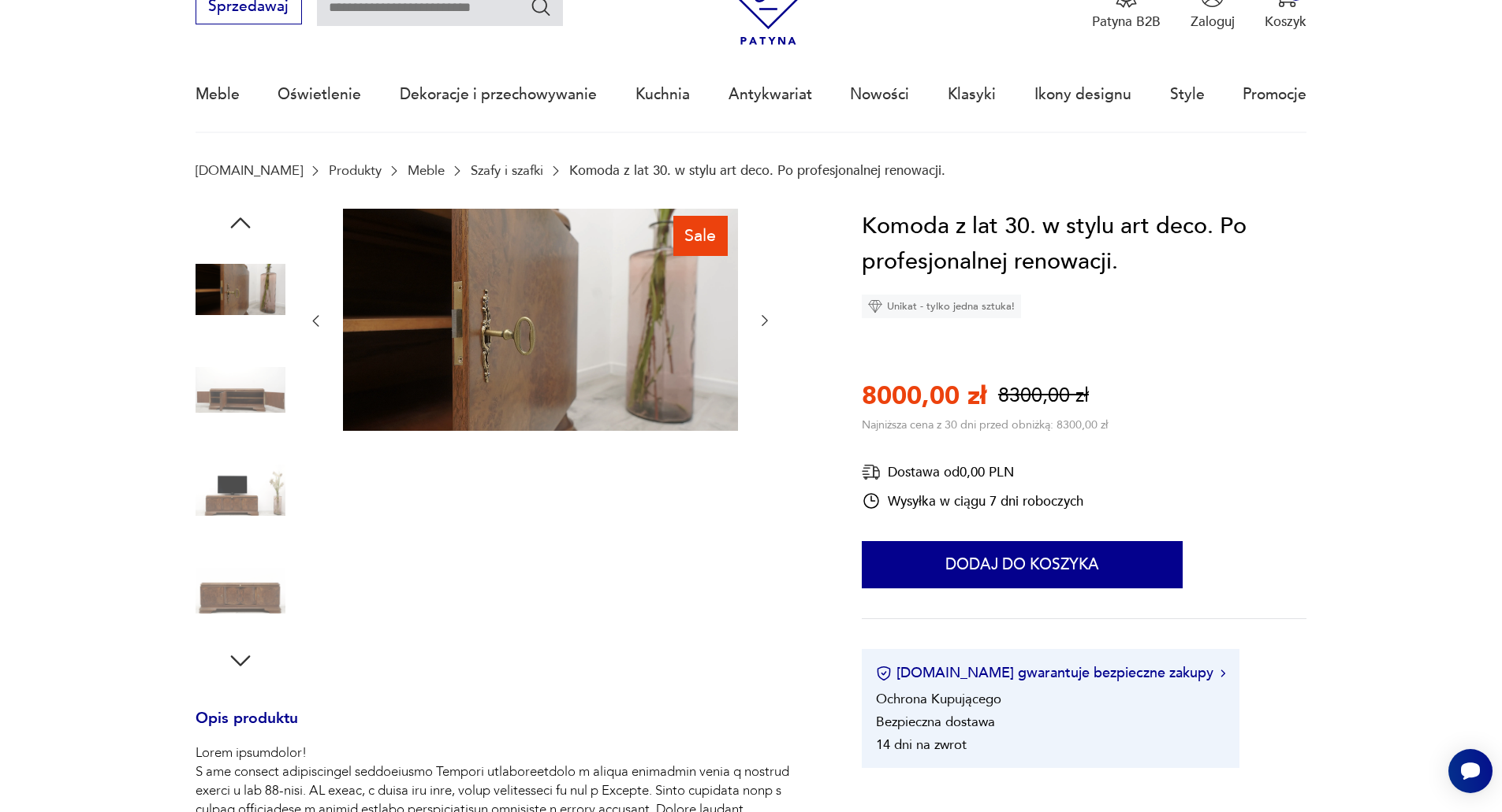
scroll to position [0, 0]
click at [235, 384] on img at bounding box center [240, 390] width 90 height 90
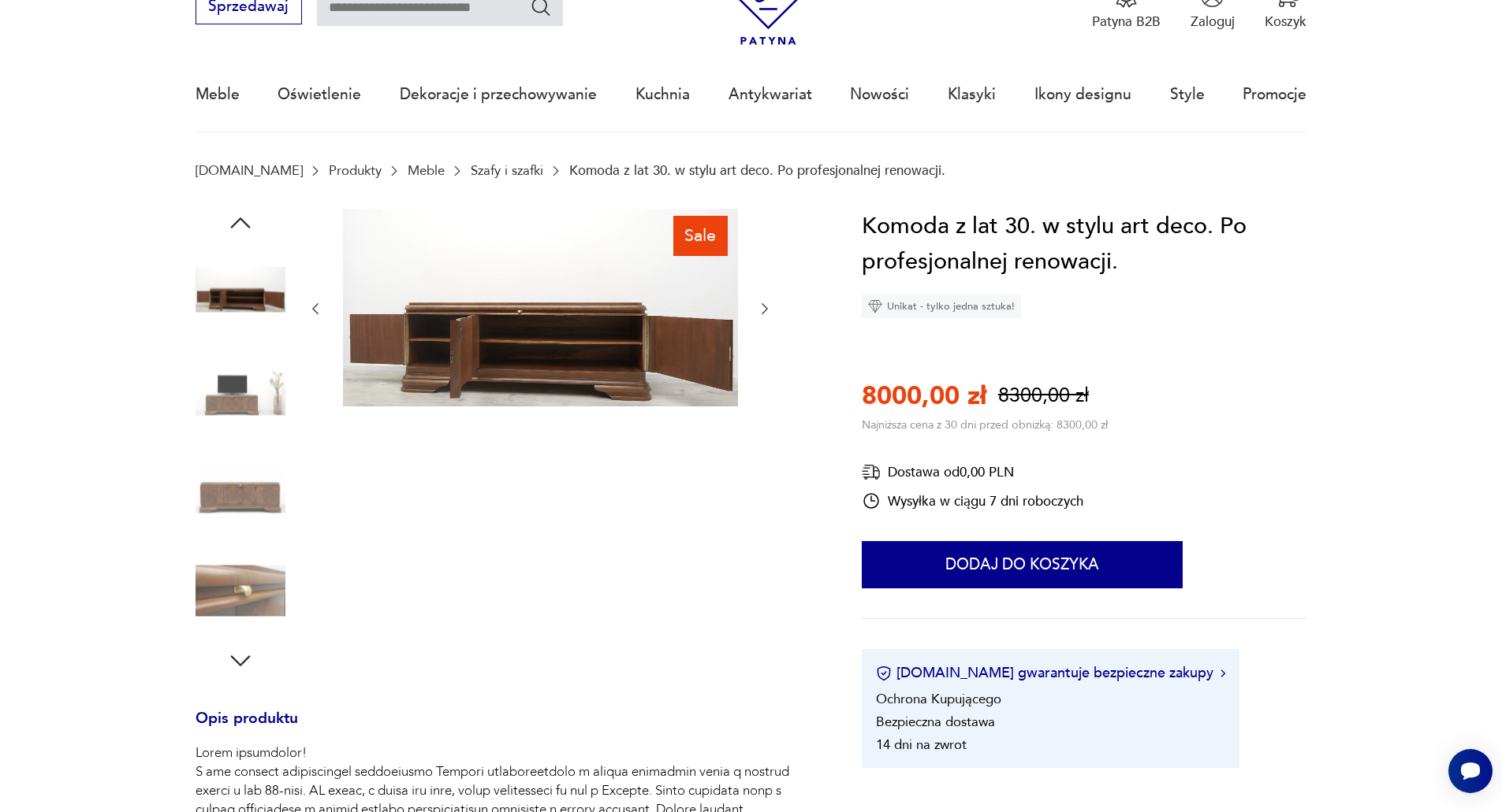
click at [235, 426] on img at bounding box center [240, 390] width 90 height 90
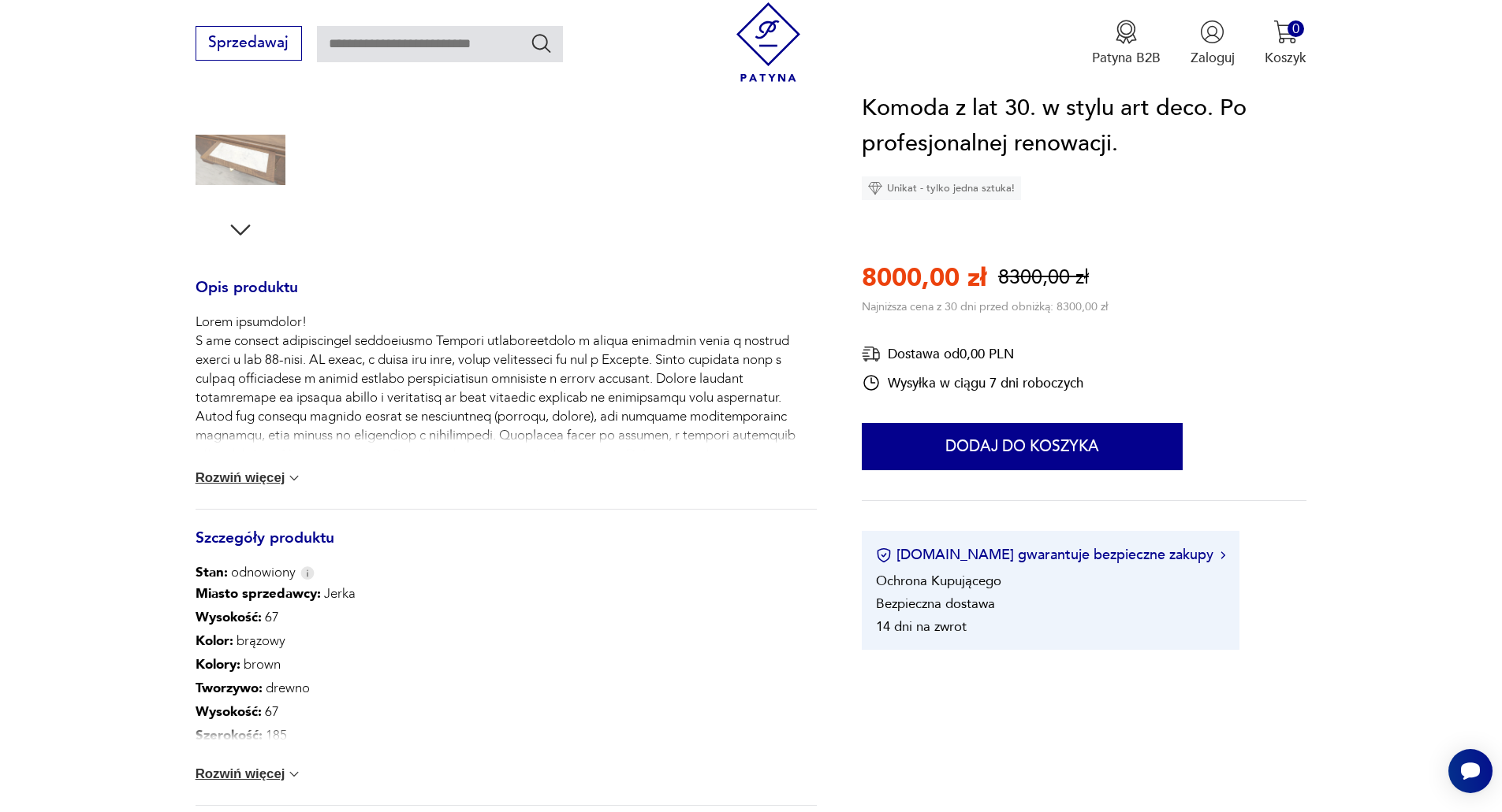
scroll to position [551, 0]
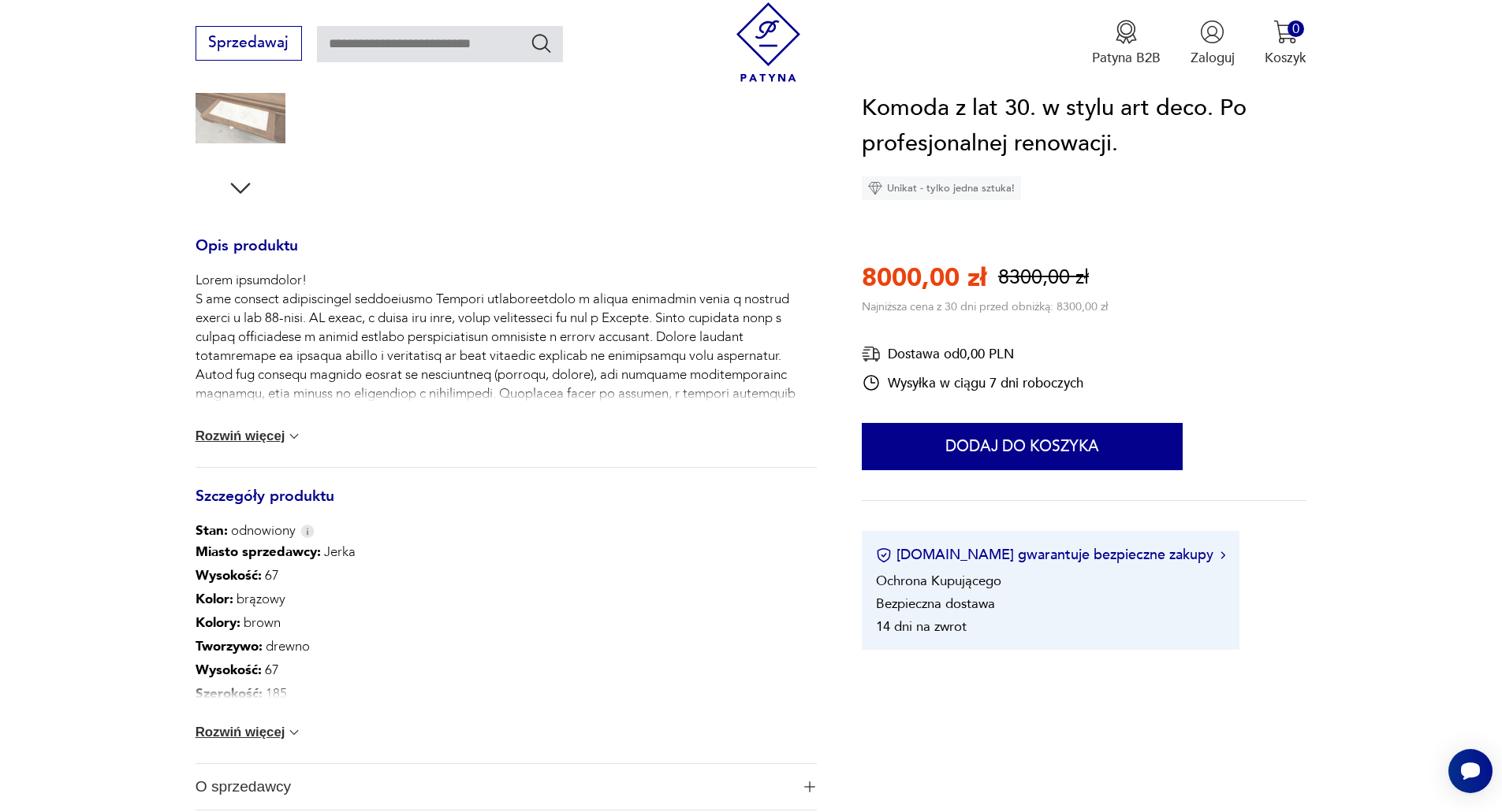
click at [257, 728] on button "Rozwiń więcej" at bounding box center [248, 732] width 107 height 16
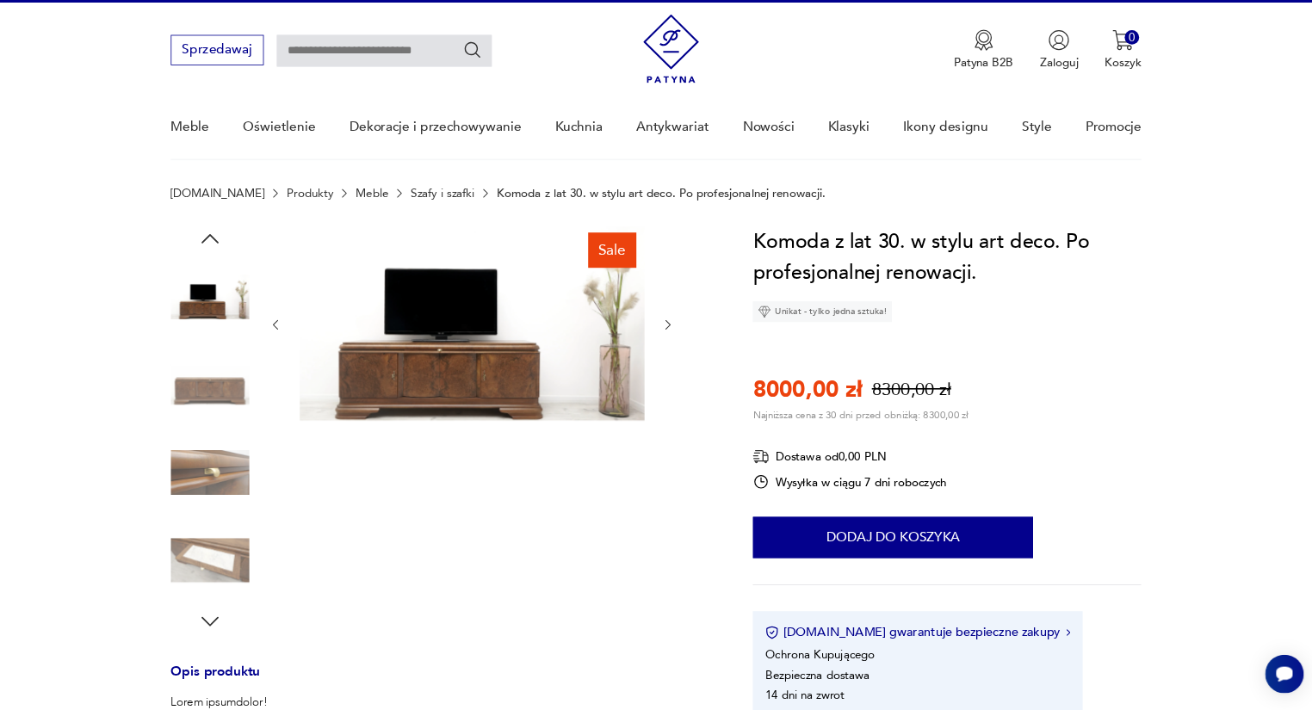
scroll to position [0, 0]
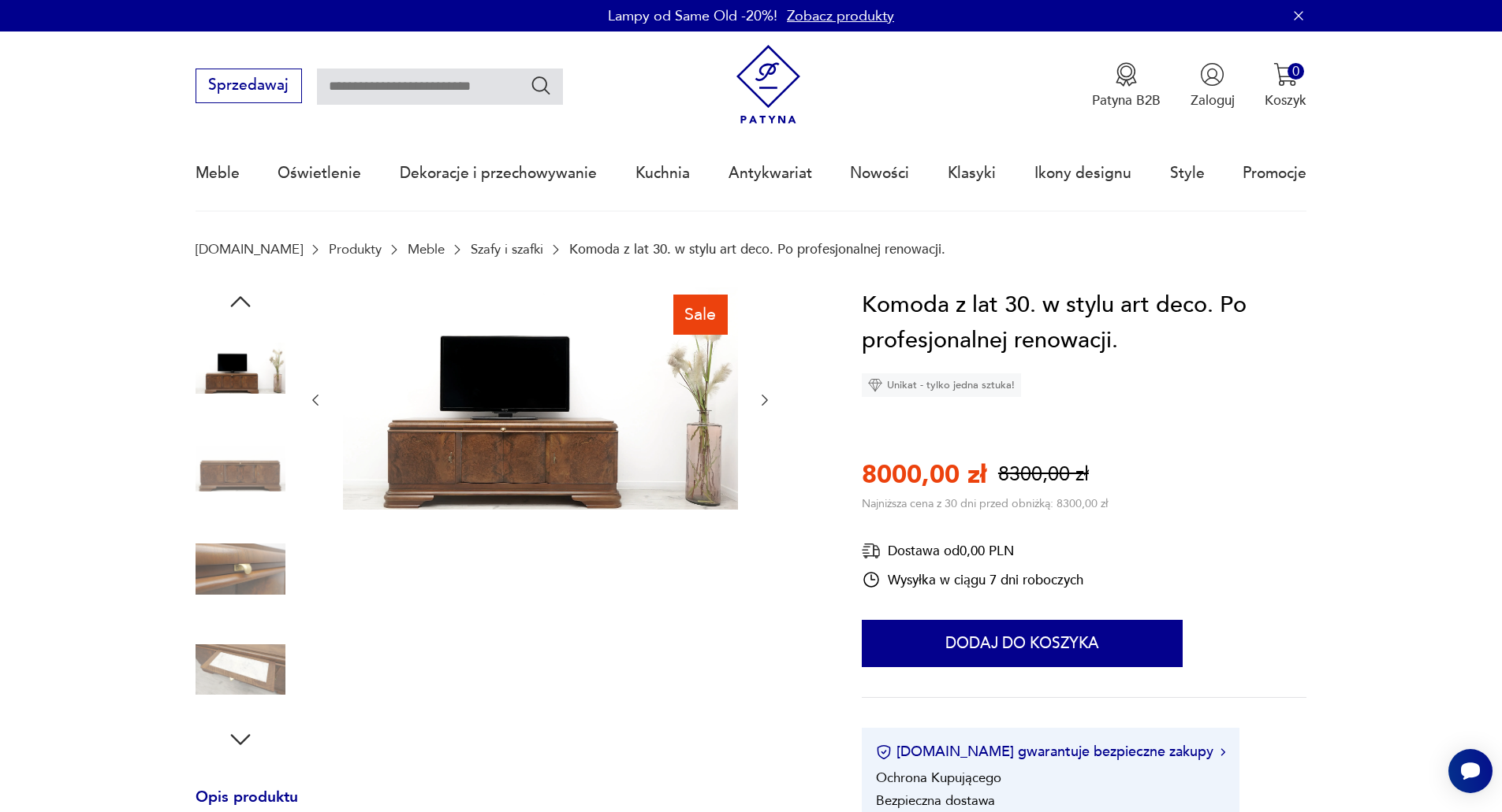
click at [227, 461] on img at bounding box center [240, 469] width 90 height 90
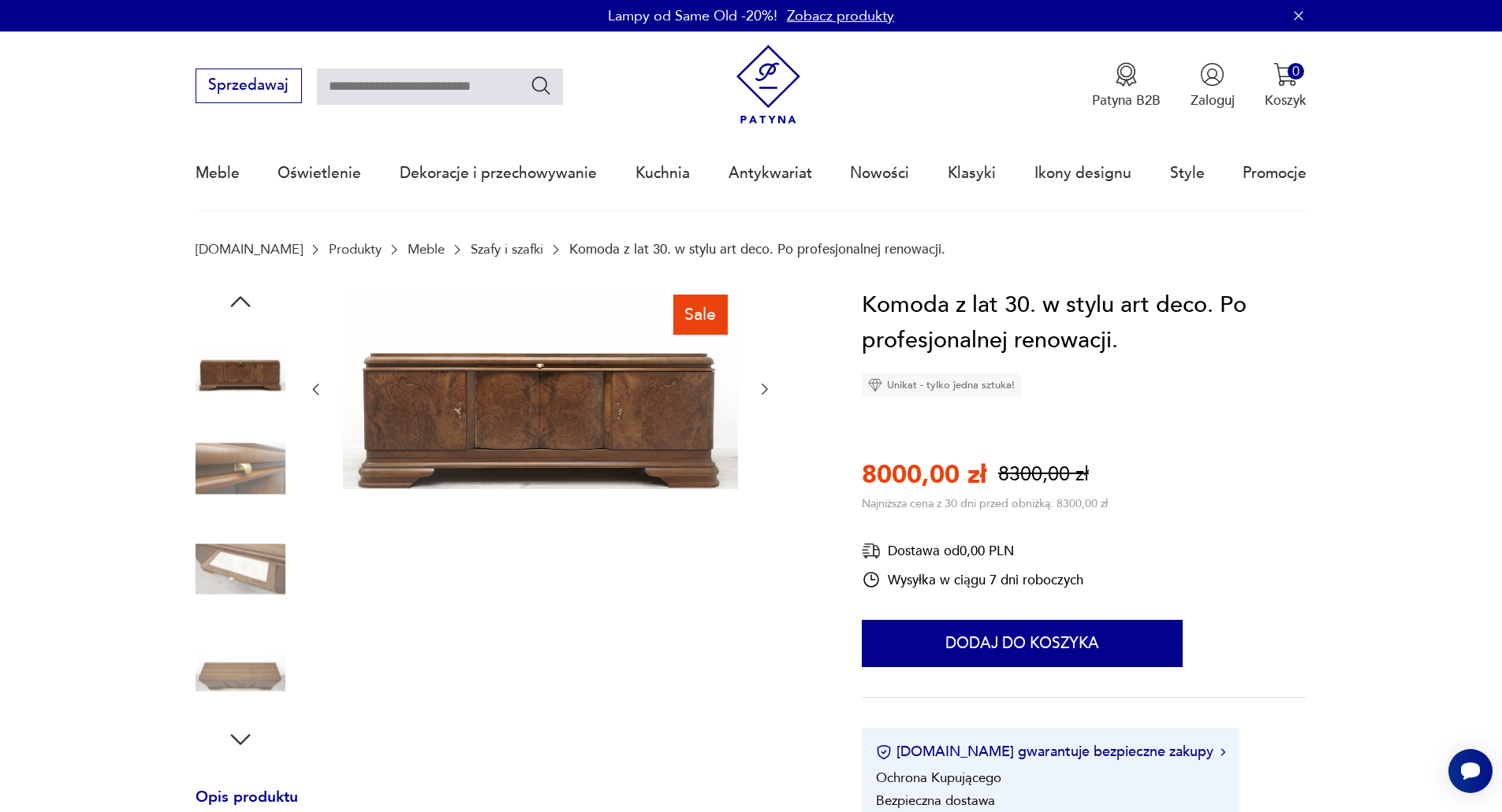
click at [560, 405] on img at bounding box center [539, 388] width 395 height 201
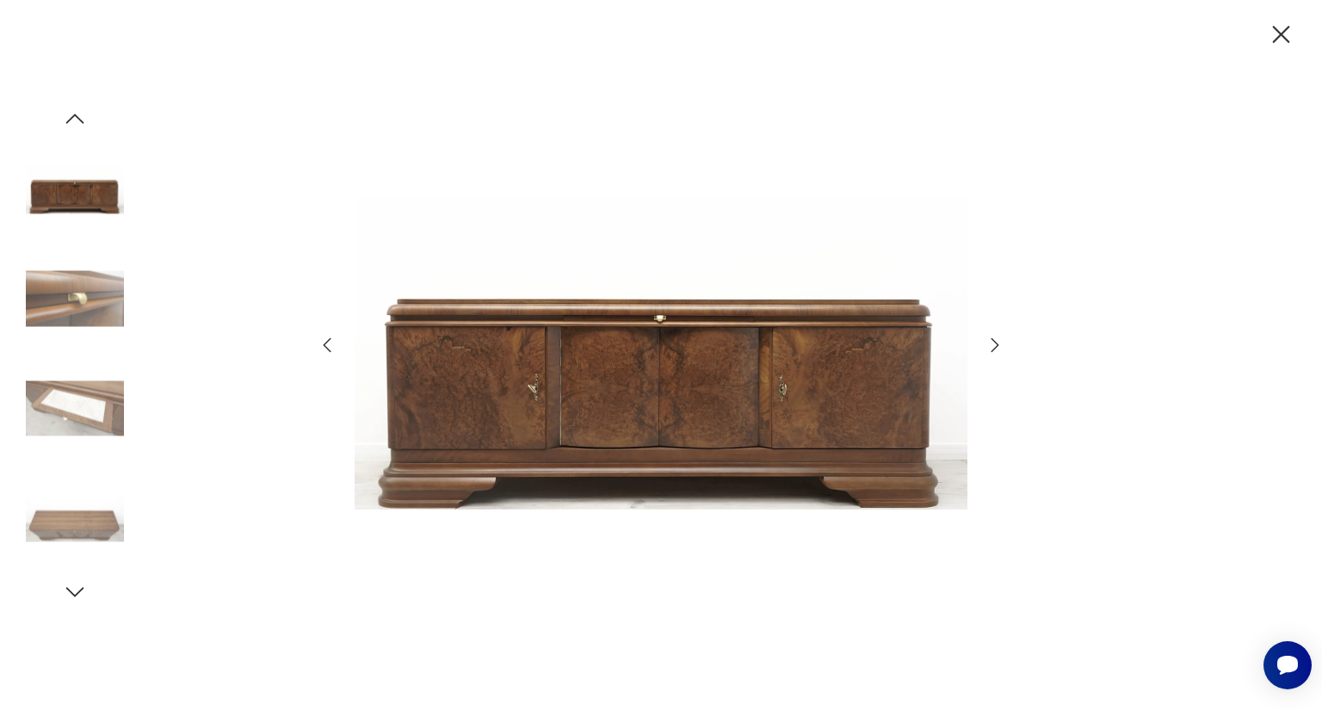
click at [1284, 30] on icon "button" at bounding box center [1281, 34] width 17 height 17
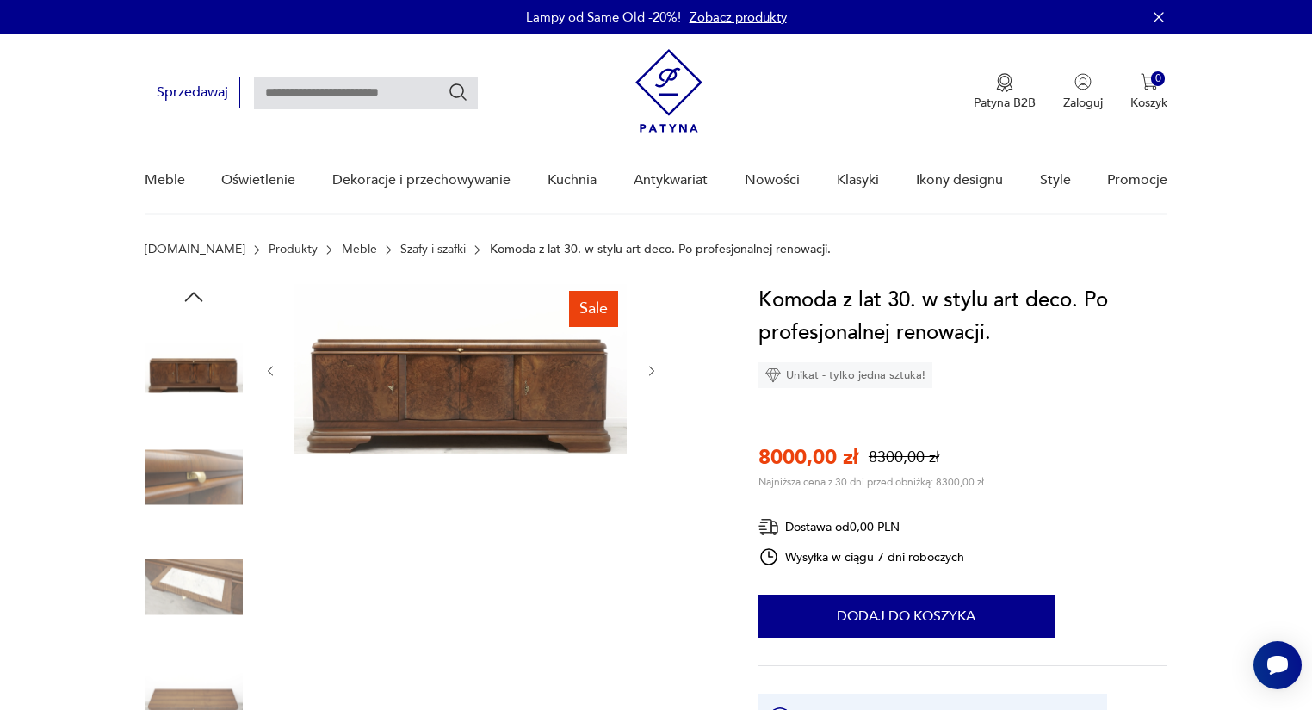
drag, startPoint x: 726, startPoint y: 6, endPoint x: 389, endPoint y: 491, distance: 591.1
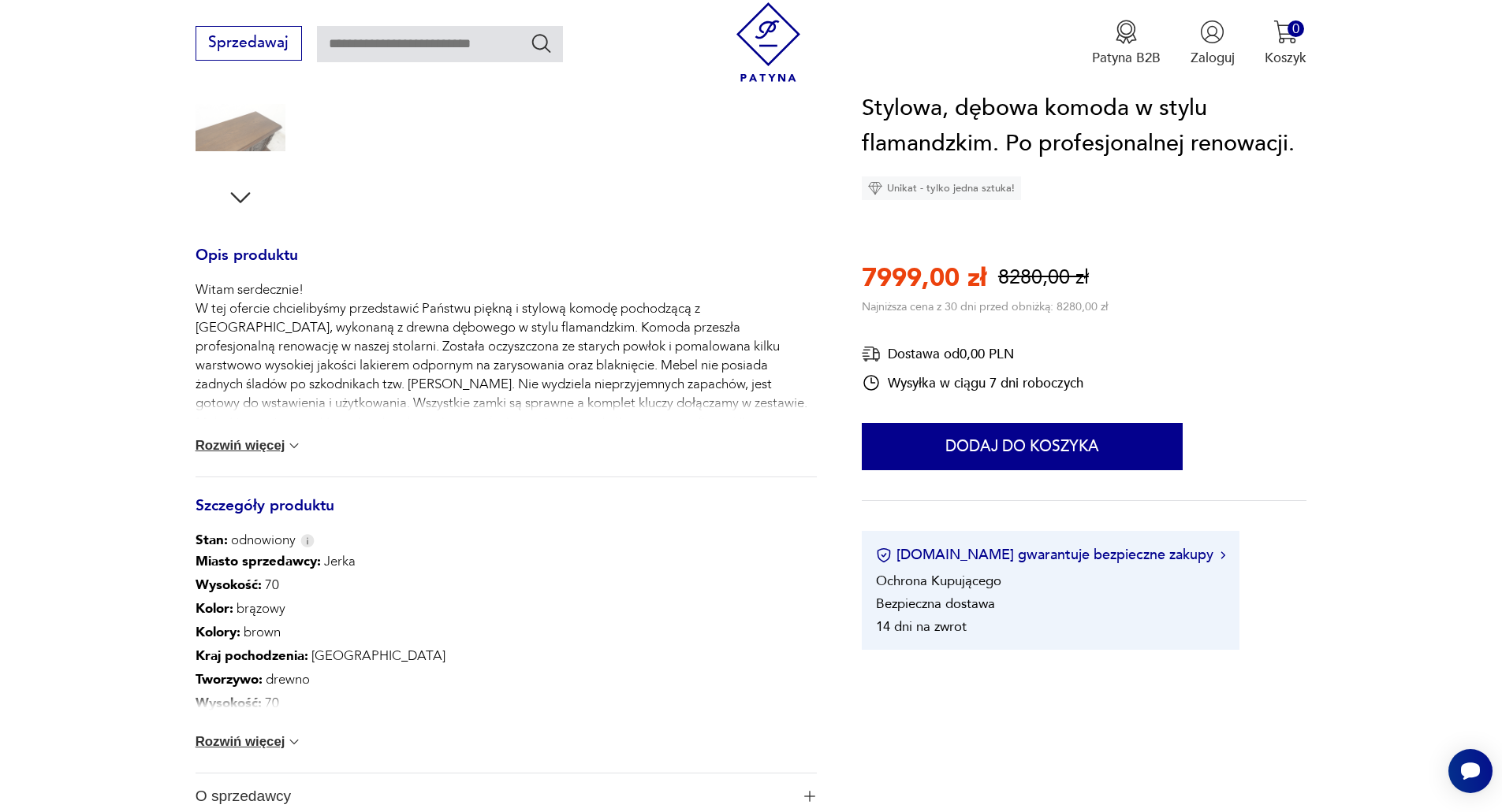
scroll to position [551, 0]
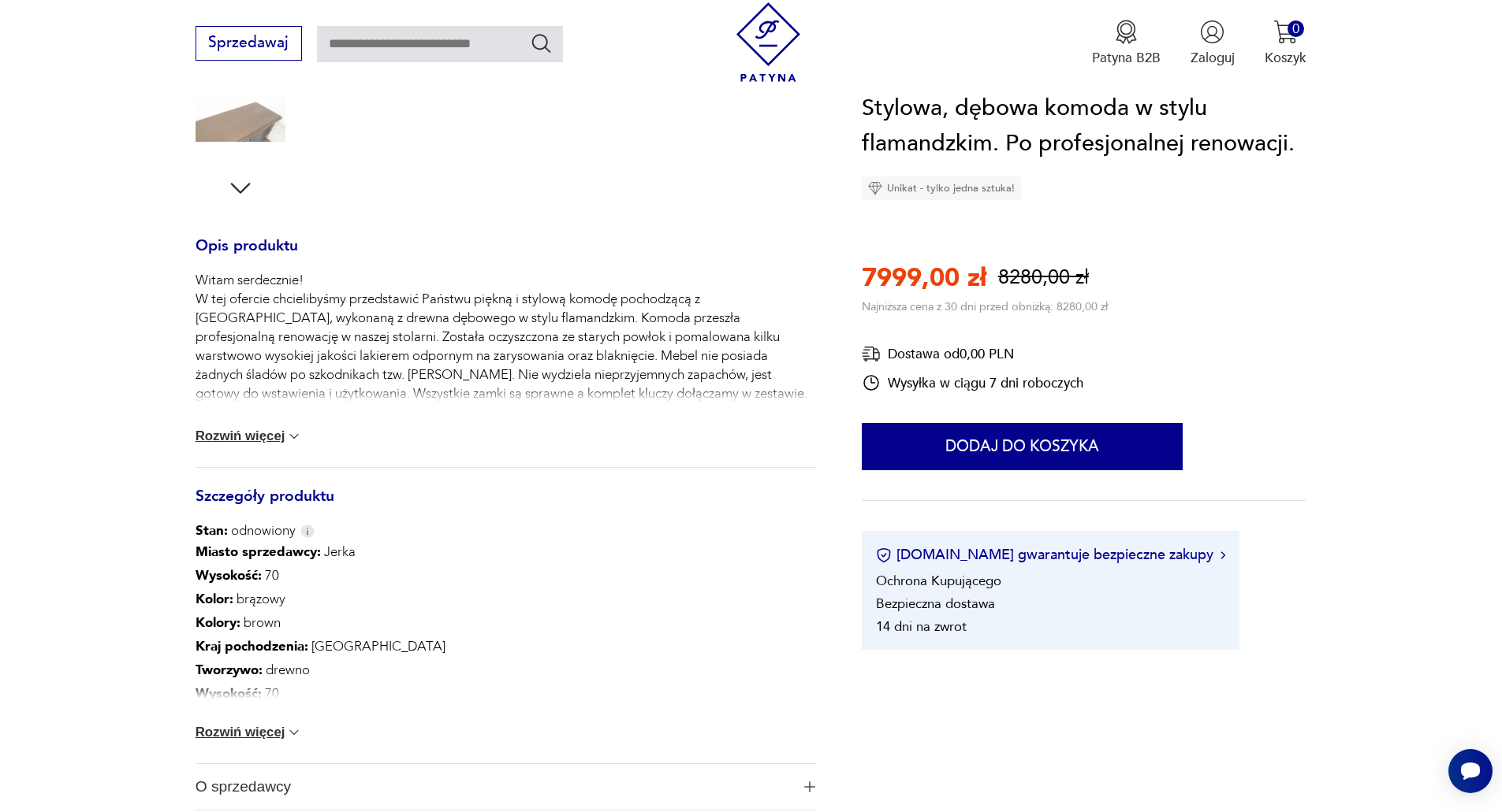
click at [265, 726] on button "Rozwiń więcej" at bounding box center [248, 732] width 107 height 16
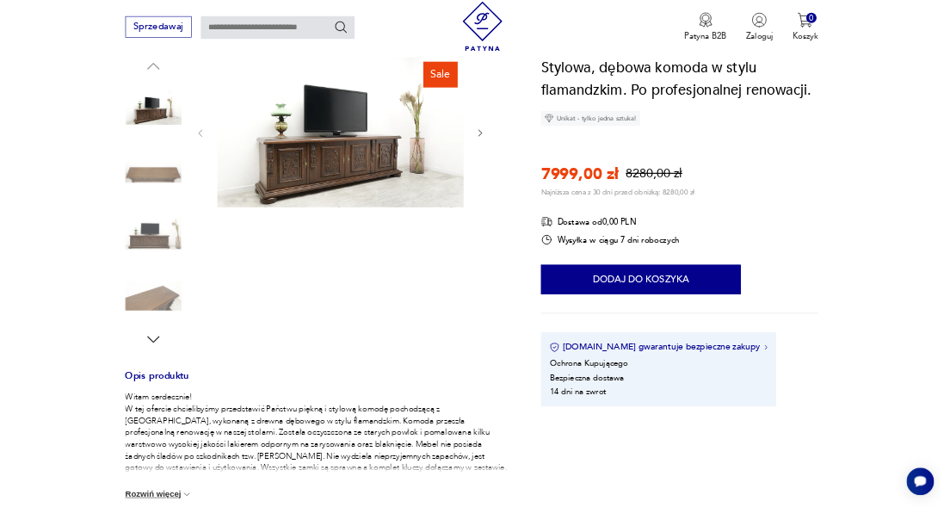
scroll to position [172, 0]
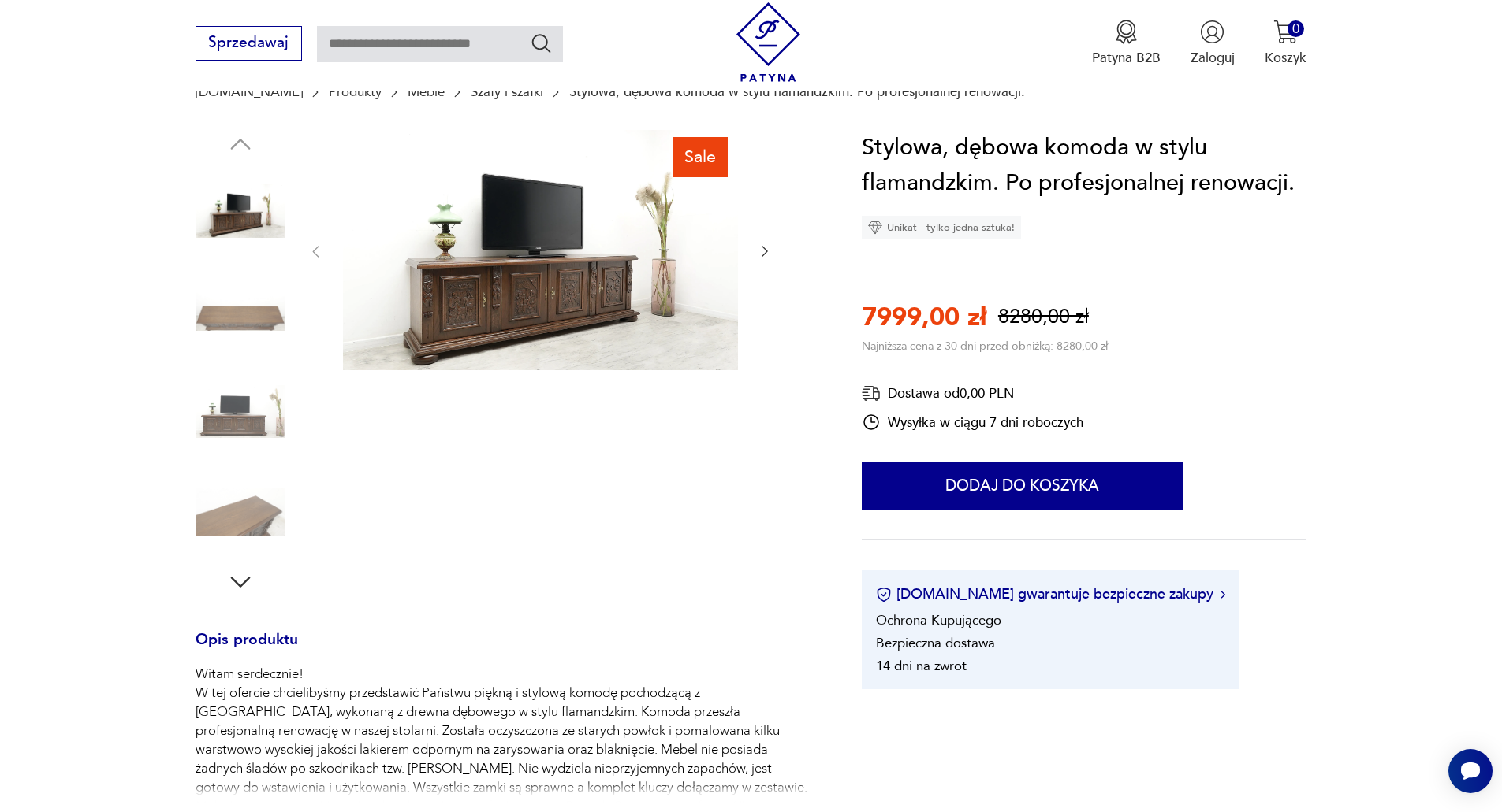
click at [223, 309] on img at bounding box center [240, 311] width 90 height 90
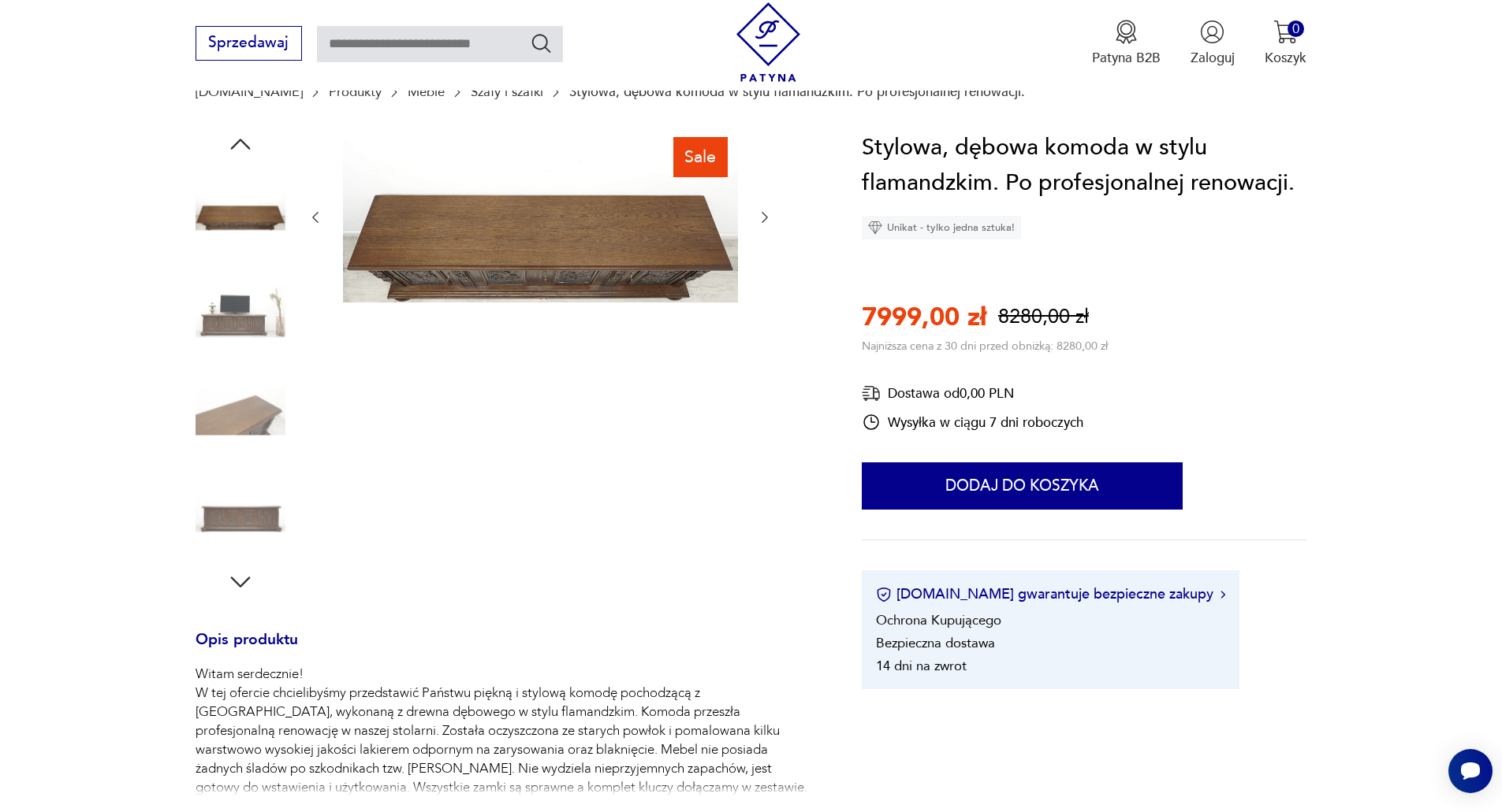
click at [246, 309] on img at bounding box center [240, 311] width 90 height 90
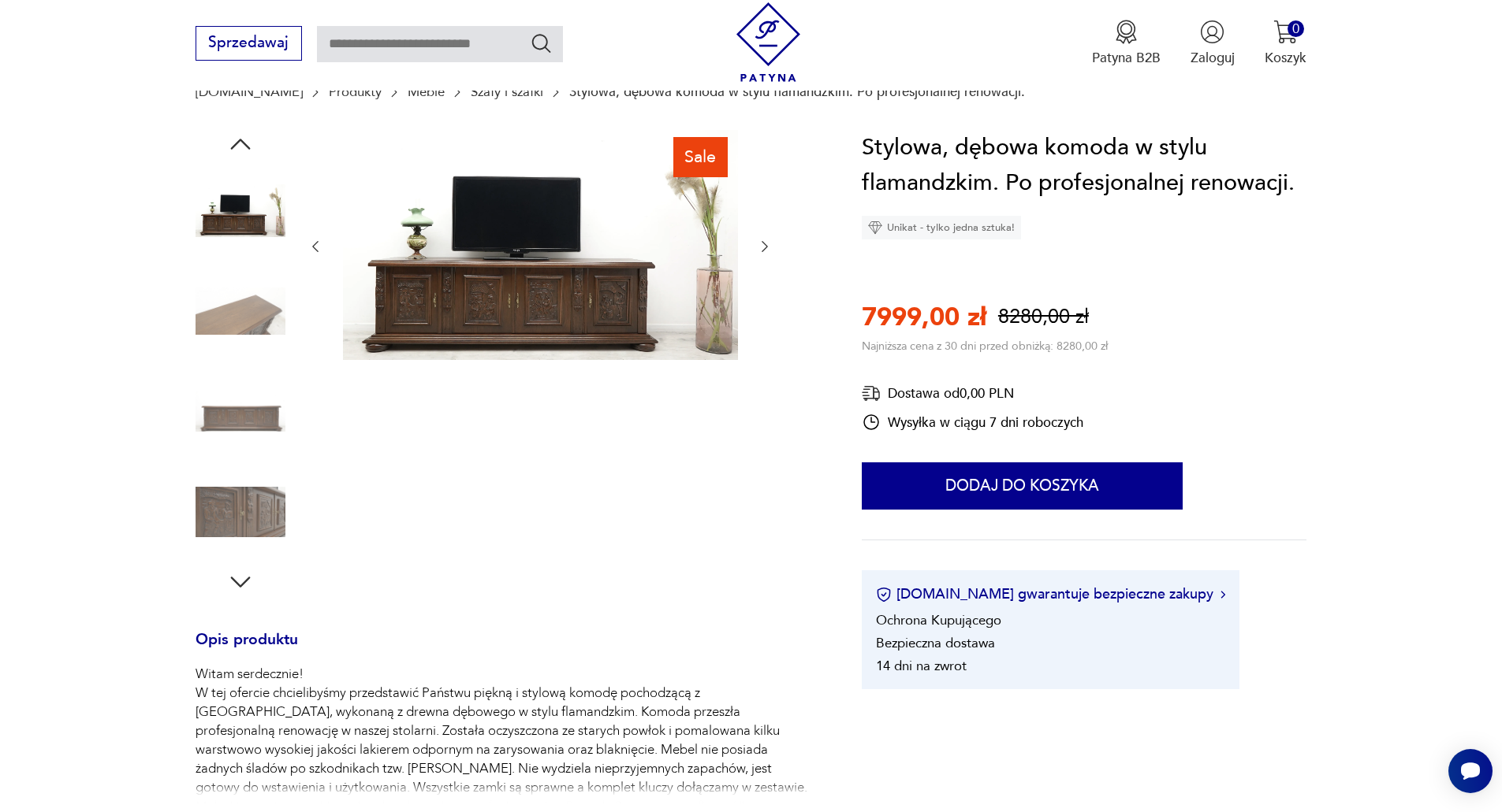
click at [240, 407] on img at bounding box center [240, 412] width 90 height 90
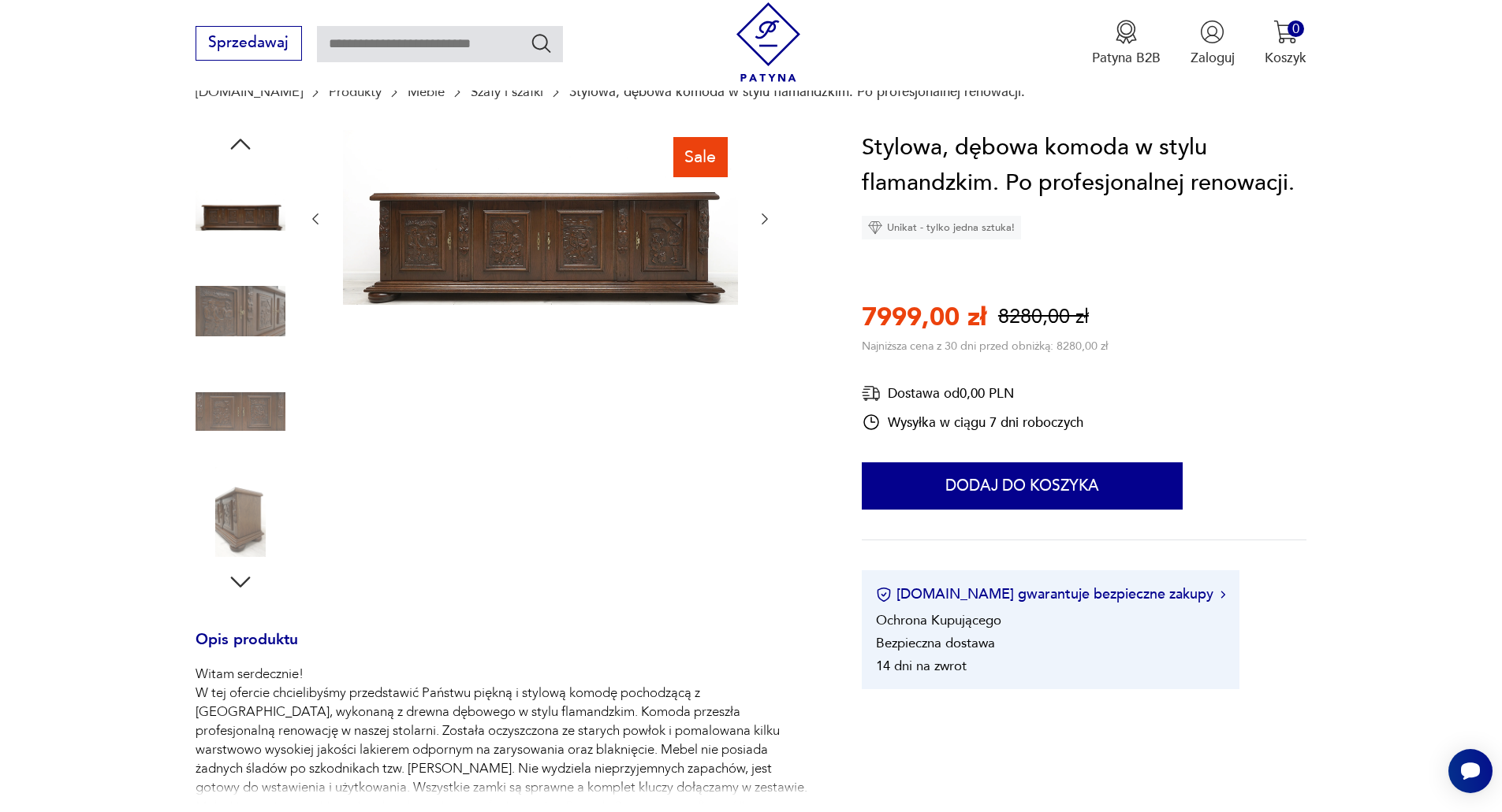
click at [506, 276] on img at bounding box center [539, 218] width 395 height 176
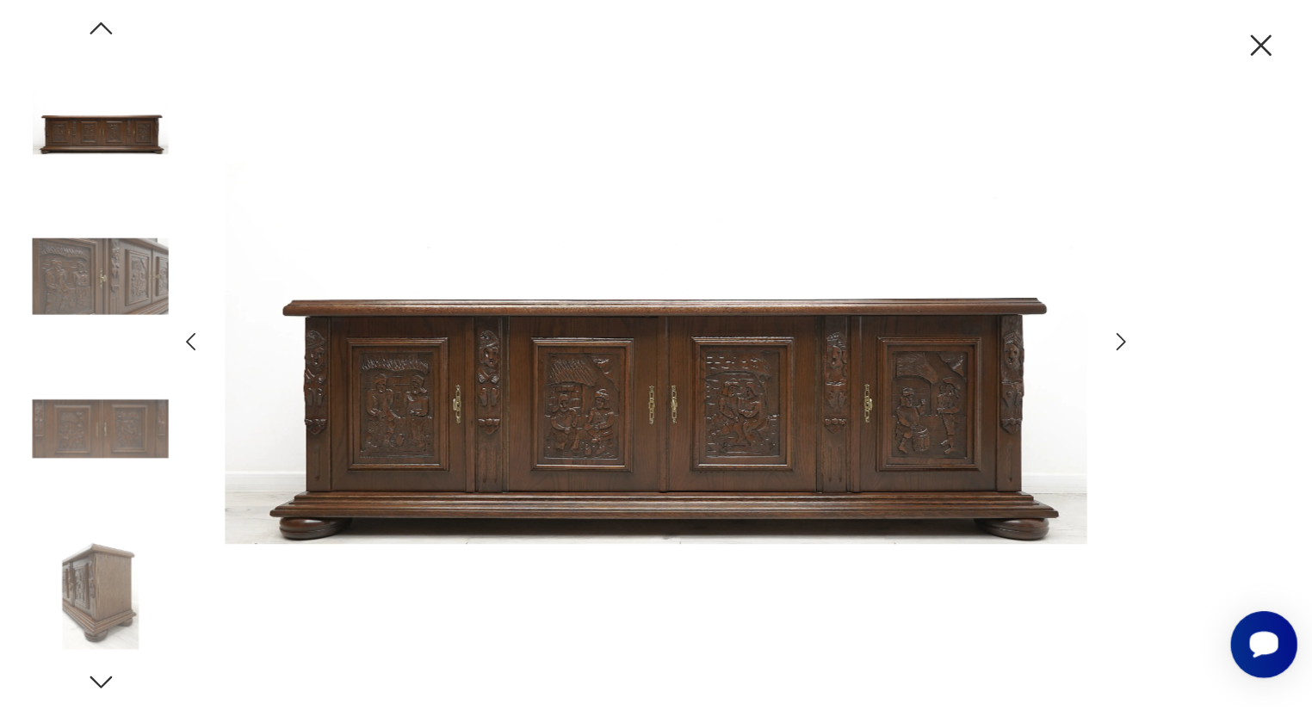
scroll to position [0, 0]
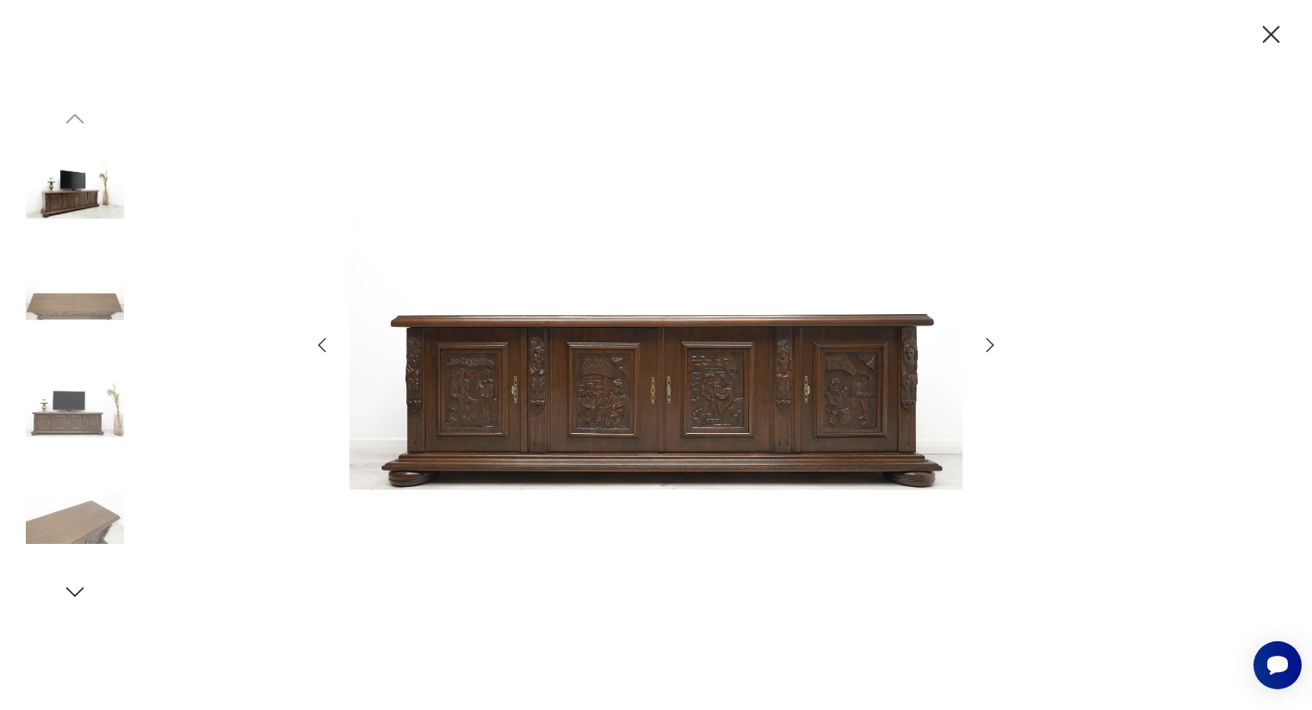
click at [1278, 25] on icon "button" at bounding box center [1271, 35] width 30 height 30
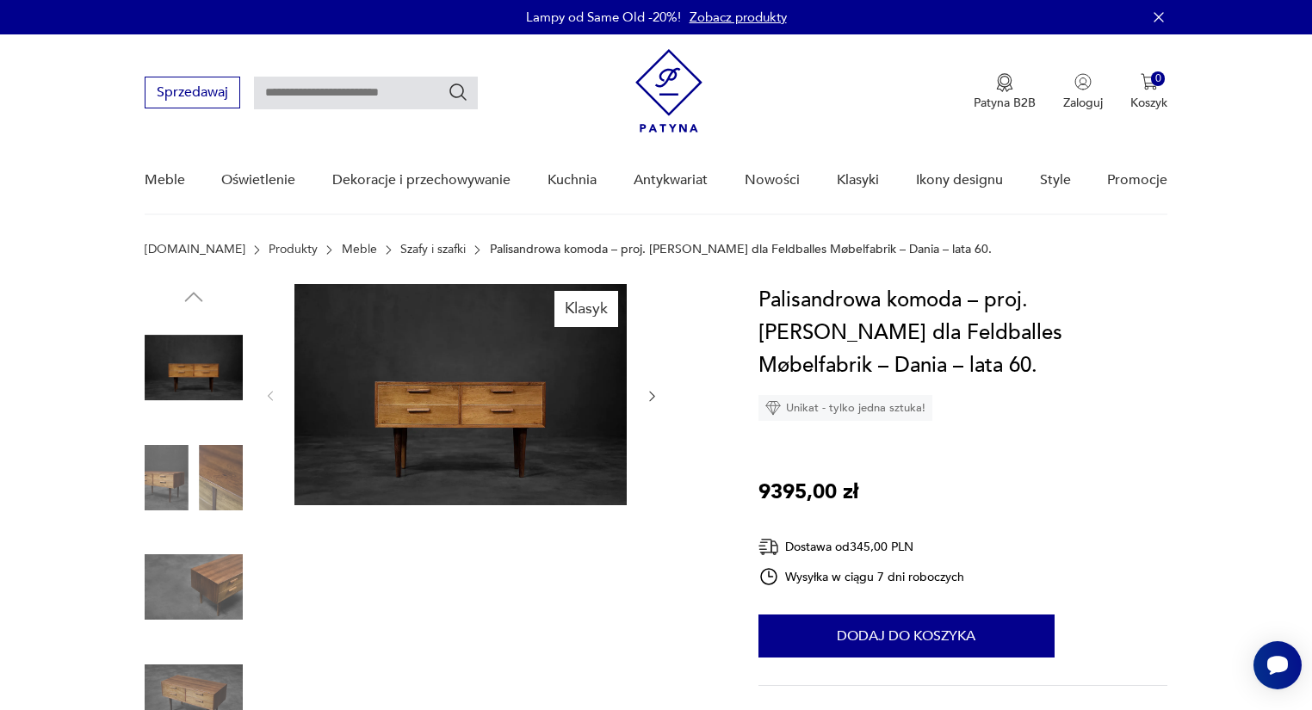
click at [226, 578] on img at bounding box center [194, 587] width 98 height 98
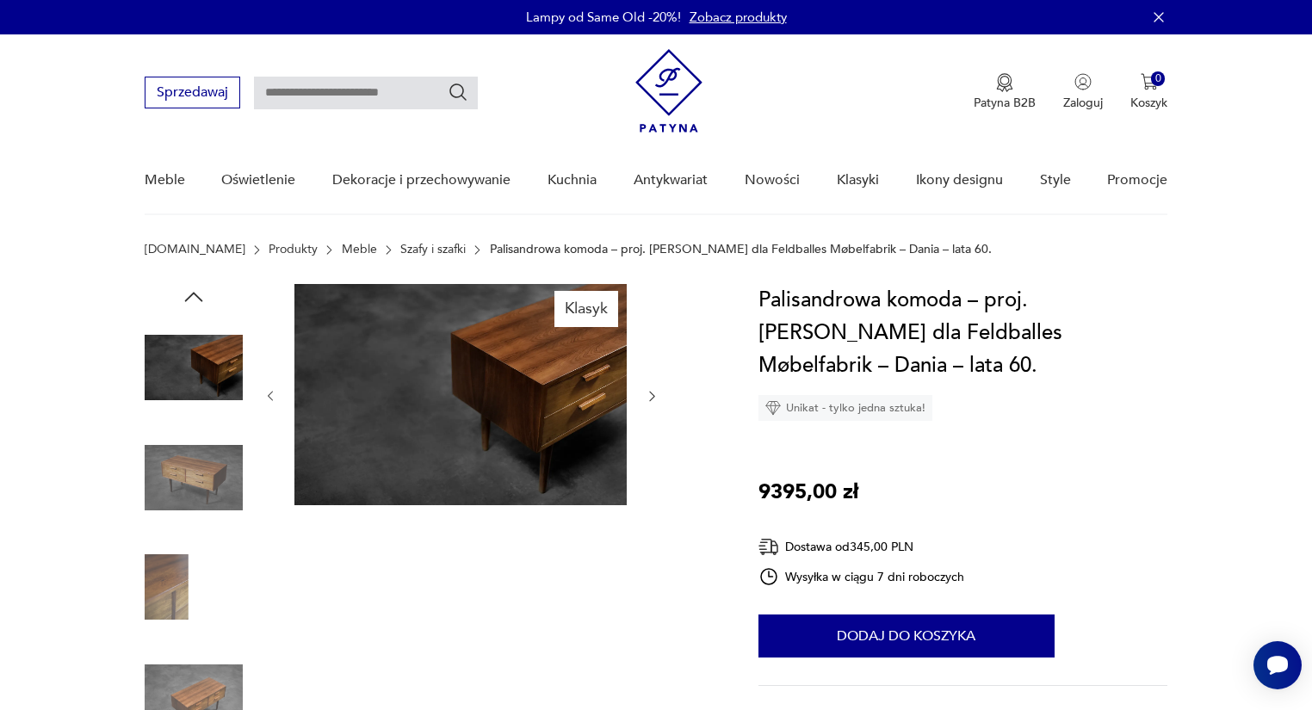
click at [189, 460] on img at bounding box center [194, 478] width 98 height 98
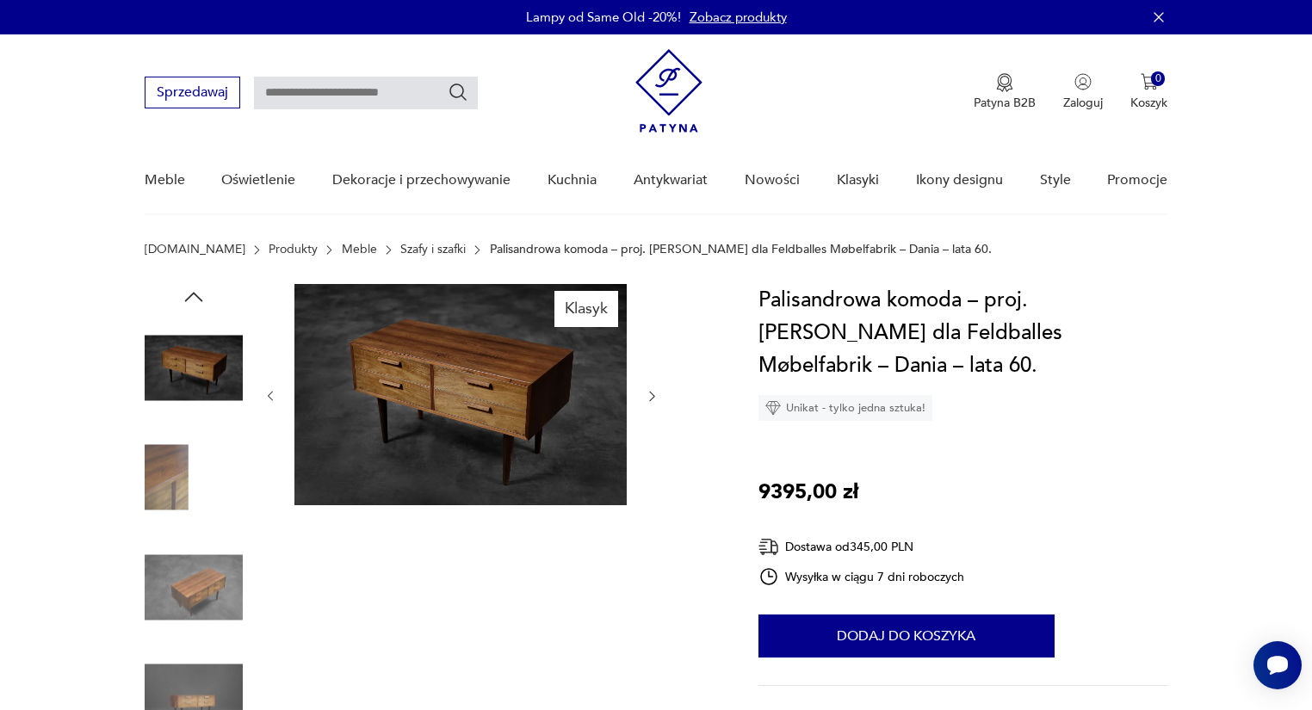
click at [471, 410] on img at bounding box center [460, 394] width 332 height 221
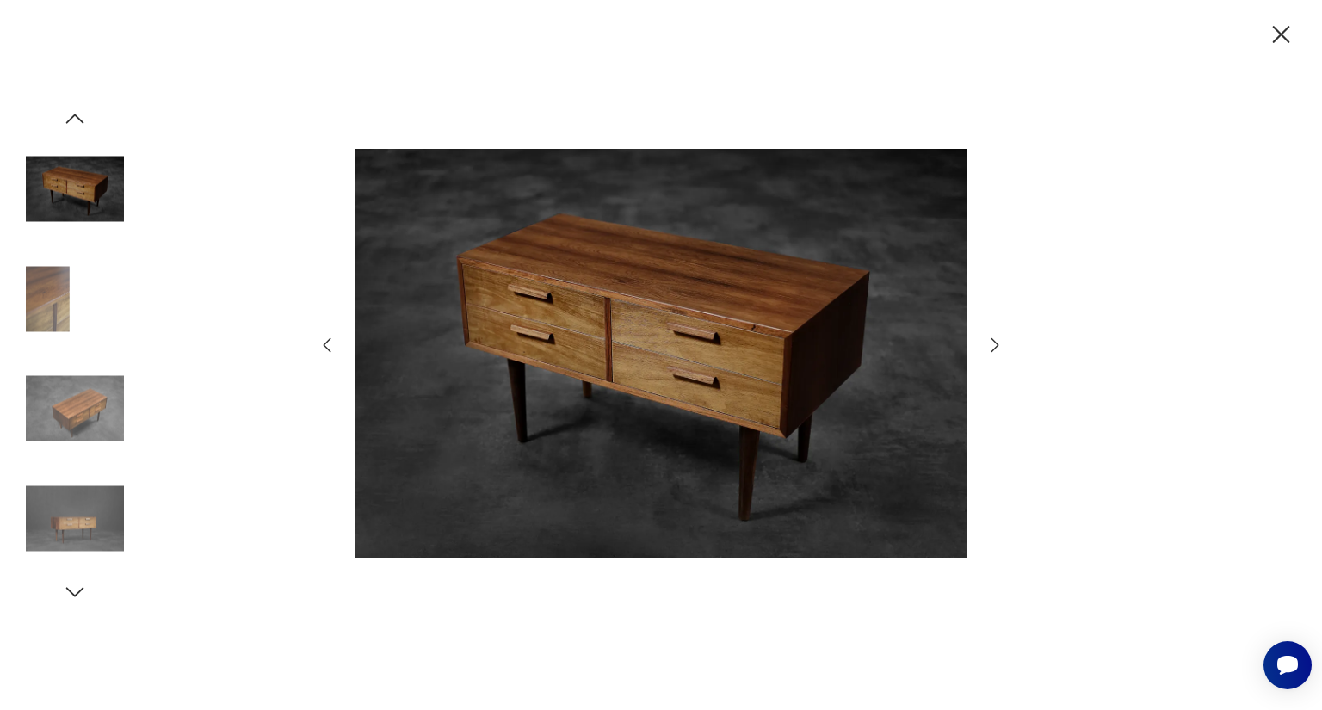
click at [96, 503] on img at bounding box center [75, 518] width 98 height 98
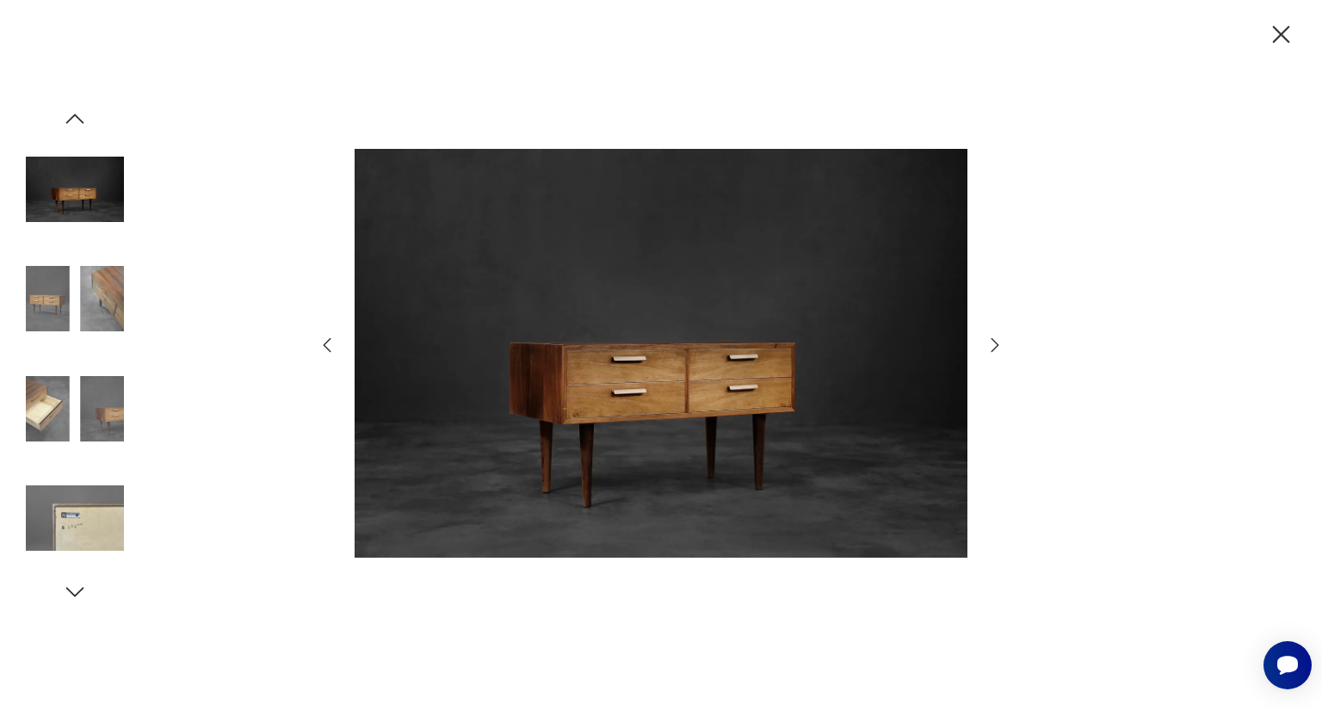
click at [66, 473] on img at bounding box center [75, 518] width 98 height 98
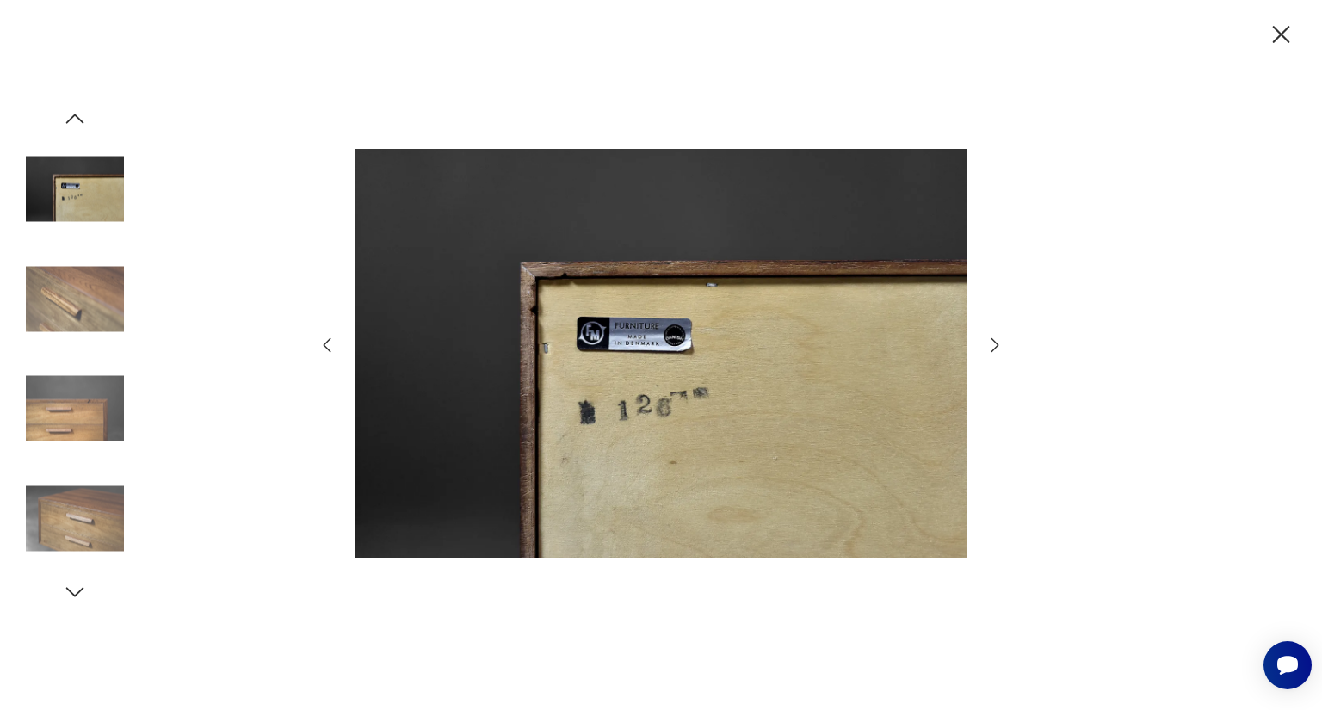
click at [75, 328] on img at bounding box center [75, 299] width 98 height 98
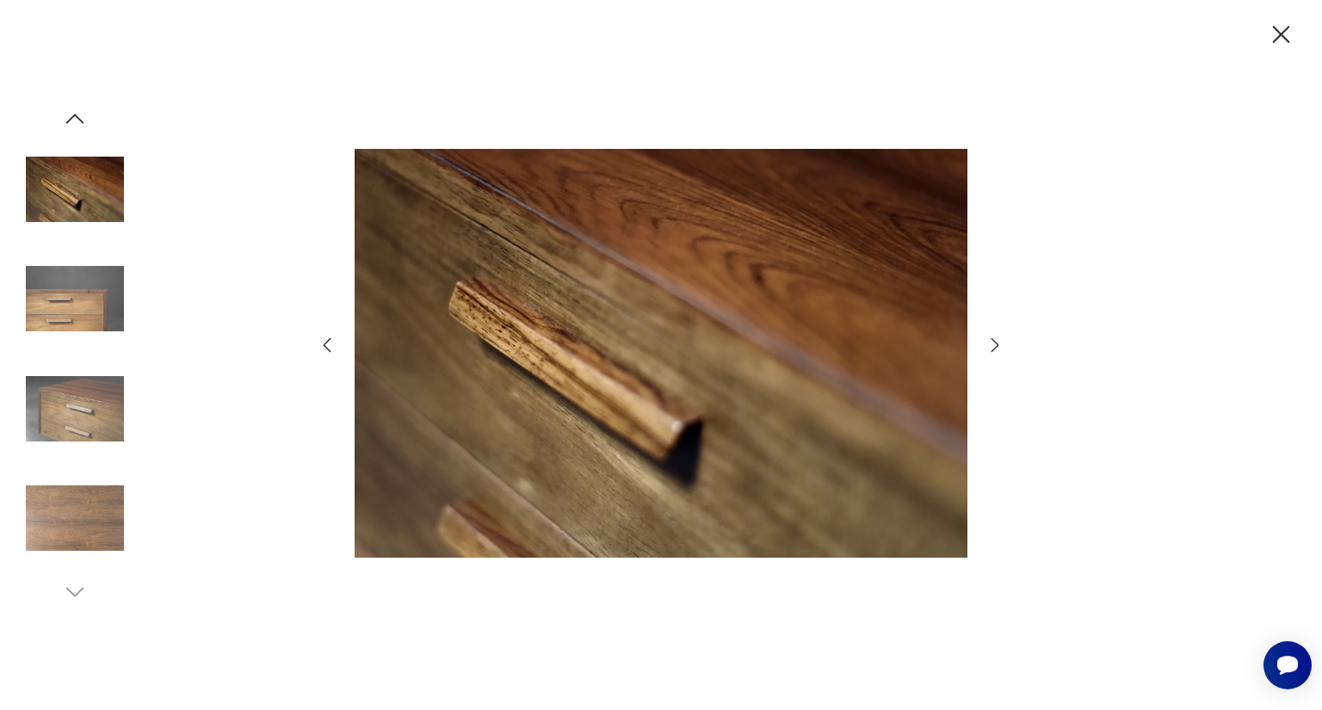
click at [59, 389] on img at bounding box center [75, 409] width 98 height 98
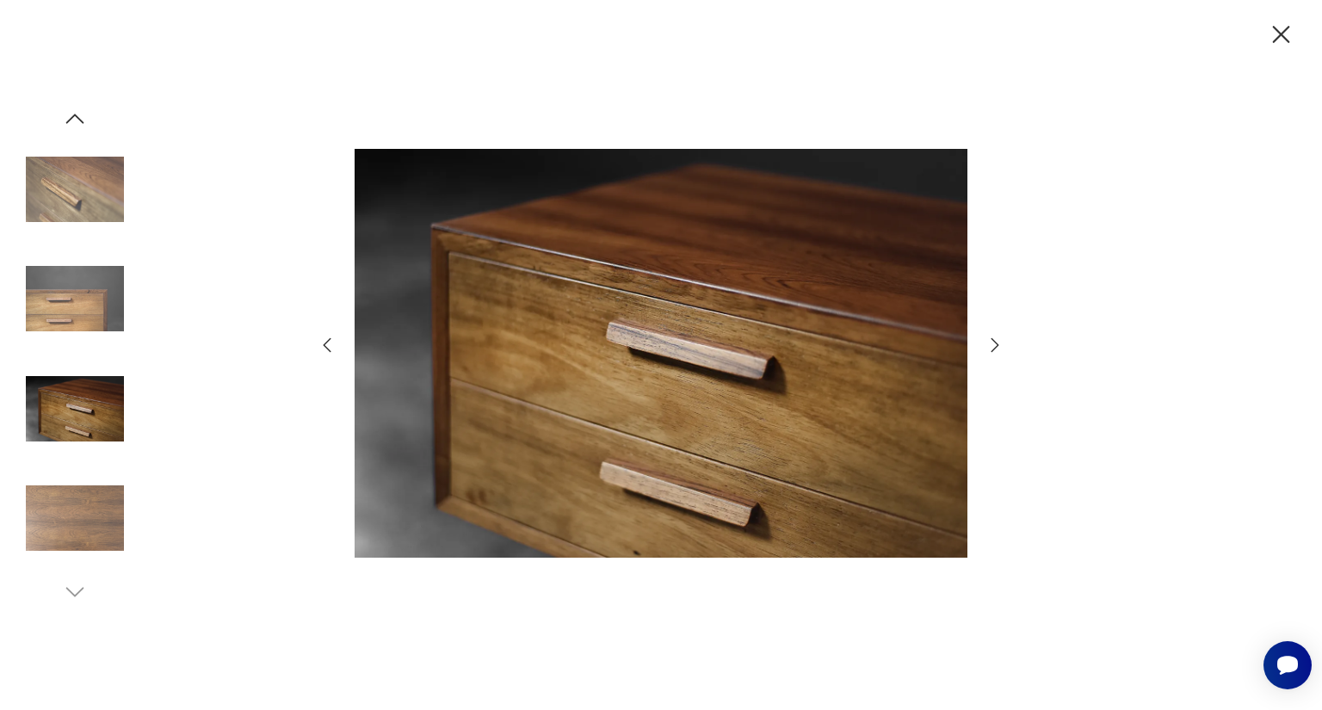
click at [84, 495] on img at bounding box center [75, 518] width 98 height 98
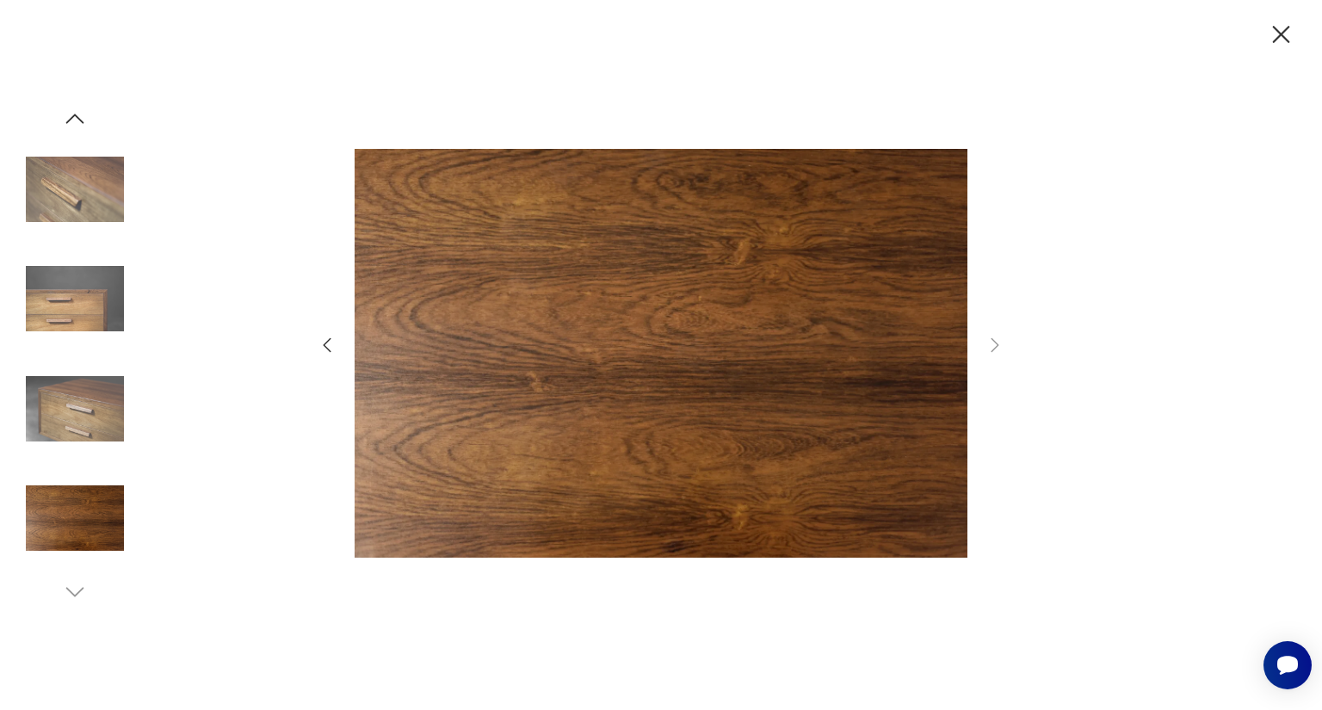
click at [65, 314] on img at bounding box center [75, 299] width 98 height 98
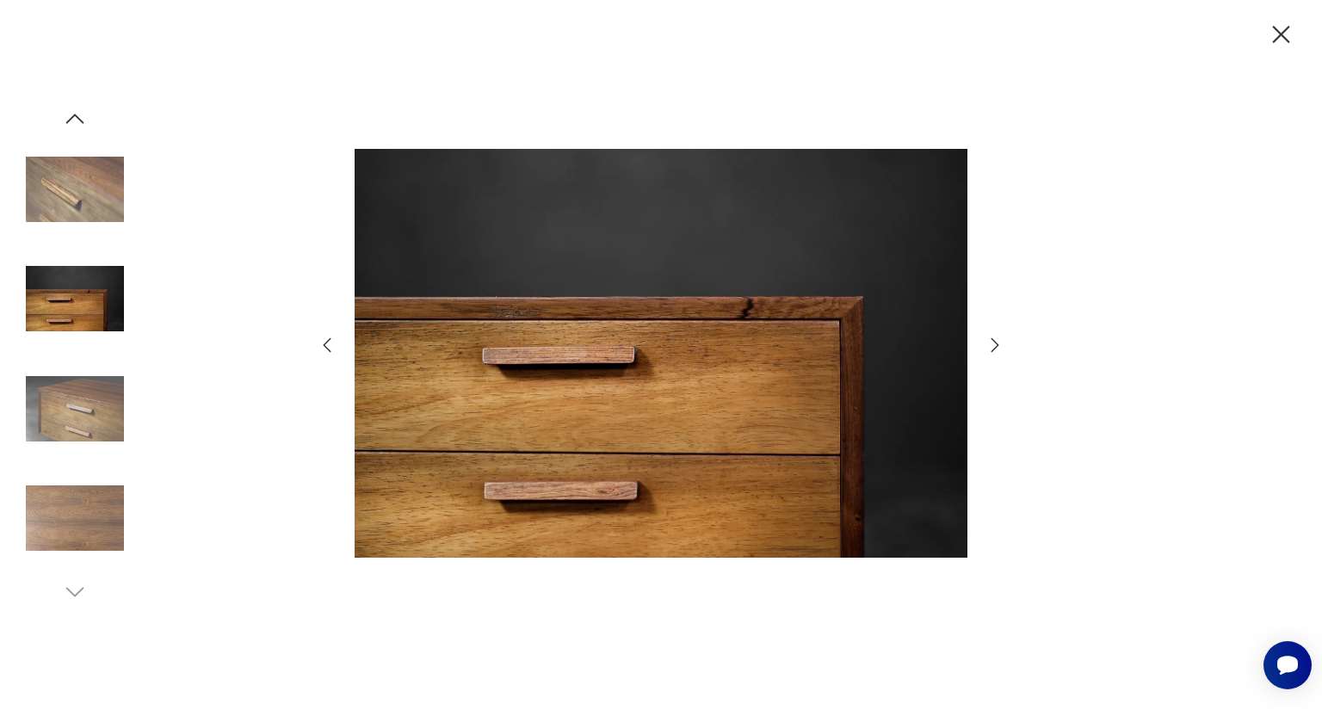
click at [73, 130] on icon "button" at bounding box center [75, 119] width 26 height 26
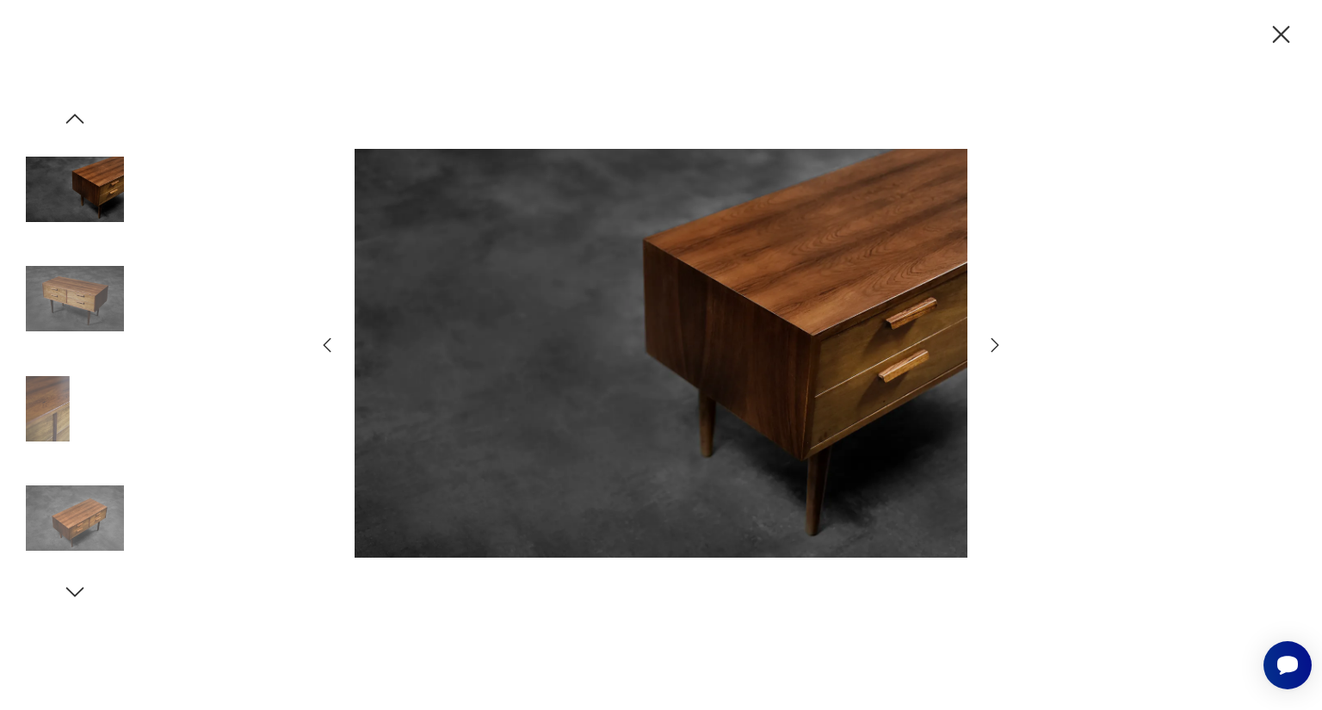
click at [58, 316] on img at bounding box center [75, 299] width 98 height 98
